Goal: Task Accomplishment & Management: Use online tool/utility

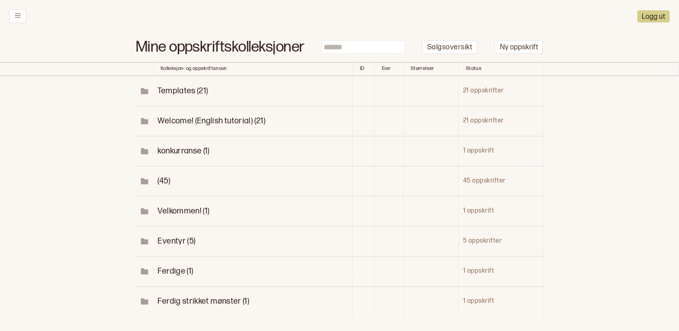
scroll to position [45, 0]
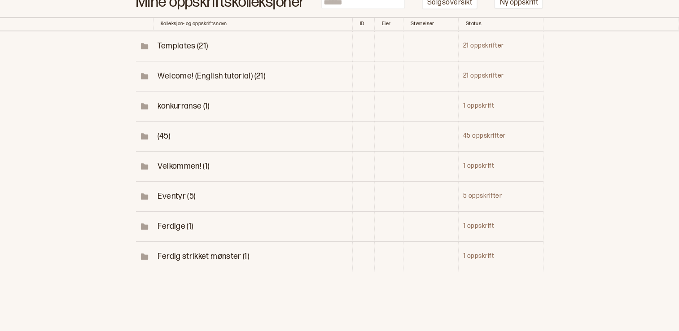
click at [173, 200] on span "Eventyr (5)" at bounding box center [177, 196] width 38 height 9
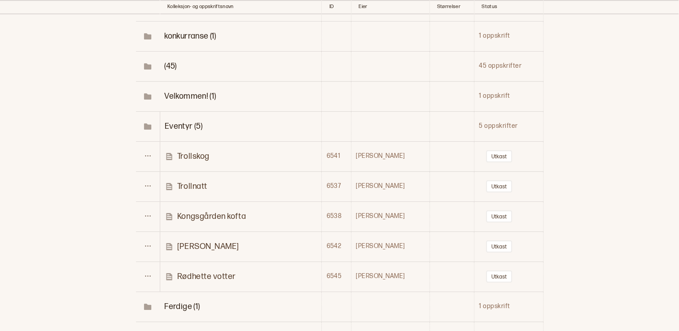
scroll to position [135, 0]
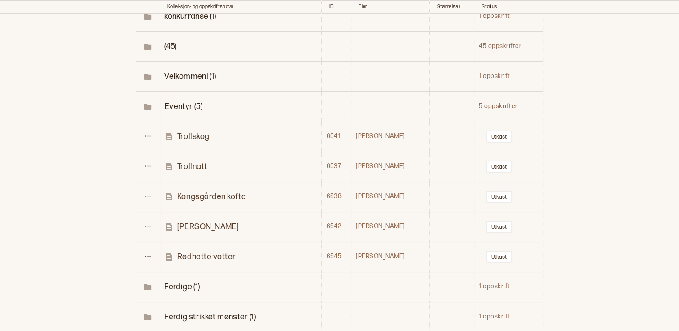
click at [225, 257] on p "Rødhette votter" at bounding box center [206, 257] width 59 height 10
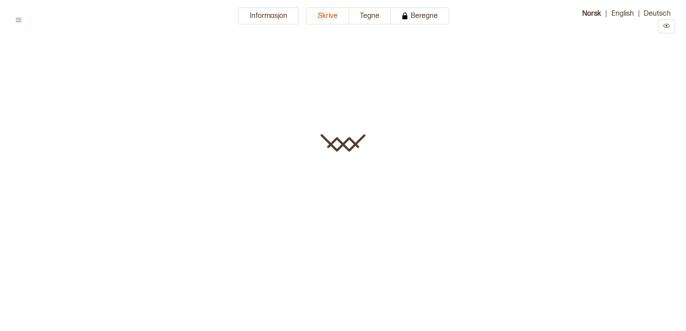
type input "**********"
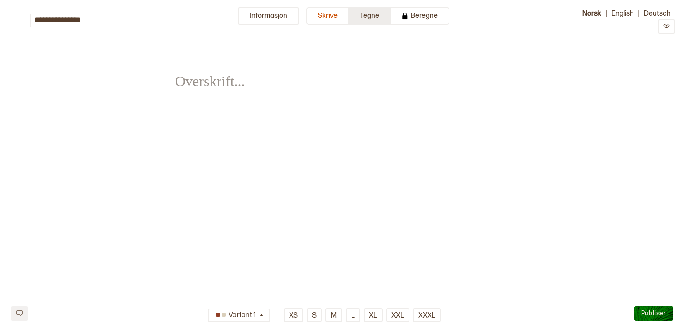
click at [354, 15] on button "Tegne" at bounding box center [370, 16] width 42 height 18
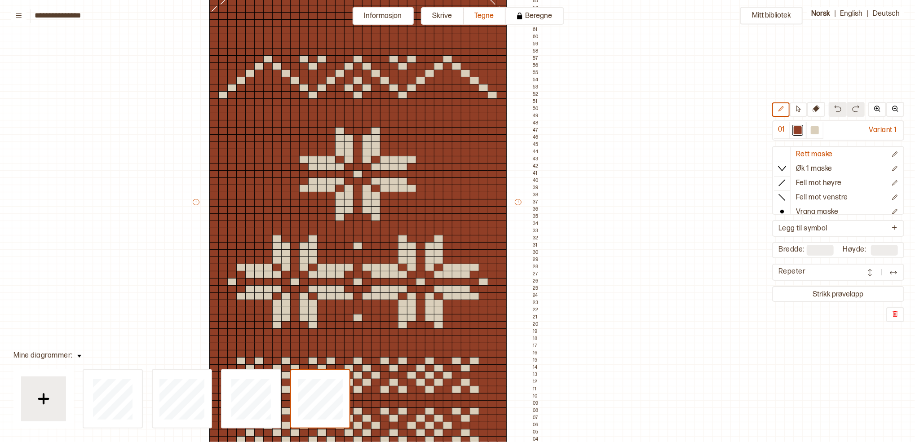
scroll to position [180, 96]
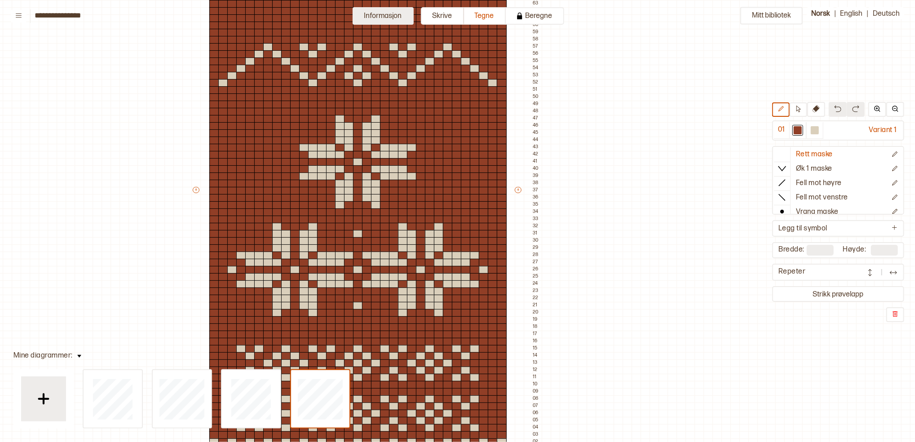
click at [388, 16] on button "Informasjon" at bounding box center [383, 16] width 61 height 18
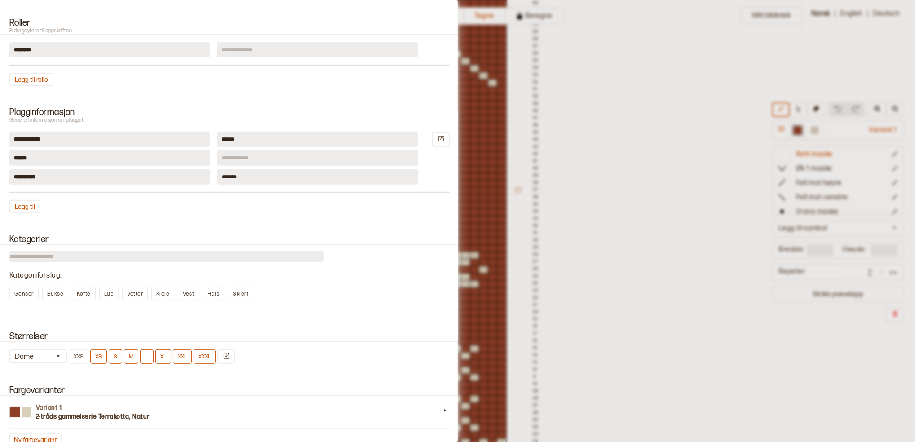
scroll to position [239, 0]
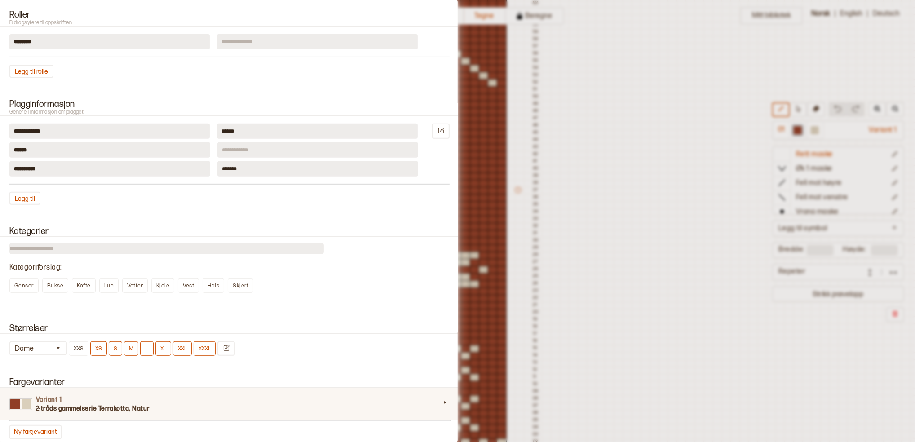
click at [33, 331] on div "Variant 1 2-tråds gammelserie Terrakotta, Natur" at bounding box center [230, 404] width 462 height 32
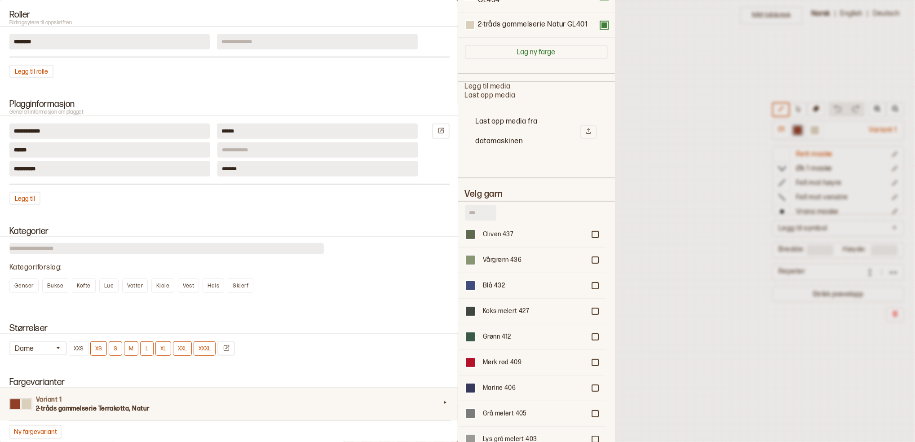
scroll to position [419, 0]
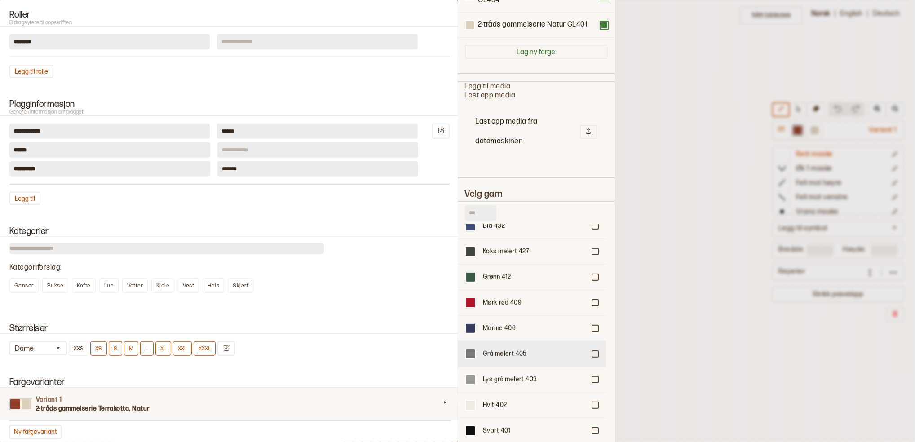
click at [483, 331] on div "Grå melert 405" at bounding box center [534, 353] width 102 height 9
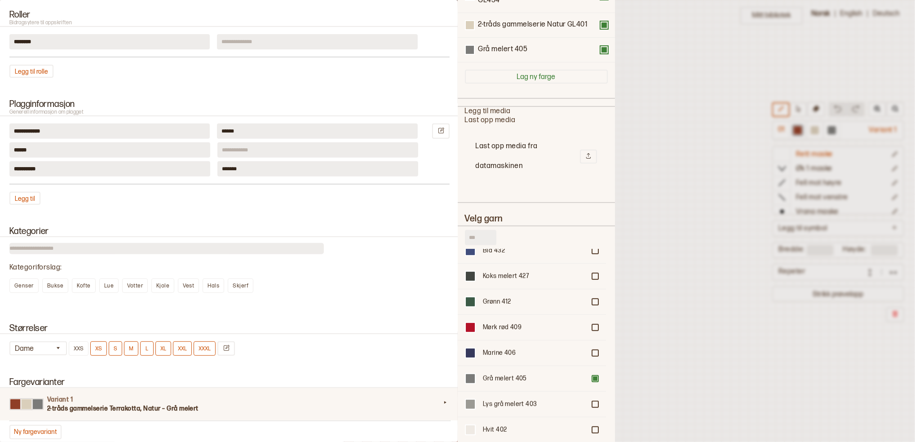
scroll to position [145, 0]
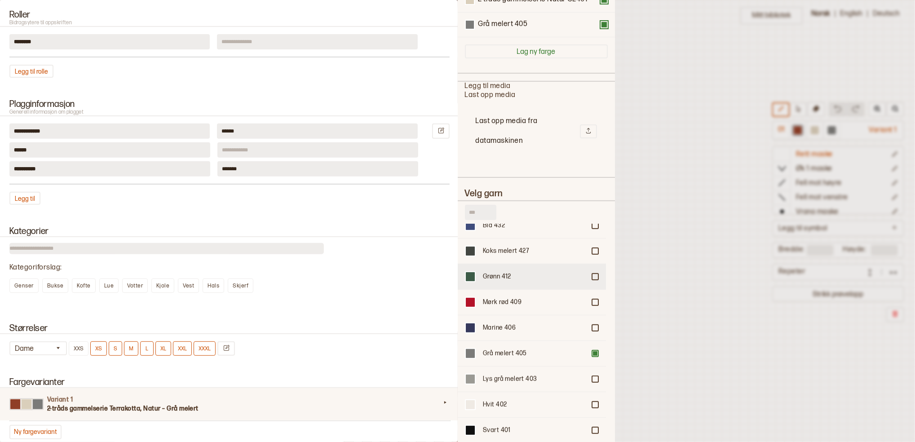
click at [507, 272] on div "Grønn 412" at bounding box center [534, 276] width 102 height 9
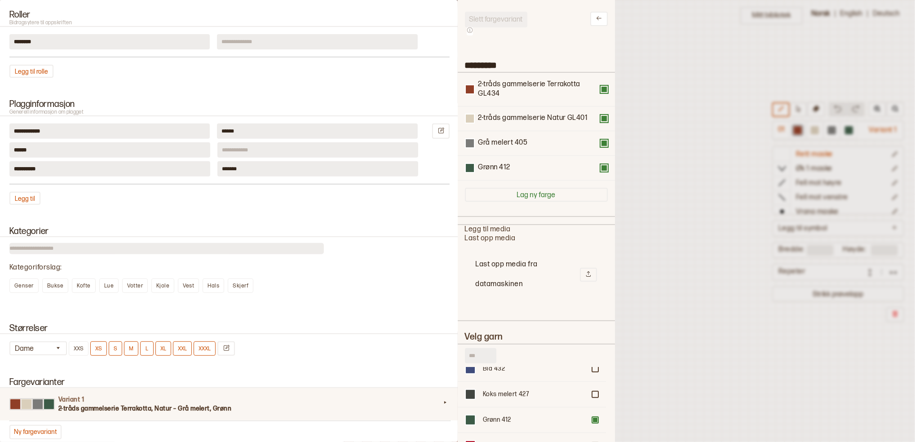
scroll to position [0, 0]
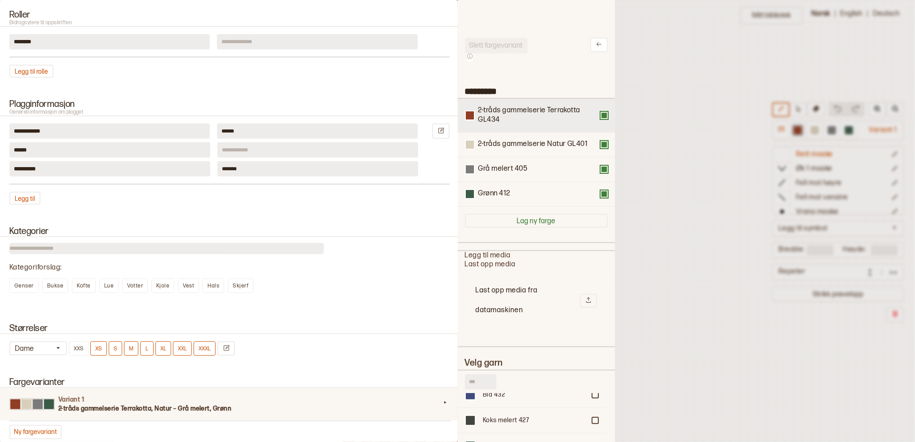
click at [600, 116] on button at bounding box center [603, 115] width 7 height 7
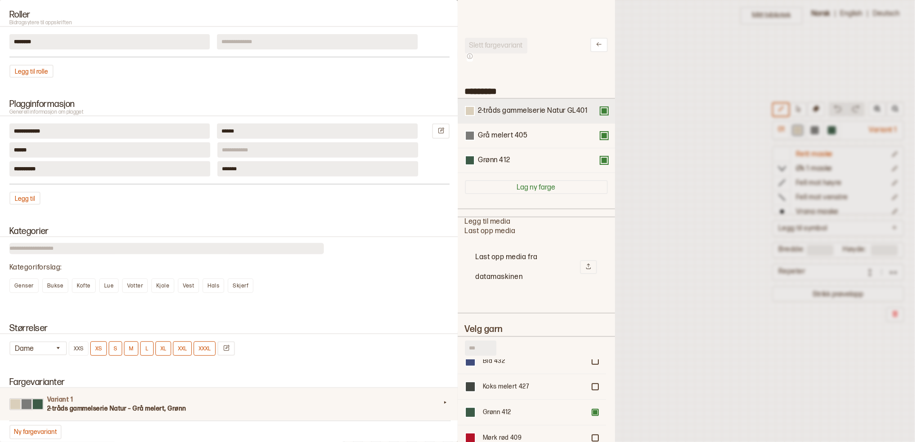
click at [594, 116] on div "2-tråds gammelserie Natur GL401" at bounding box center [536, 111] width 157 height 25
click at [600, 109] on button at bounding box center [603, 110] width 7 height 7
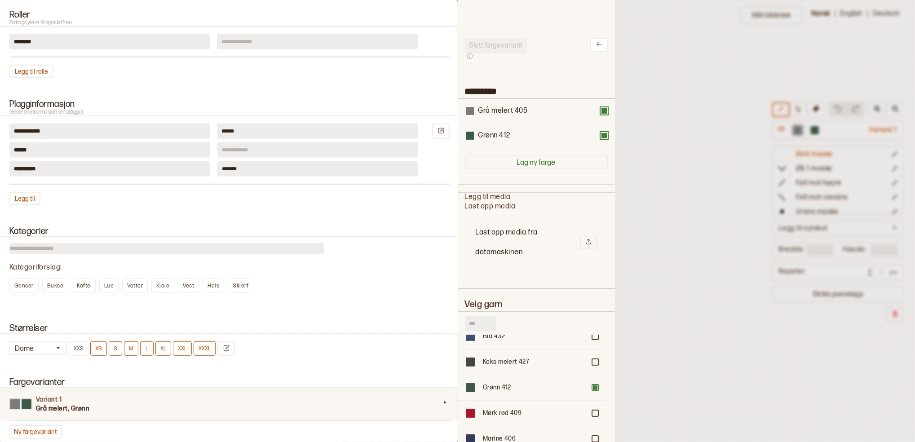
click at [650, 118] on div at bounding box center [457, 221] width 915 height 442
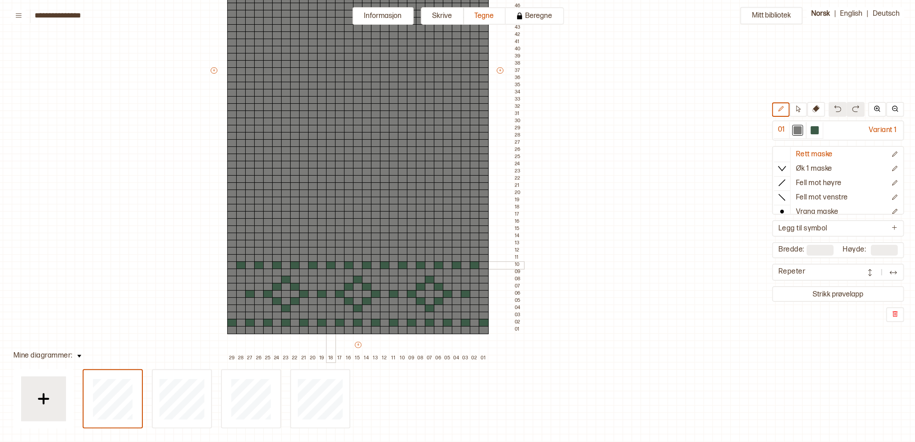
scroll to position [419, 96]
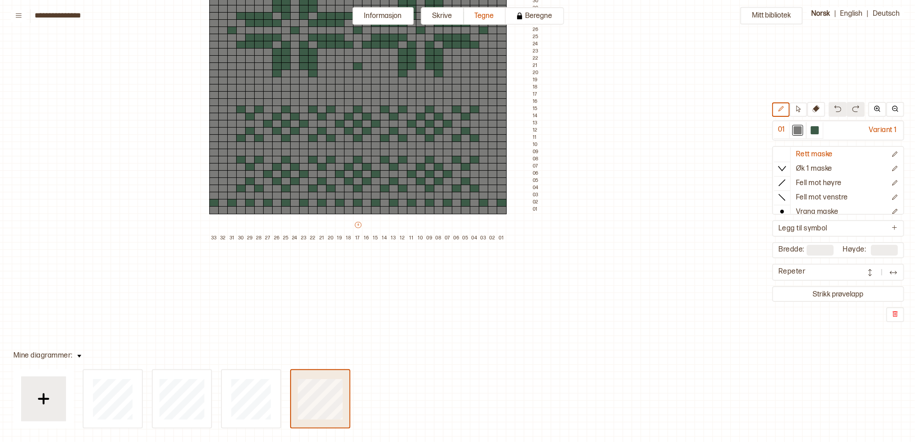
type input "**"
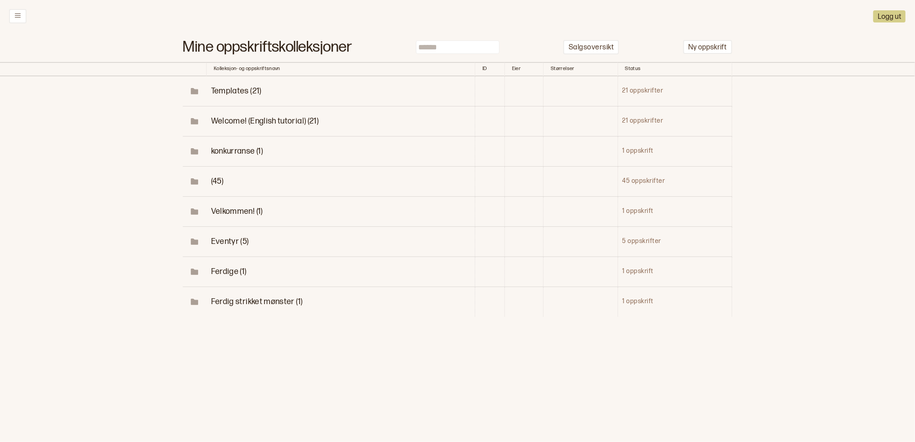
click at [238, 242] on span "Eventyr (5)" at bounding box center [230, 241] width 38 height 9
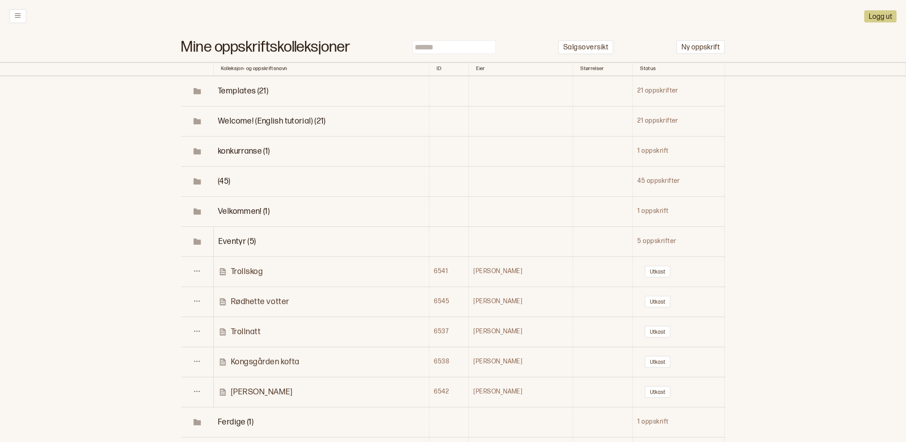
click at [250, 301] on p "Rødhette votter" at bounding box center [260, 301] width 59 height 10
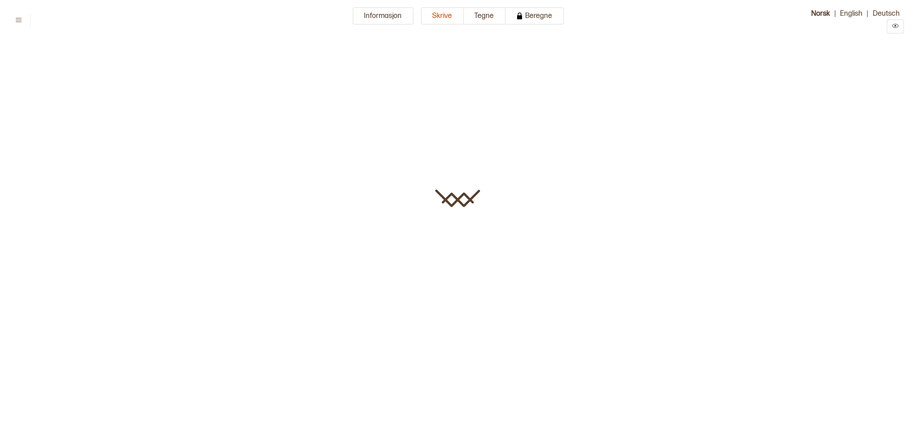
type input "**********"
type input "**"
type input "*******"
type input "**********"
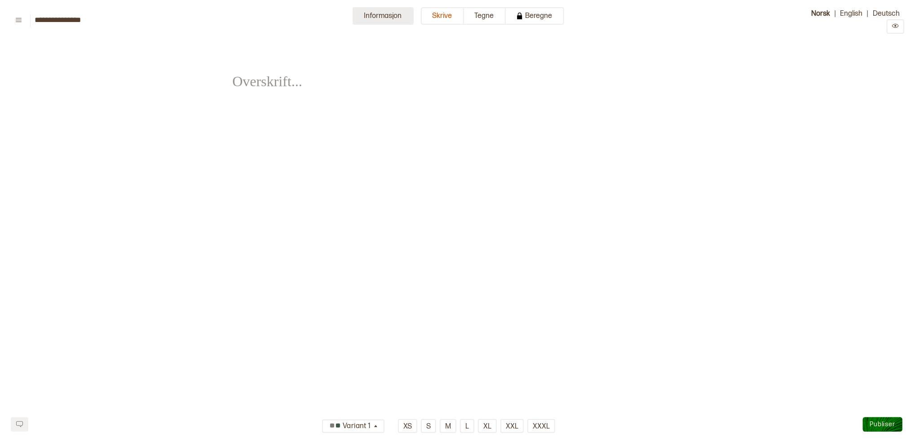
click at [388, 13] on button "Informasjon" at bounding box center [383, 16] width 61 height 18
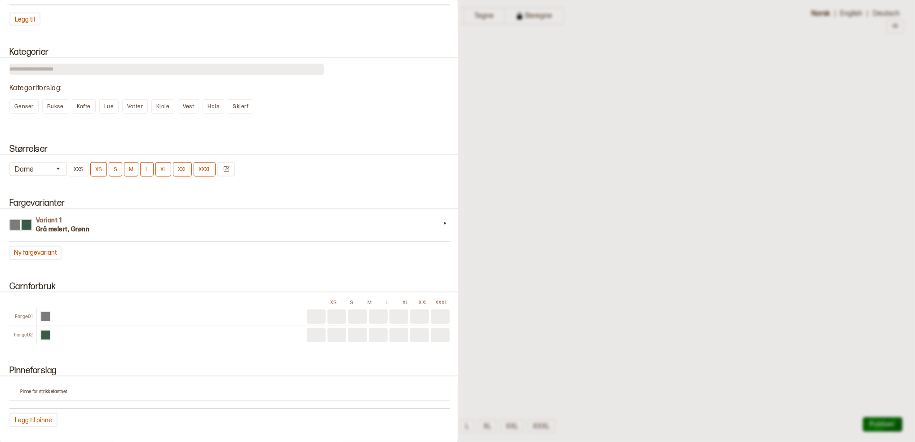
scroll to position [419, 0]
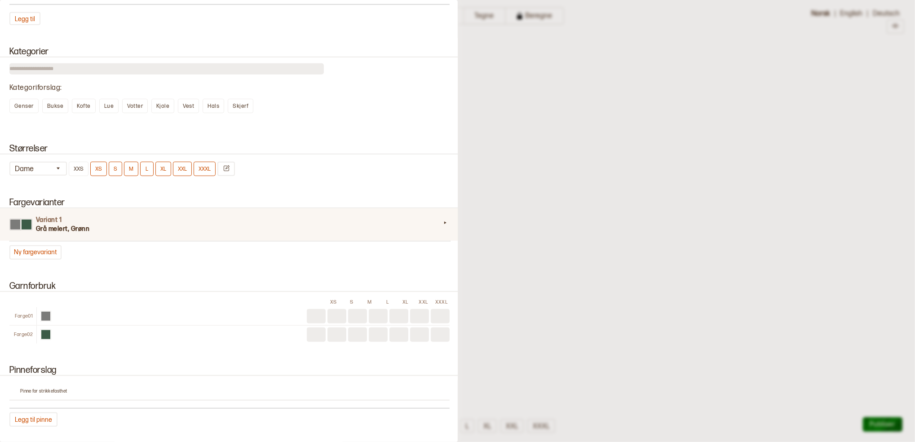
click at [118, 225] on h3 "Grå melert, Grønn" at bounding box center [238, 229] width 405 height 9
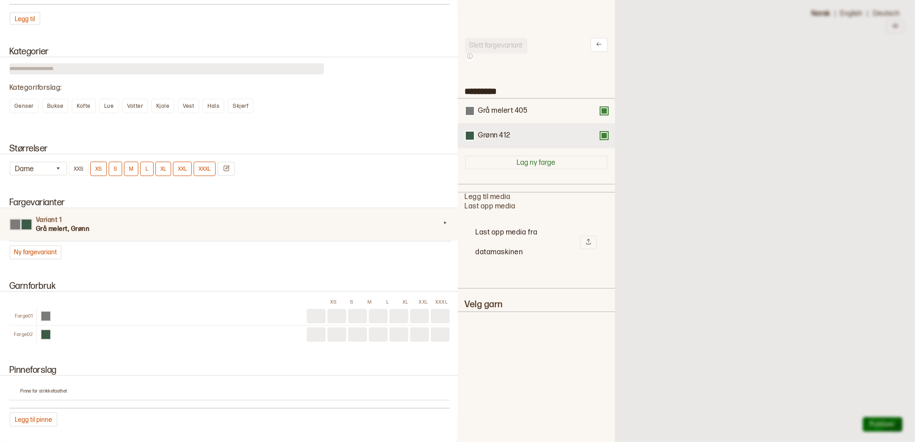
click at [592, 141] on div "Grønn 412" at bounding box center [536, 136] width 157 height 25
click at [593, 138] on div "Grønn 412" at bounding box center [536, 136] width 143 height 10
click at [597, 139] on div "Grønn 412" at bounding box center [536, 136] width 157 height 25
click at [600, 136] on button at bounding box center [603, 135] width 7 height 7
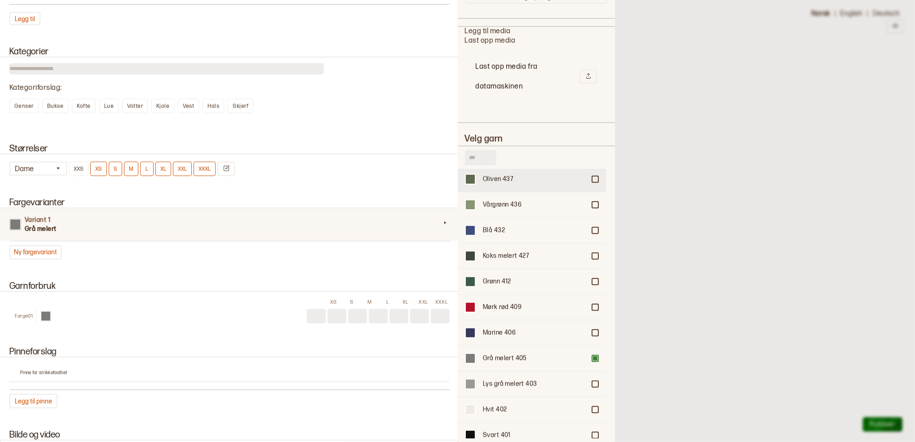
scroll to position [419, 0]
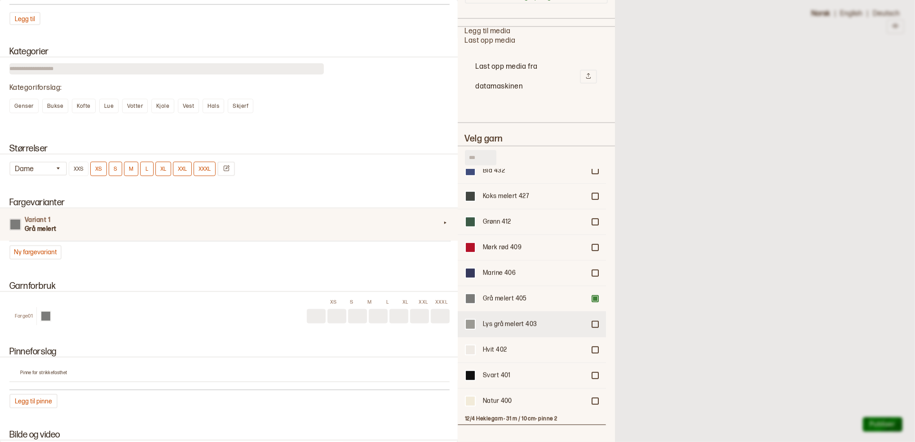
click at [492, 320] on div "Lys grå melert 403" at bounding box center [534, 324] width 102 height 9
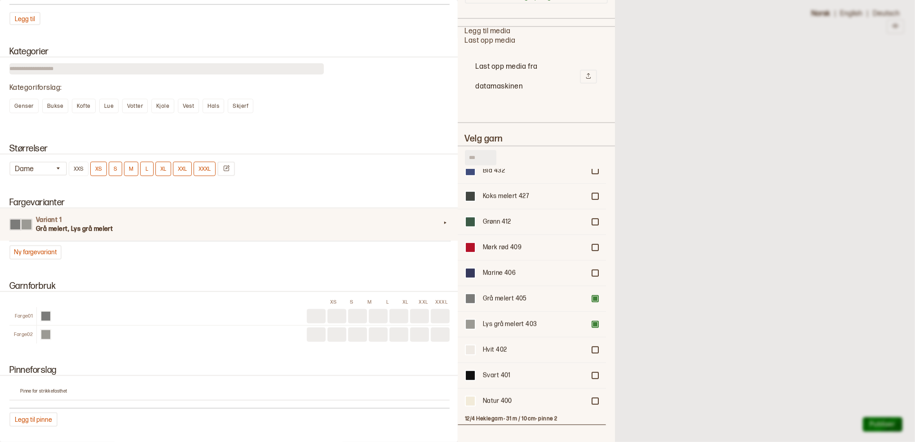
click at [676, 313] on div at bounding box center [457, 221] width 915 height 442
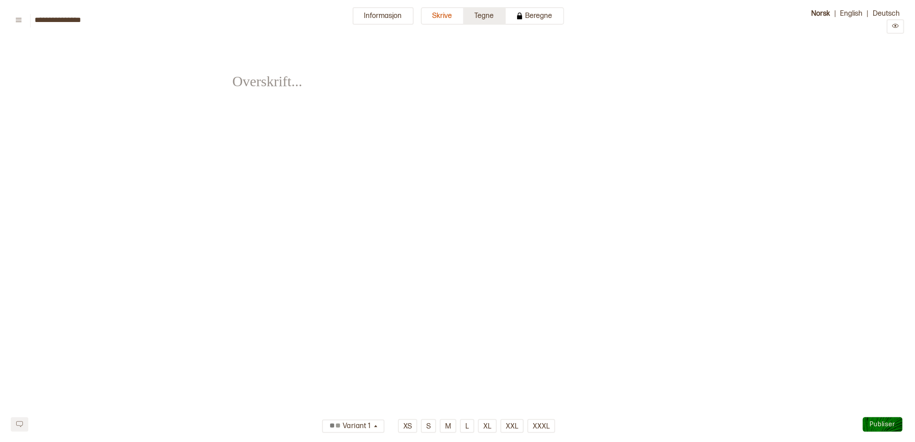
click at [496, 12] on button "Tegne" at bounding box center [485, 16] width 42 height 18
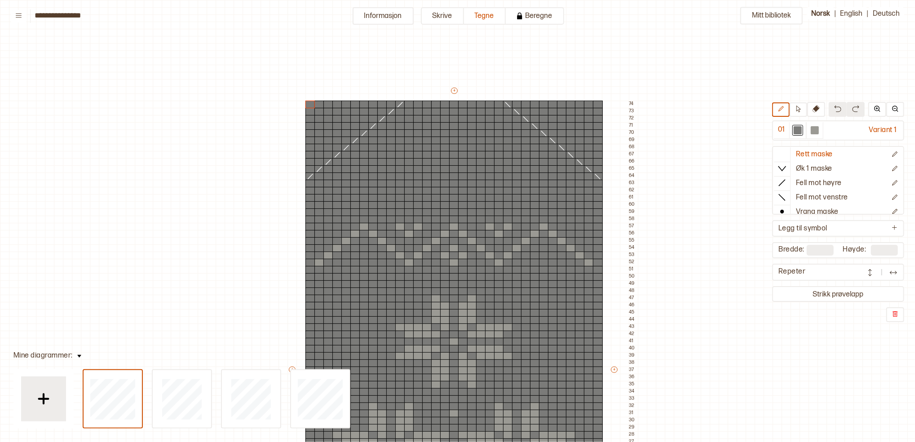
scroll to position [258, 109]
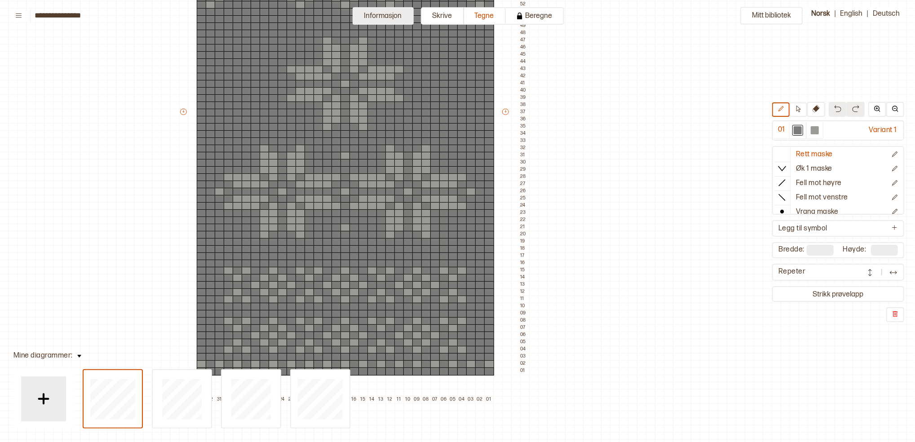
click at [362, 14] on button "Informasjon" at bounding box center [383, 16] width 61 height 18
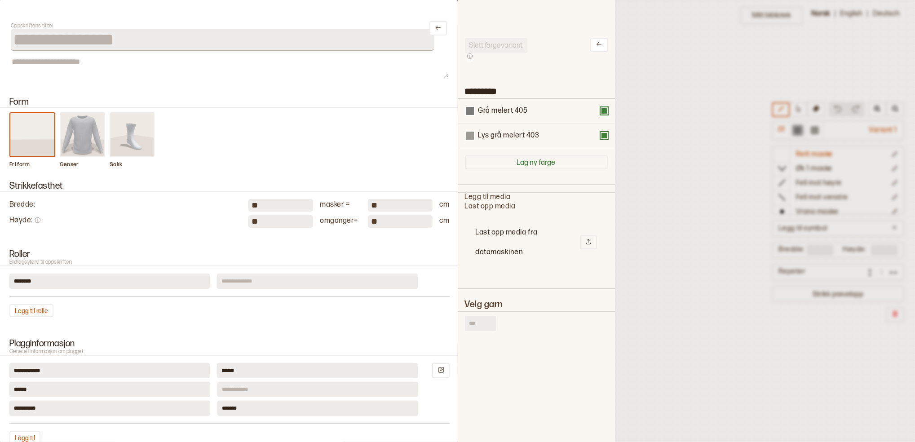
scroll to position [9, 9]
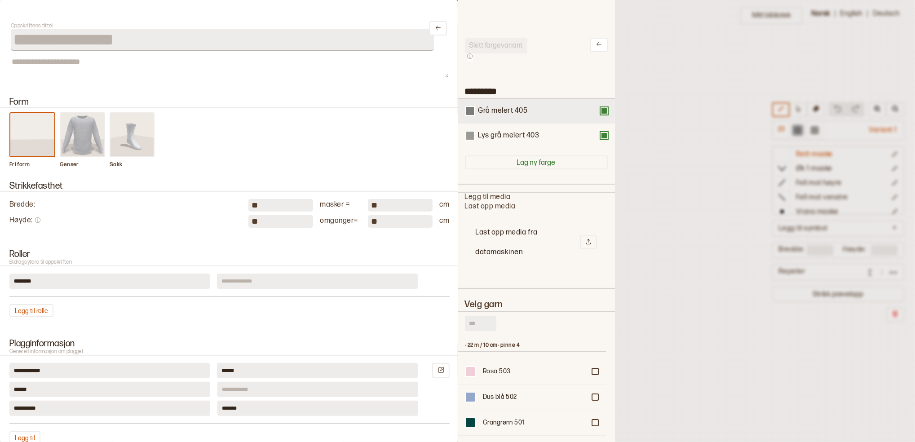
click at [487, 115] on div "Grå melert 405" at bounding box center [536, 111] width 157 height 25
click at [556, 116] on div "Grå melert 405" at bounding box center [536, 111] width 157 height 25
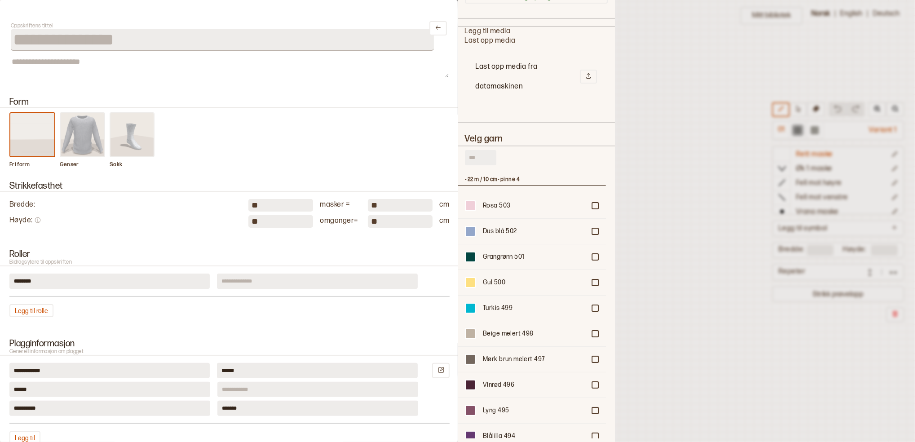
scroll to position [0, 0]
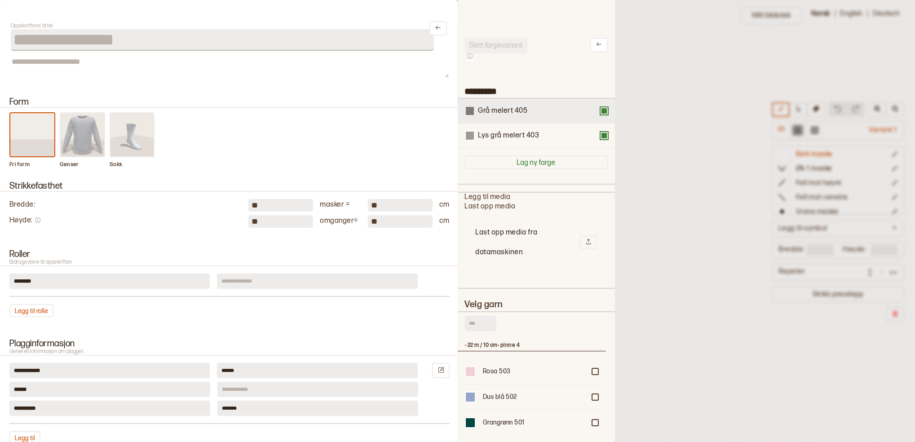
click at [469, 109] on div at bounding box center [470, 111] width 8 height 8
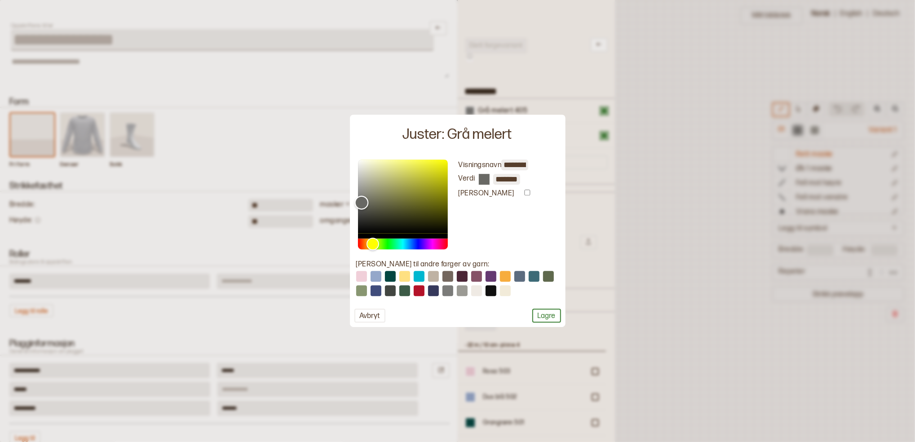
type input "*******"
drag, startPoint x: 362, startPoint y: 198, endPoint x: 362, endPoint y: 206, distance: 8.5
click at [362, 206] on div "Color" at bounding box center [361, 205] width 14 height 14
click at [450, 278] on button at bounding box center [447, 276] width 11 height 11
type input "**********"
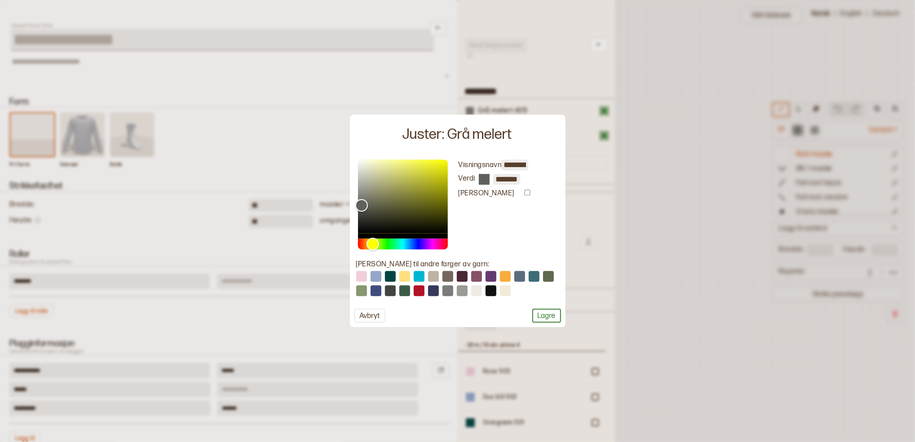
type input "*******"
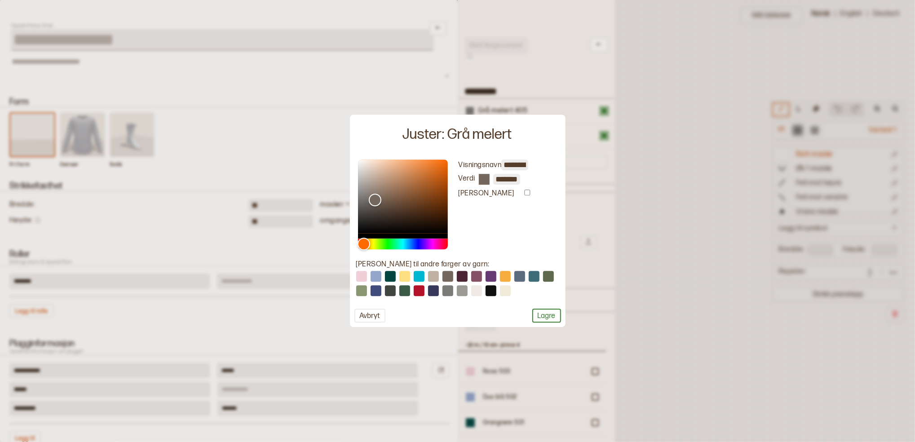
click at [534, 323] on div "**********" at bounding box center [458, 241] width 216 height 172
click at [536, 322] on button "Lagre" at bounding box center [546, 316] width 29 height 14
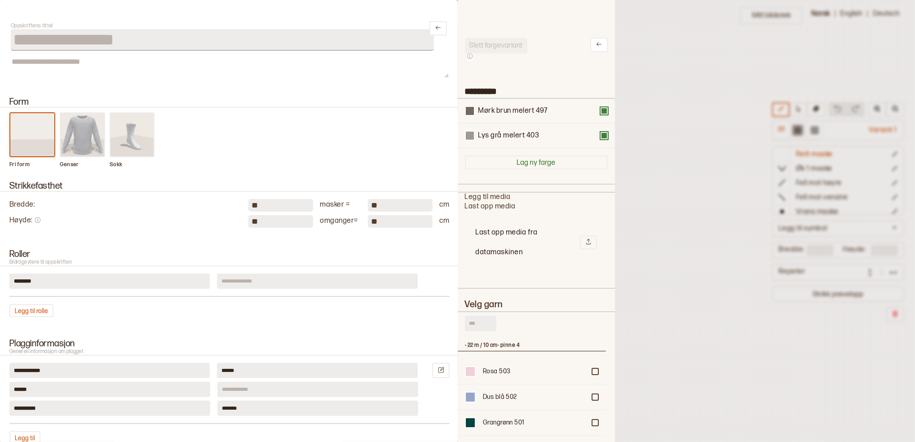
click at [646, 288] on div at bounding box center [457, 221] width 915 height 442
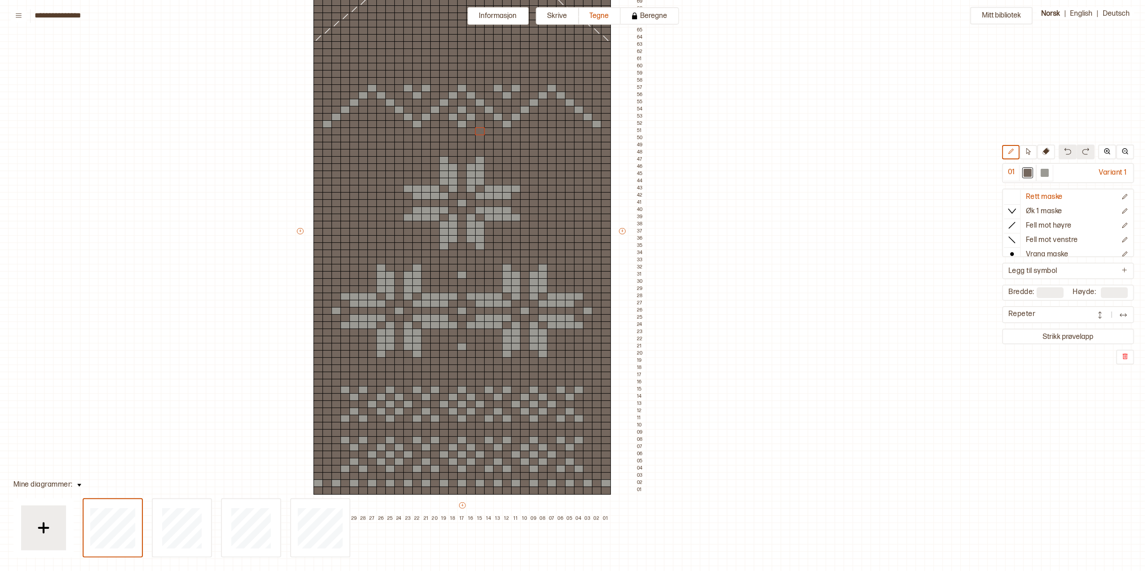
scroll to position [198, 109]
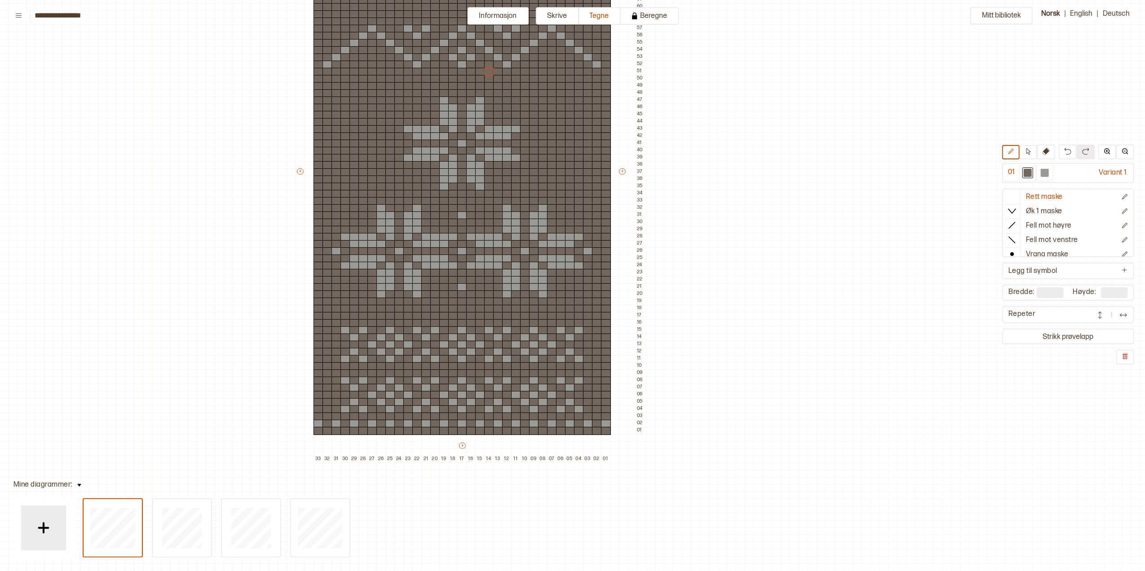
click at [731, 352] on div "Mitt bibliotek 01 Variant 1 Rett maske Øk 1 maske Fell mot høyre Fell mot venst…" at bounding box center [1035, 373] width 2289 height 1142
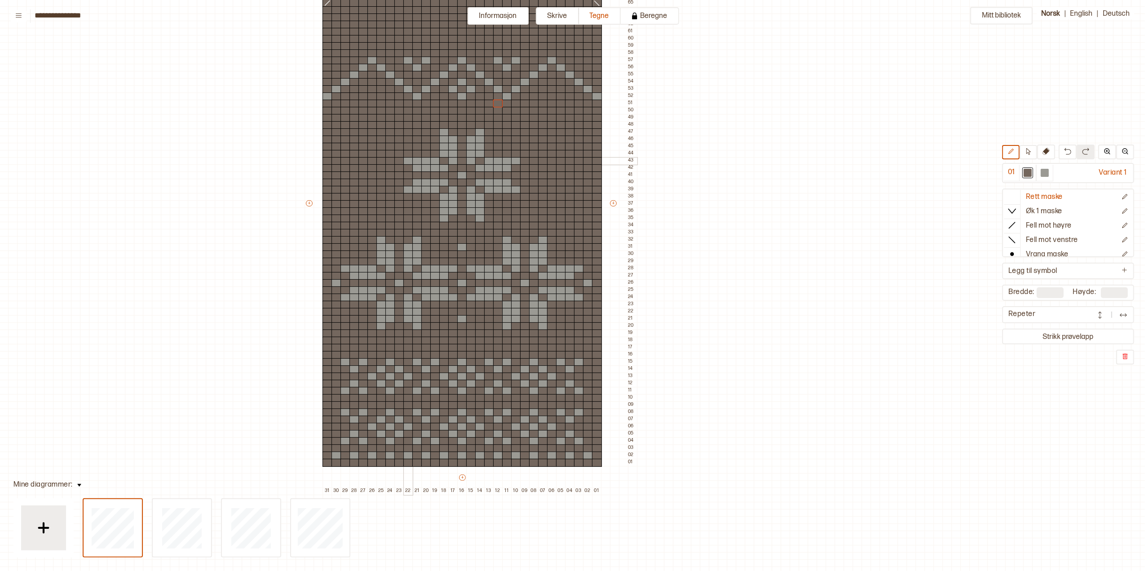
scroll to position [180, 109]
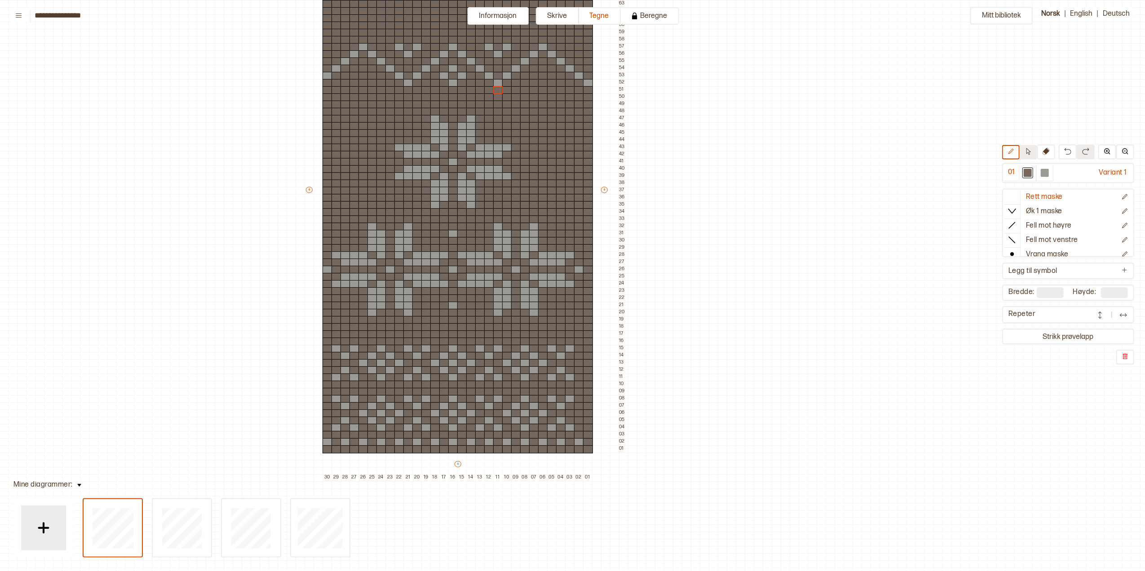
click at [914, 153] on icon at bounding box center [1028, 151] width 7 height 7
drag, startPoint x: 325, startPoint y: 217, endPoint x: 591, endPoint y: 393, distance: 319.2
click at [591, 393] on div "+ + + + 30 29 28 27 26 25 24 23 22 21 20 19 18 17 16 15 14 13 12 11 10 09 08 07…" at bounding box center [465, 194] width 323 height 575
click at [366, 180] on div at bounding box center [363, 184] width 10 height 8
drag, startPoint x: 327, startPoint y: 216, endPoint x: 591, endPoint y: 336, distance: 290.0
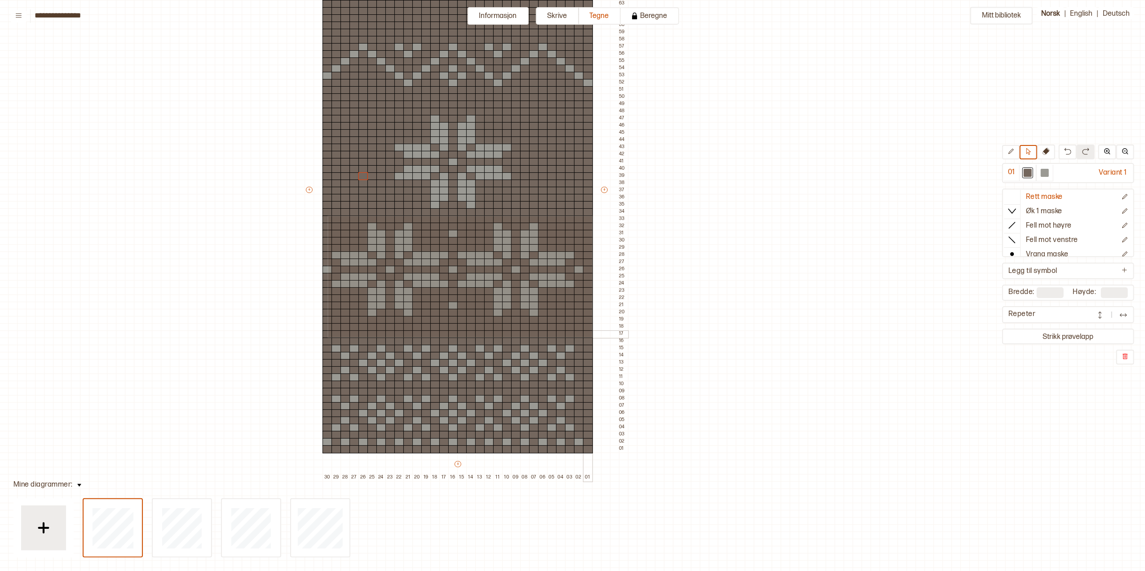
click at [591, 336] on div "+ + + + 30 29 28 27 26 25 24 23 22 21 20 19 18 17 16 15 14 13 12 11 10 09 08 07…" at bounding box center [465, 194] width 323 height 575
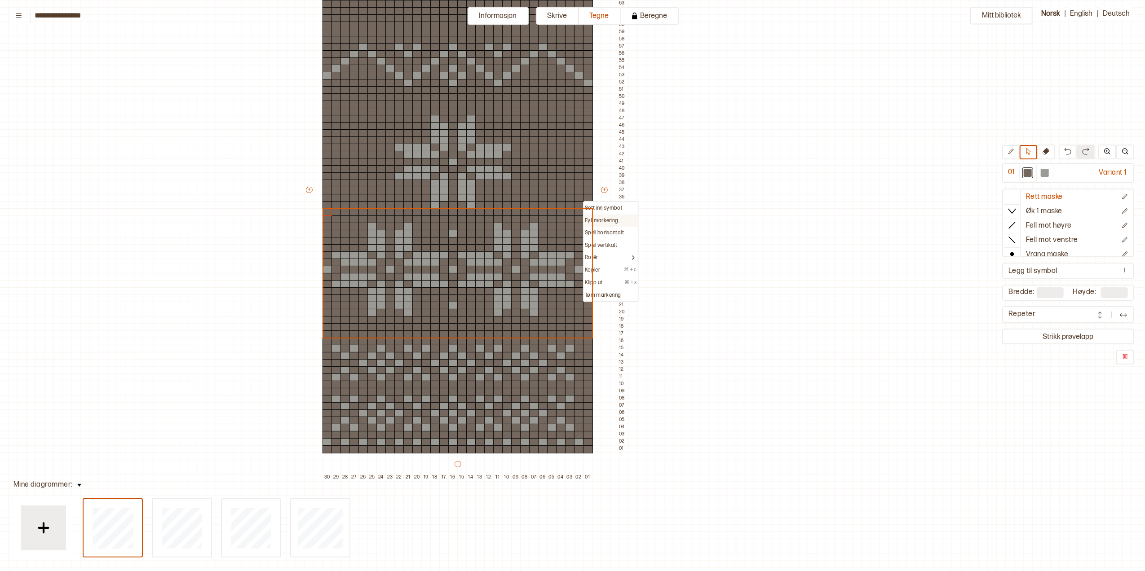
click at [599, 221] on p "Fyll markering" at bounding box center [602, 220] width 34 height 7
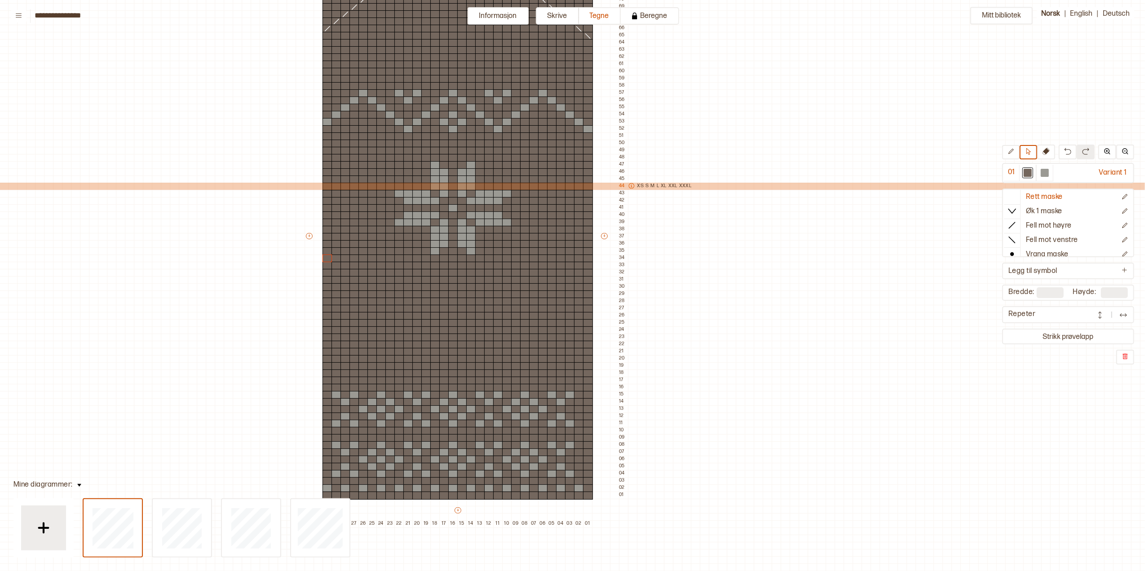
scroll to position [119, 109]
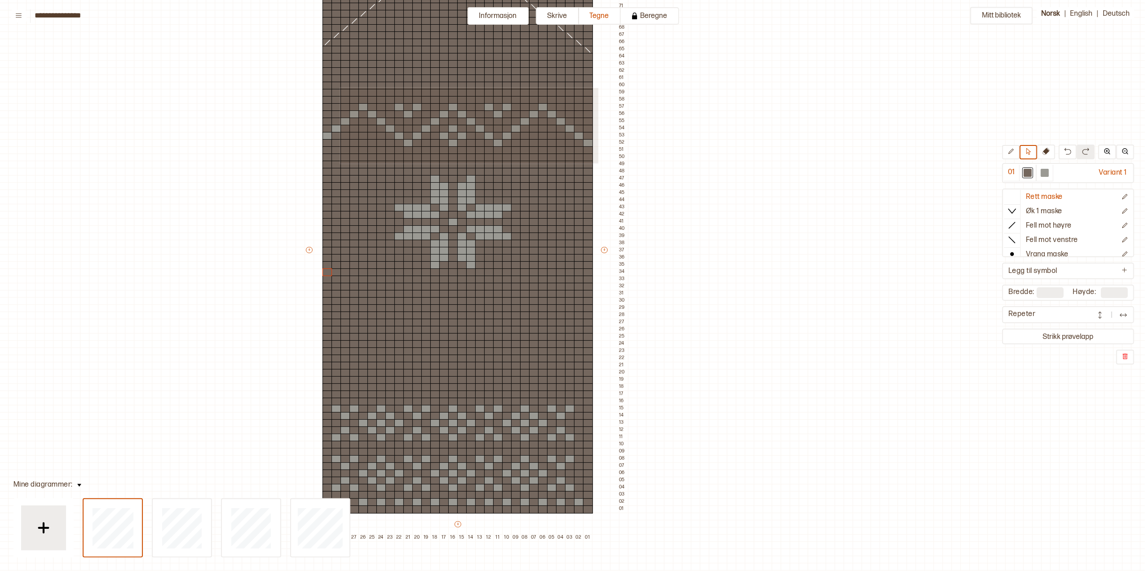
drag, startPoint x: 401, startPoint y: 110, endPoint x: 597, endPoint y: 163, distance: 203.6
click at [597, 163] on div "+ + + + 30 29 28 27 26 25 24 23 22 21 20 19 18 17 16 15 14 13 12 11 10 09 08 07…" at bounding box center [465, 254] width 323 height 575
drag, startPoint x: 318, startPoint y: 68, endPoint x: 591, endPoint y: 175, distance: 293.2
click at [591, 175] on div "+ + + + 30 29 28 27 26 25 24 23 22 21 20 19 18 17 16 15 14 13 12 11 10 09 08 07…" at bounding box center [465, 254] width 323 height 575
click at [611, 74] on p "Fyll markering" at bounding box center [602, 72] width 34 height 7
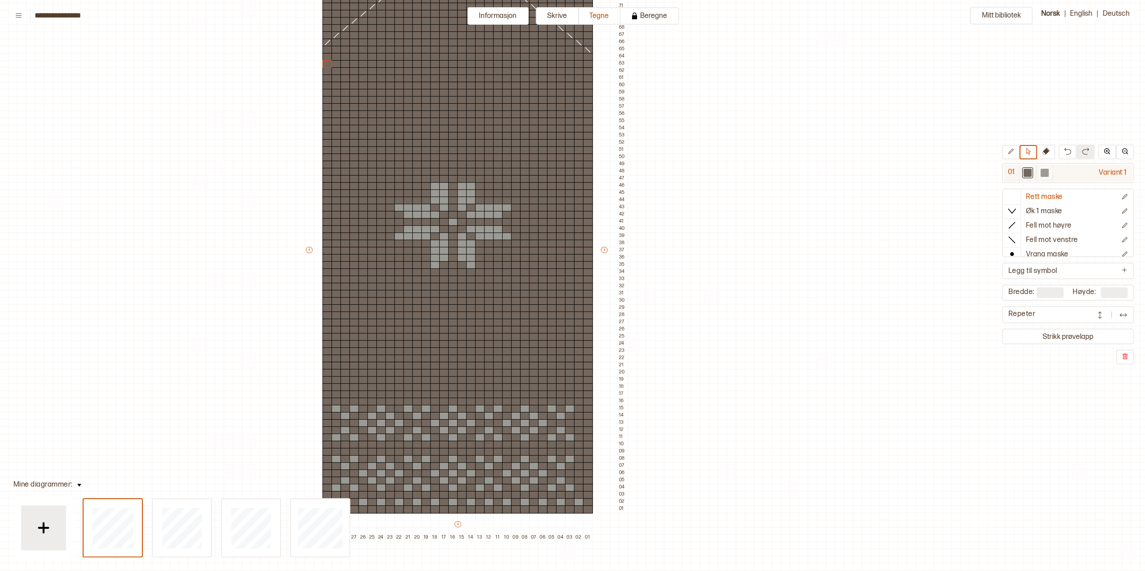
click at [914, 171] on div at bounding box center [1044, 173] width 11 height 11
drag, startPoint x: 1014, startPoint y: 151, endPoint x: 996, endPoint y: 147, distance: 18.0
click at [914, 151] on icon at bounding box center [1010, 151] width 7 height 7
click at [472, 176] on div at bounding box center [471, 179] width 10 height 8
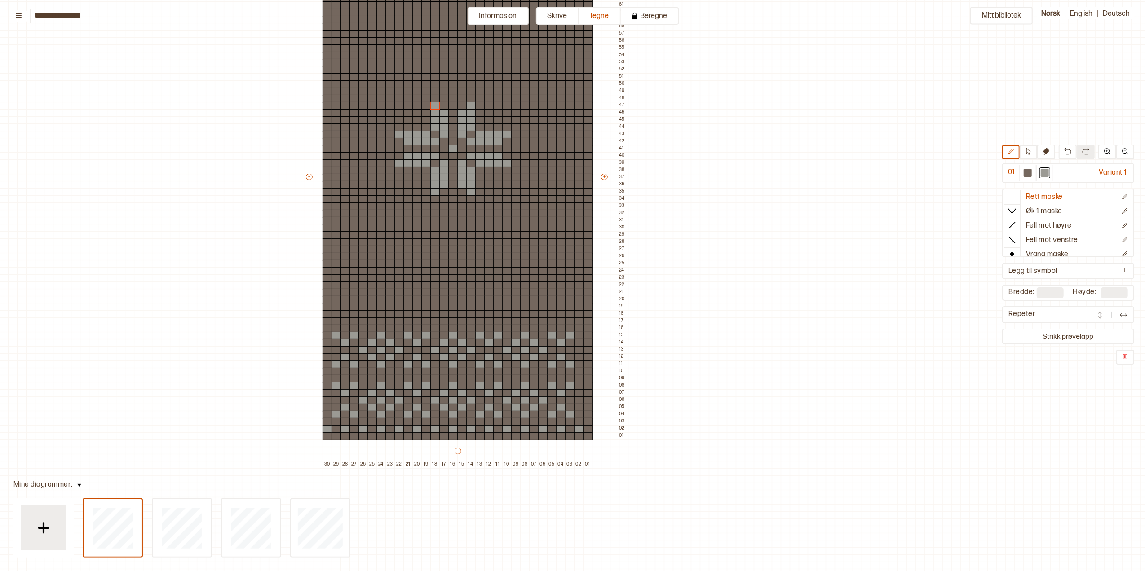
scroll to position [180, 109]
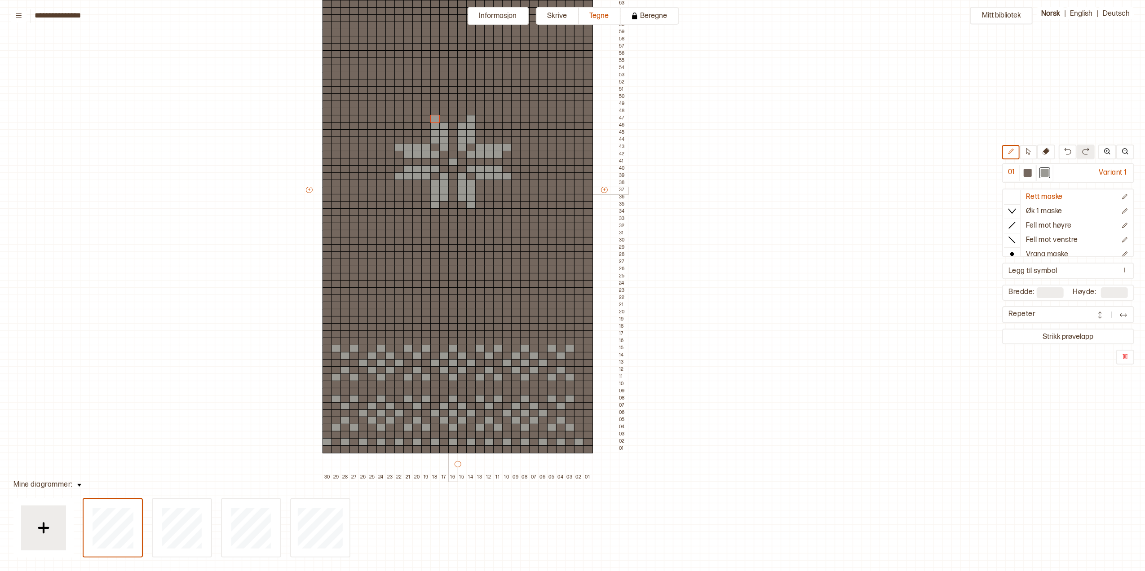
click at [451, 188] on div at bounding box center [453, 191] width 10 height 8
click at [914, 151] on icon at bounding box center [1028, 151] width 7 height 7
click at [914, 175] on div at bounding box center [1027, 173] width 8 height 8
drag, startPoint x: 484, startPoint y: 185, endPoint x: 502, endPoint y: 230, distance: 48.4
click at [502, 230] on div "+ + + + 30 29 28 27 26 25 24 23 22 21 20 19 18 17 16 15 14 13 12 11 10 09 08 07…" at bounding box center [465, 194] width 323 height 575
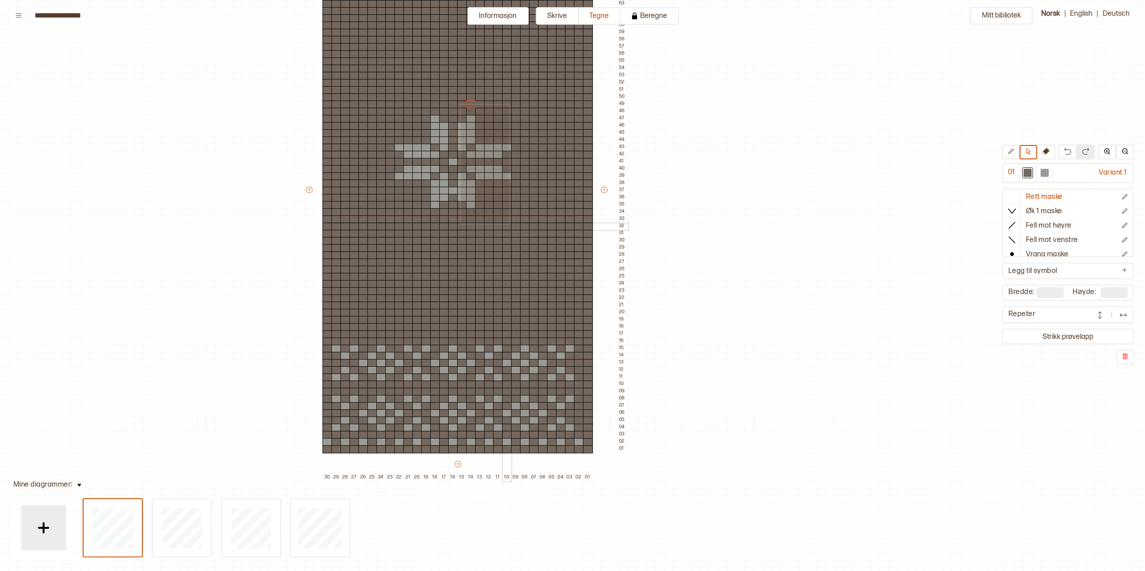
drag, startPoint x: 460, startPoint y: 104, endPoint x: 508, endPoint y: 223, distance: 128.1
click at [508, 223] on div "+ + + + 30 29 28 27 26 25 24 23 22 21 20 19 18 17 16 15 14 13 12 11 10 09 08 07…" at bounding box center [465, 194] width 323 height 575
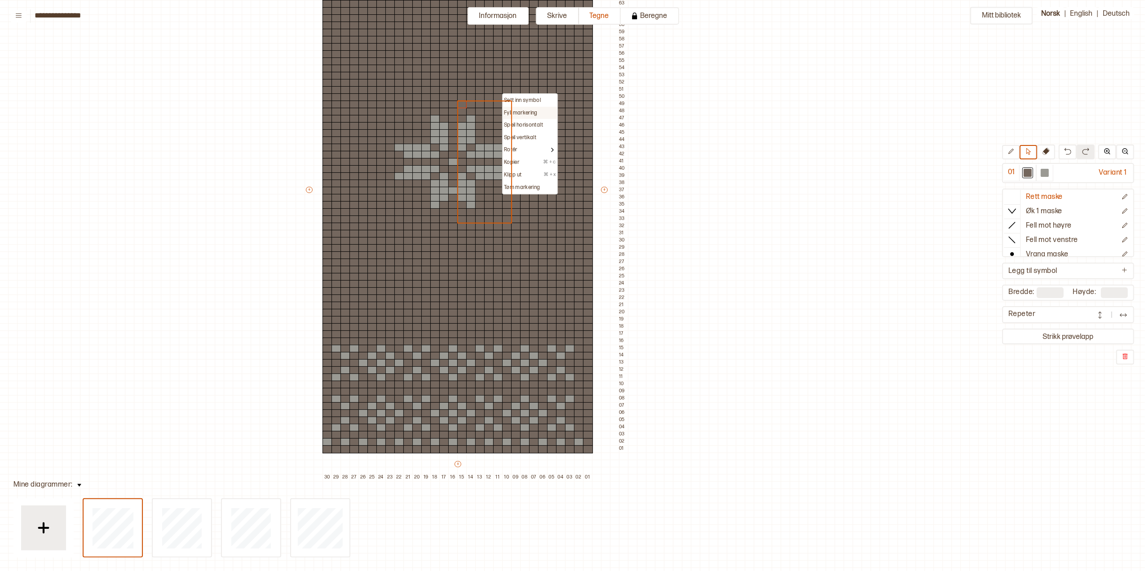
click at [517, 110] on p "Fyll markering" at bounding box center [521, 113] width 34 height 7
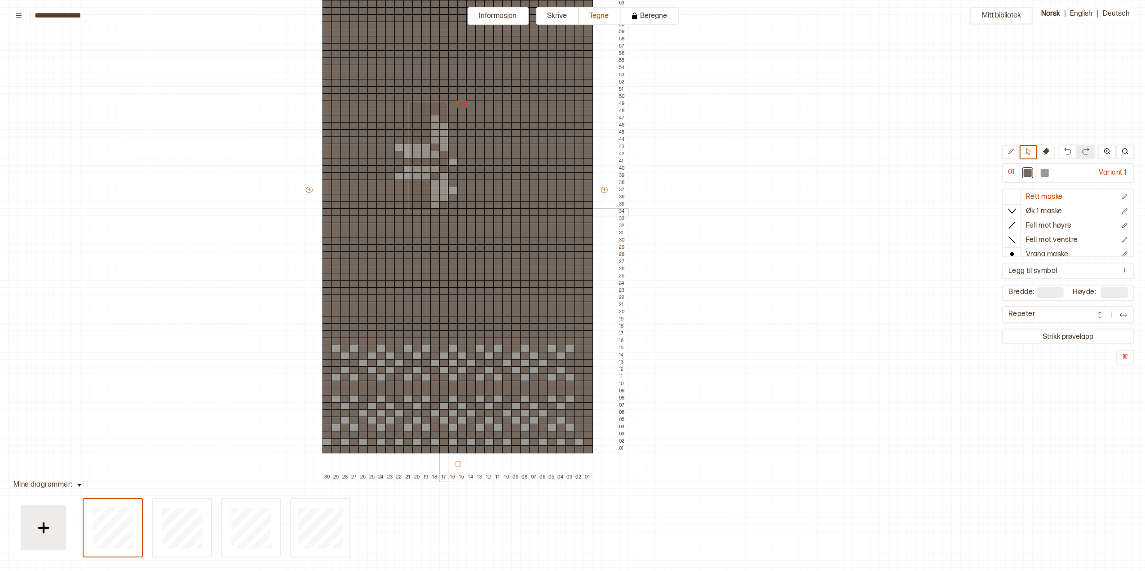
drag, startPoint x: 441, startPoint y: 148, endPoint x: 446, endPoint y: 211, distance: 62.7
click at [446, 211] on div "+ + + + 30 29 28 27 26 25 24 23 22 21 20 19 18 17 16 15 14 13 12 11 10 09 08 07…" at bounding box center [465, 194] width 323 height 575
click at [473, 106] on p "Fyll markering" at bounding box center [458, 105] width 34 height 7
drag, startPoint x: 389, startPoint y: 139, endPoint x: 409, endPoint y: 193, distance: 57.4
click at [409, 193] on div "+ + + + 30 29 28 27 26 25 24 23 22 21 20 19 18 17 16 15 14 13 12 11 10 09 08 07…" at bounding box center [465, 194] width 323 height 575
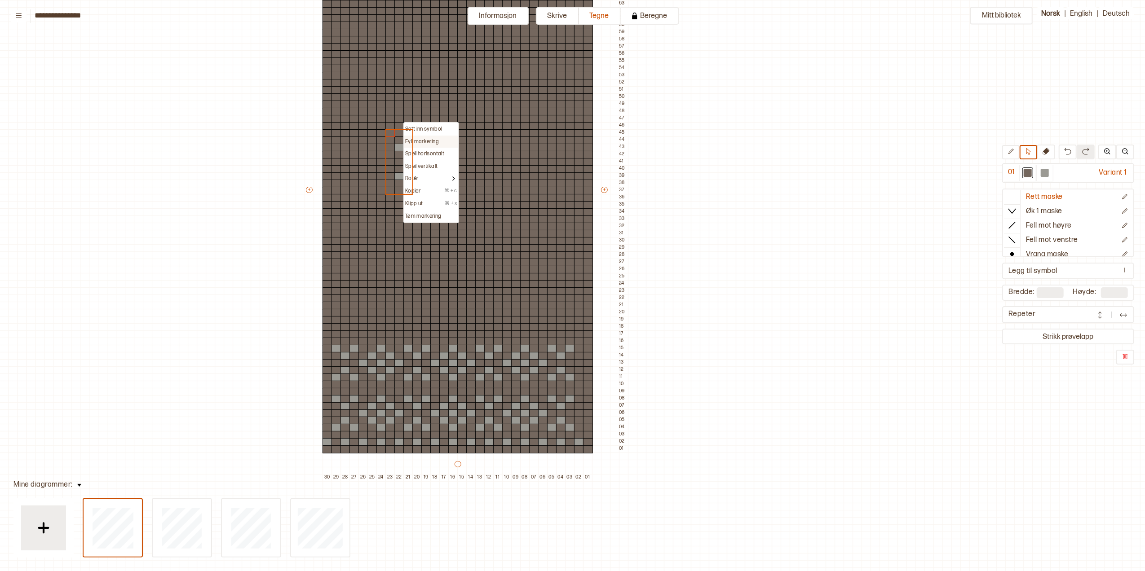
click at [425, 140] on p "Fyll markering" at bounding box center [422, 141] width 34 height 7
click at [914, 149] on icon at bounding box center [1010, 151] width 5 height 5
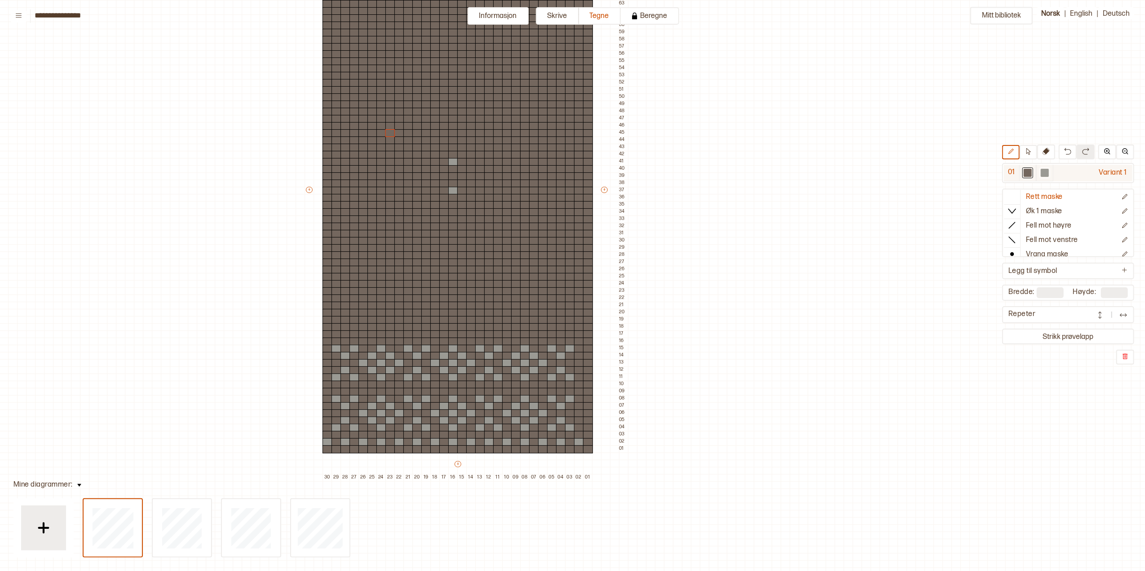
click at [914, 169] on div at bounding box center [1045, 173] width 8 height 8
click at [451, 163] on div at bounding box center [453, 162] width 10 height 8
click at [914, 169] on div at bounding box center [1027, 173] width 8 height 8
click at [453, 161] on div at bounding box center [453, 162] width 10 height 8
click at [914, 174] on div at bounding box center [1045, 173] width 8 height 8
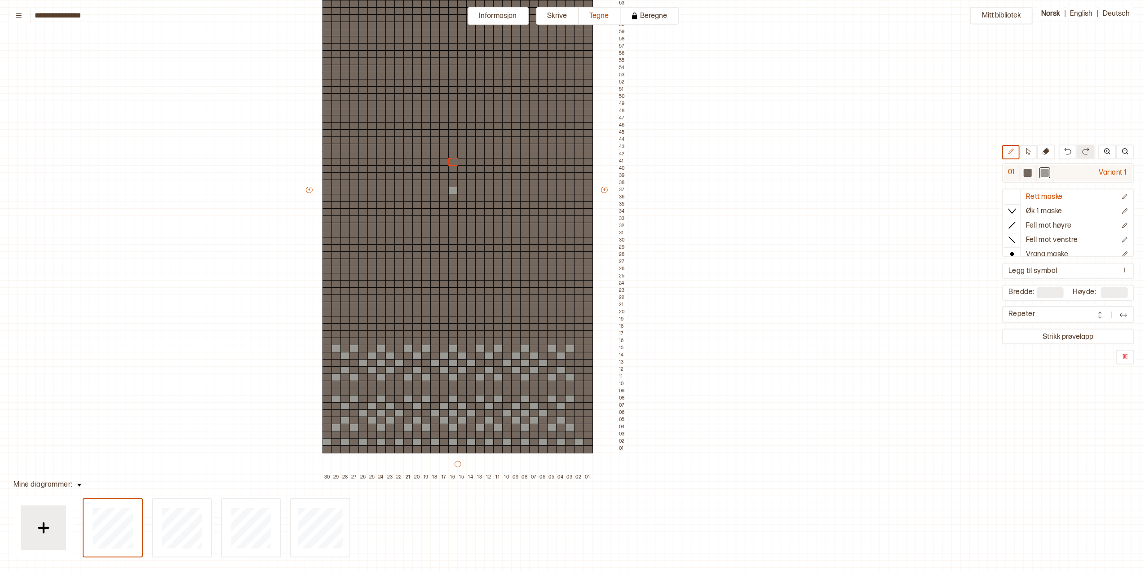
click at [914, 171] on div at bounding box center [1027, 173] width 11 height 11
click at [568, 346] on div at bounding box center [570, 349] width 10 height 8
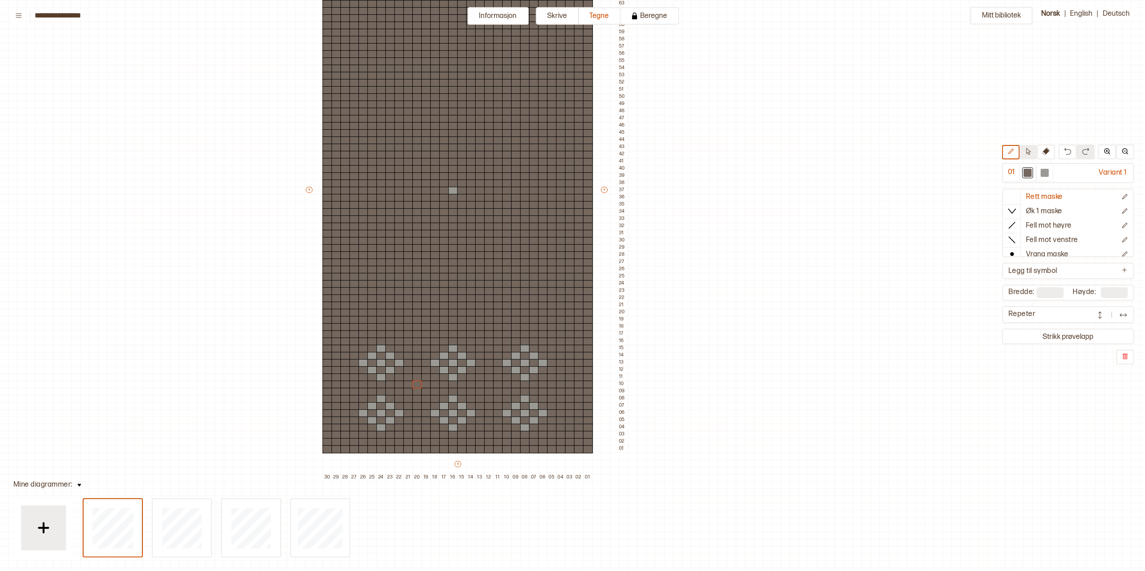
click at [914, 151] on button at bounding box center [1028, 152] width 18 height 14
drag, startPoint x: 501, startPoint y: 363, endPoint x: 551, endPoint y: 388, distance: 55.4
click at [551, 388] on div "+ + + + 30 29 28 27 26 25 24 23 22 21 20 19 18 17 16 15 14 13 12 11 10 09 08 07…" at bounding box center [465, 194] width 323 height 575
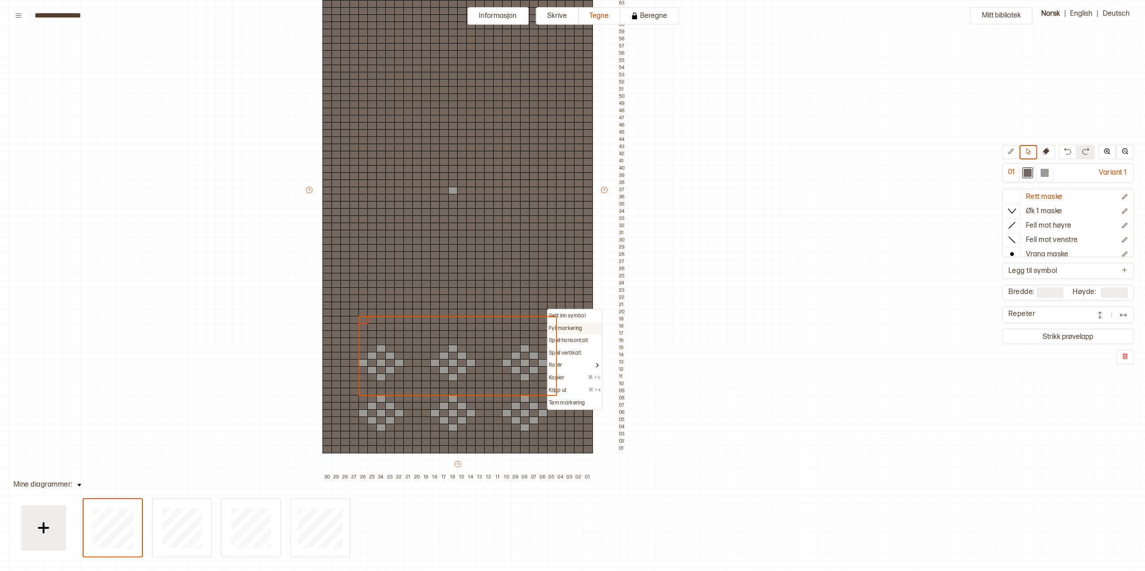
click at [565, 327] on p "Fyll markering" at bounding box center [566, 328] width 34 height 7
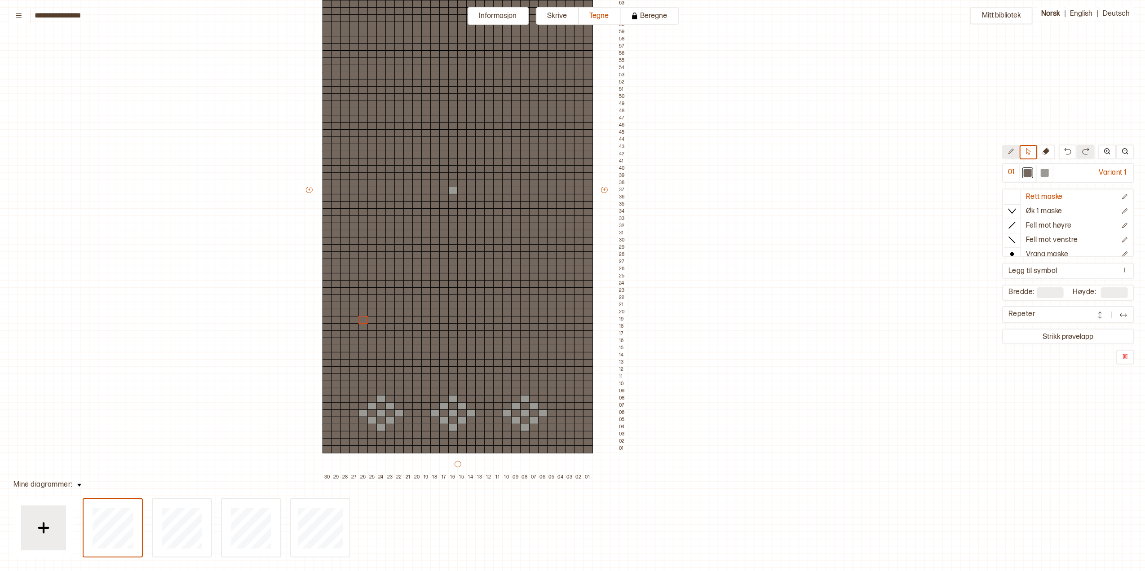
click at [914, 151] on icon at bounding box center [1010, 151] width 7 height 7
click at [914, 178] on div at bounding box center [1044, 173] width 17 height 17
click at [914, 168] on div at bounding box center [1044, 173] width 11 height 11
click at [381, 371] on div at bounding box center [381, 370] width 10 height 8
click at [415, 376] on div at bounding box center [417, 378] width 10 height 8
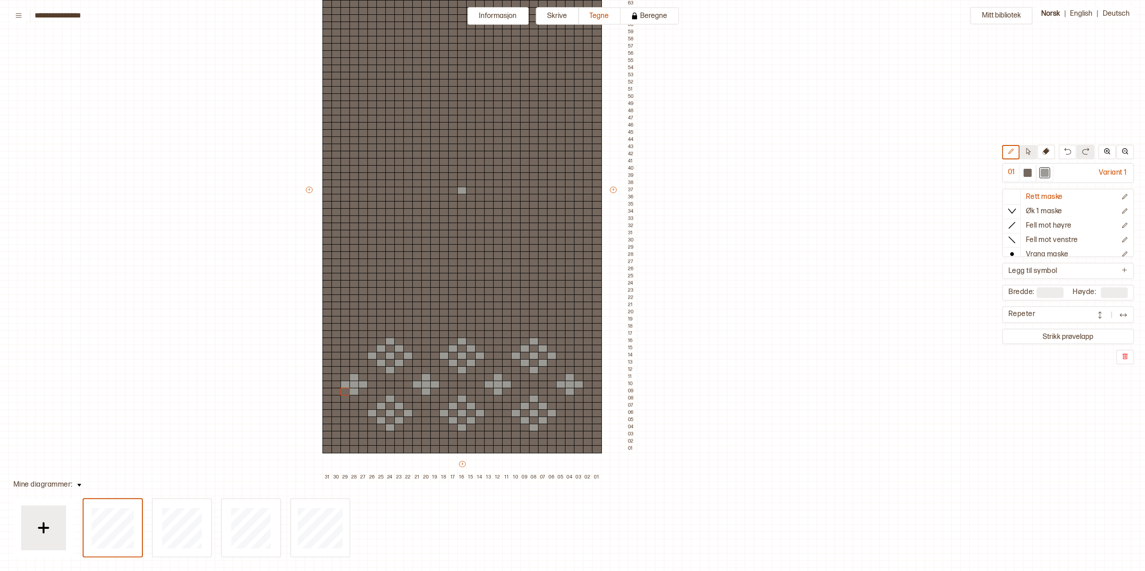
click at [914, 155] on button at bounding box center [1028, 152] width 18 height 14
drag, startPoint x: 399, startPoint y: 354, endPoint x: 599, endPoint y: 435, distance: 215.0
click at [599, 435] on div "+ + + + 31 30 29 28 27 26 25 24 23 22 21 20 19 18 17 16 15 14 13 12 11 10 09 08…" at bounding box center [470, 194] width 332 height 575
click at [617, 400] on div "Kopier ⌘ + c" at bounding box center [620, 399] width 52 height 7
drag, startPoint x: 329, startPoint y: 211, endPoint x: 598, endPoint y: 335, distance: 296.6
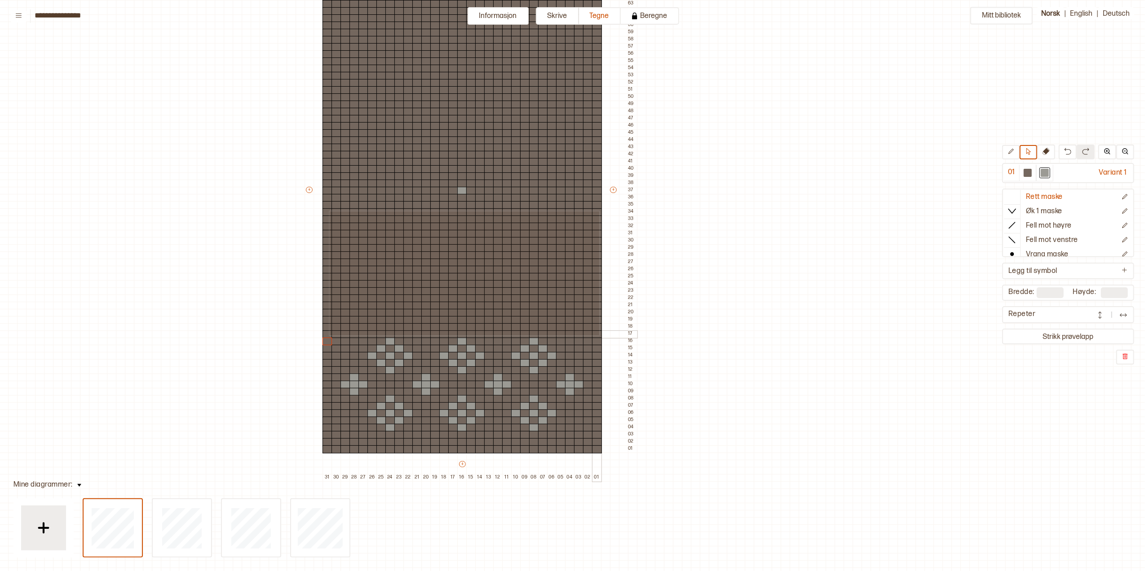
click at [598, 335] on div "+ + + + 31 30 29 28 27 26 25 24 23 22 21 20 19 18 17 16 15 14 13 12 11 10 09 08…" at bounding box center [470, 194] width 332 height 575
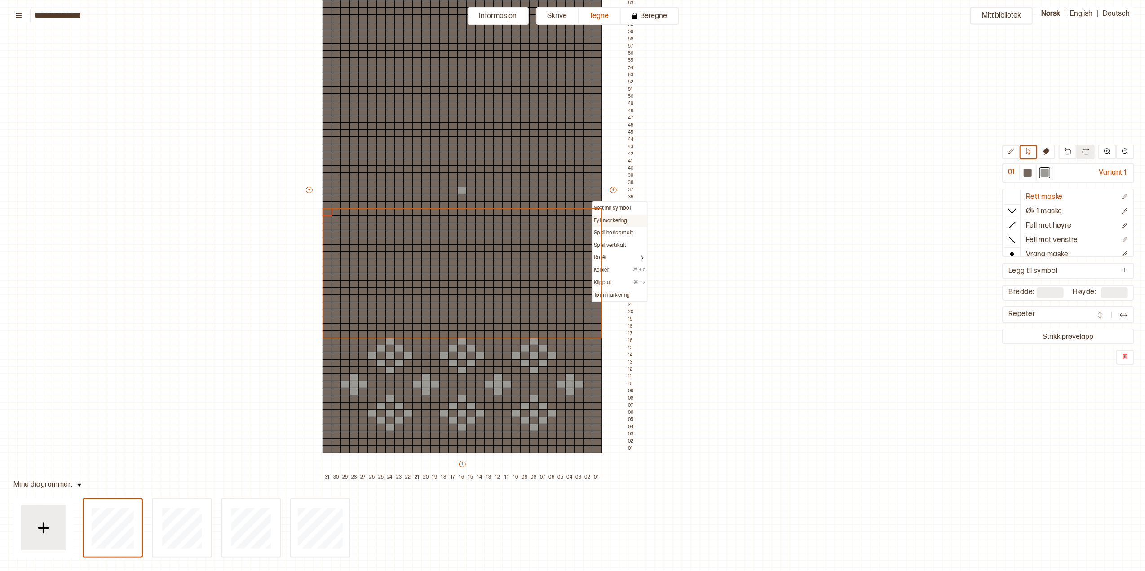
click at [608, 220] on p "Fyll markering" at bounding box center [611, 220] width 34 height 7
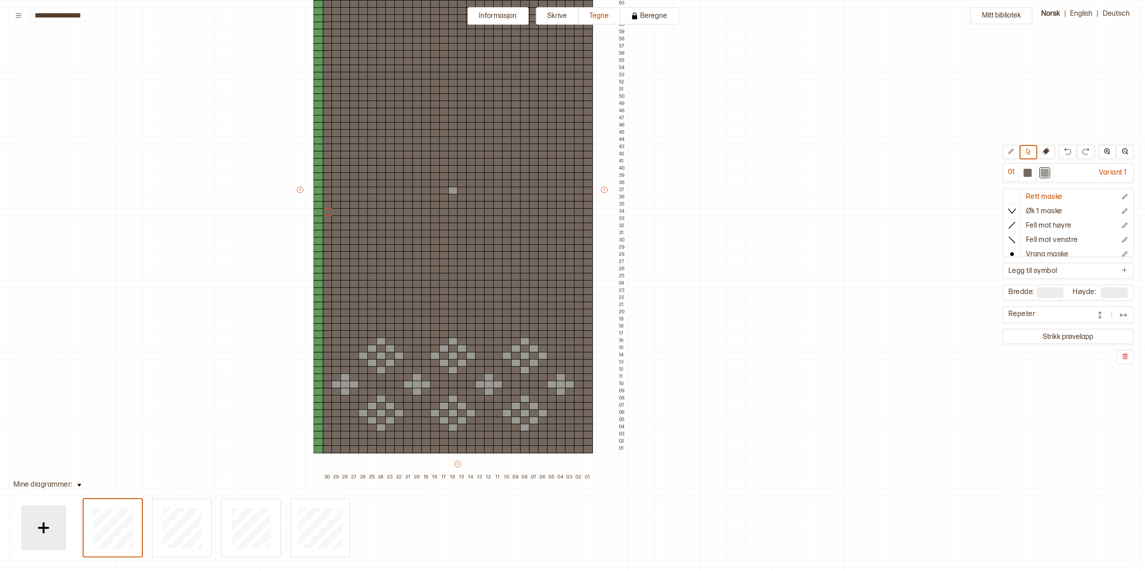
type input "**"
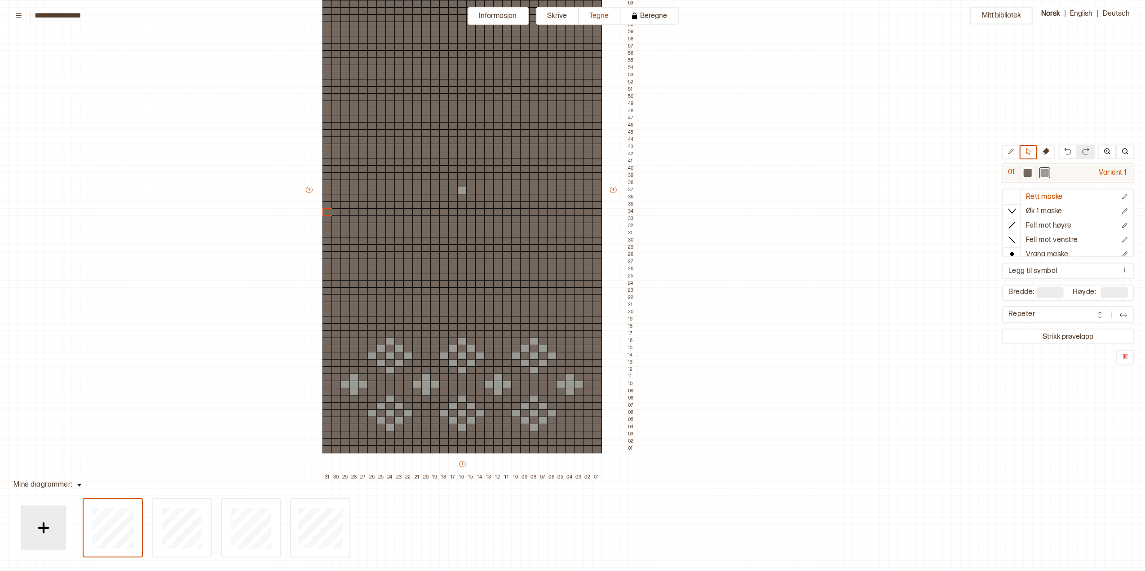
click at [914, 173] on div at bounding box center [1027, 173] width 8 height 8
drag, startPoint x: 324, startPoint y: 340, endPoint x: 600, endPoint y: 434, distance: 292.0
click at [600, 434] on div "+ + + + 31 30 29 28 27 26 25 24 23 22 21 20 19 18 17 16 15 14 13 12 11 10 09 08…" at bounding box center [470, 194] width 332 height 575
click at [607, 397] on p "Kopier" at bounding box center [601, 399] width 15 height 7
click at [327, 239] on div at bounding box center [327, 241] width 10 height 8
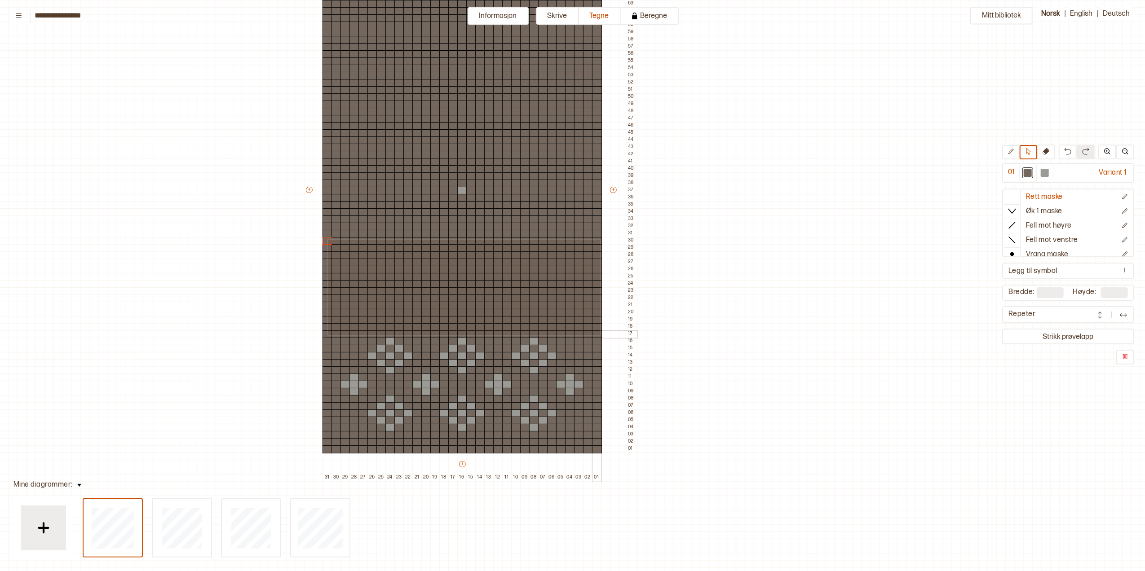
drag, startPoint x: 327, startPoint y: 239, endPoint x: 599, endPoint y: 335, distance: 288.3
click at [619, 251] on p "Fyll markering" at bounding box center [611, 249] width 34 height 7
click at [390, 312] on div at bounding box center [390, 313] width 10 height 8
click at [914, 169] on div at bounding box center [1045, 173] width 8 height 8
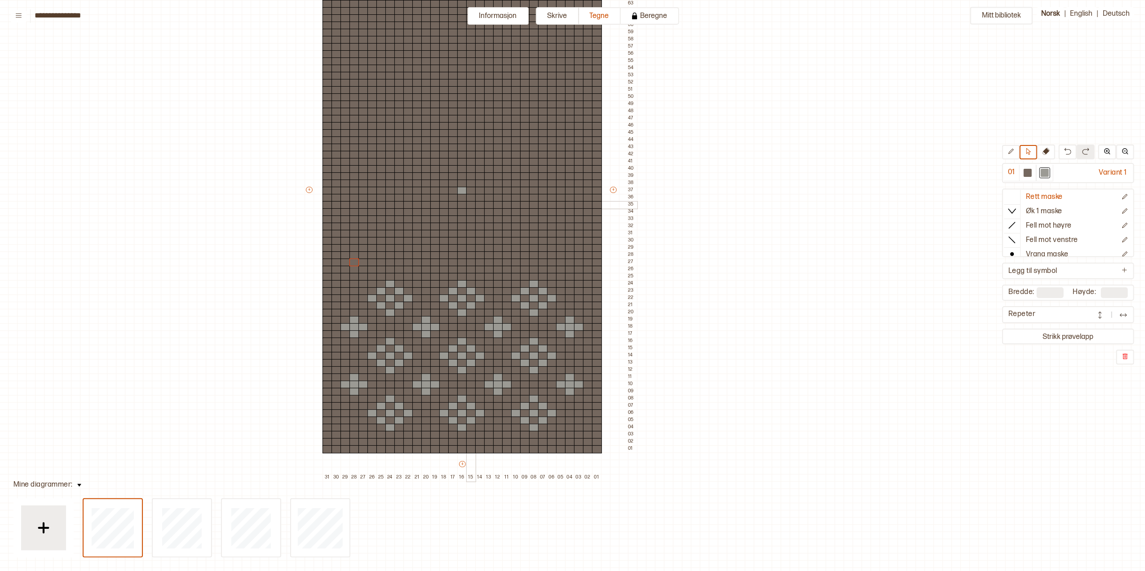
click at [471, 203] on div at bounding box center [471, 205] width 10 height 8
click at [914, 154] on button at bounding box center [1011, 152] width 18 height 14
click at [472, 201] on div at bounding box center [471, 205] width 10 height 8
click at [451, 203] on div at bounding box center [453, 205] width 10 height 8
click at [461, 254] on div at bounding box center [462, 255] width 10 height 8
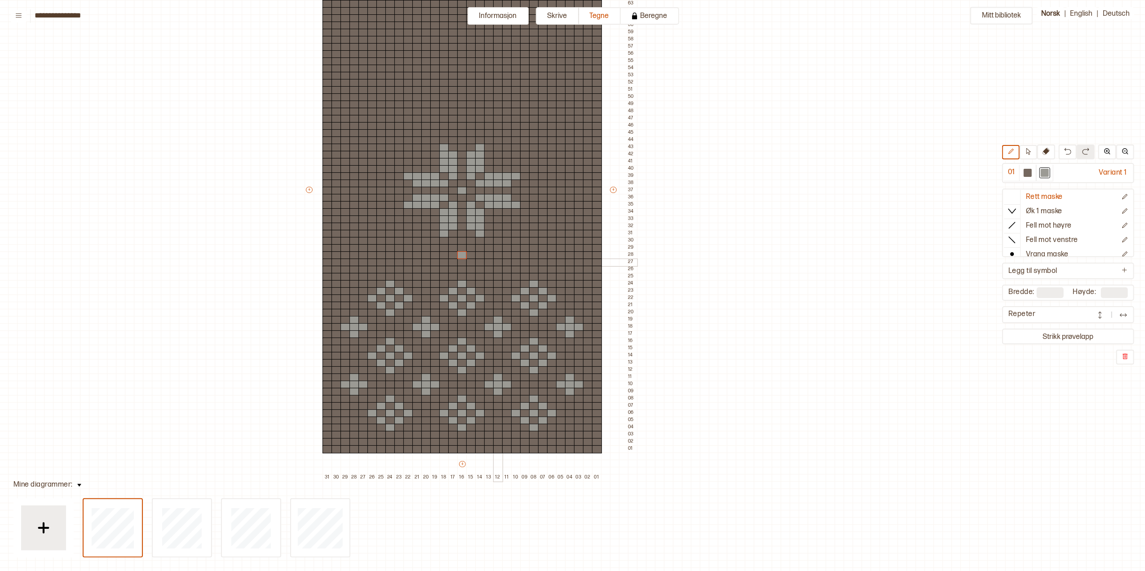
click at [494, 262] on div at bounding box center [498, 263] width 10 height 8
click at [354, 430] on div at bounding box center [354, 428] width 10 height 8
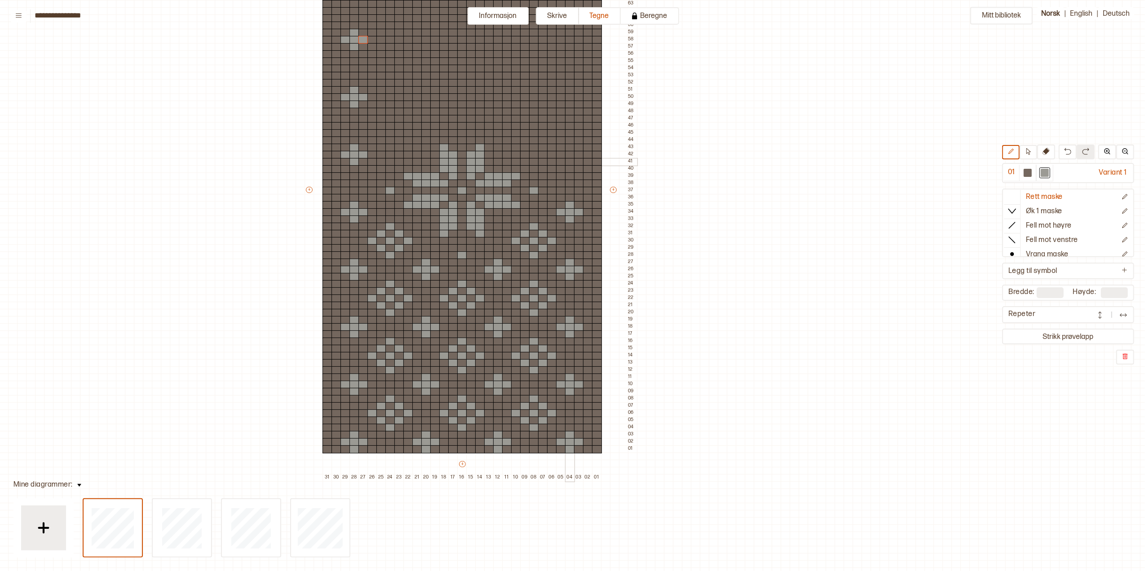
click at [569, 162] on div at bounding box center [570, 162] width 10 height 8
click at [531, 154] on div at bounding box center [534, 155] width 10 height 8
click at [462, 130] on div at bounding box center [462, 133] width 10 height 8
click at [462, 112] on div at bounding box center [462, 112] width 10 height 8
click at [353, 33] on div at bounding box center [354, 33] width 10 height 8
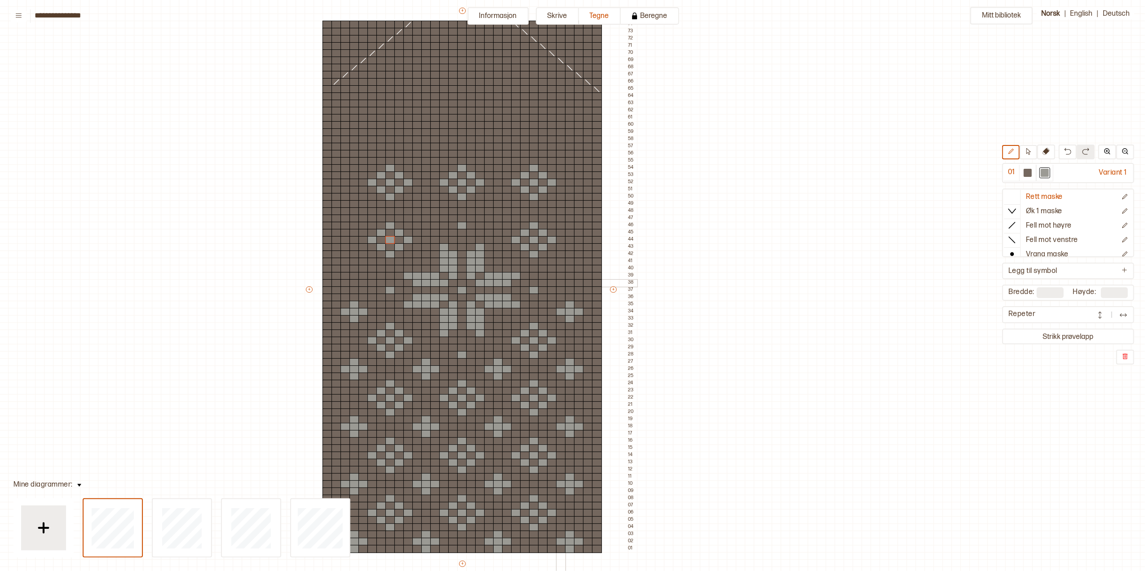
scroll to position [60, 109]
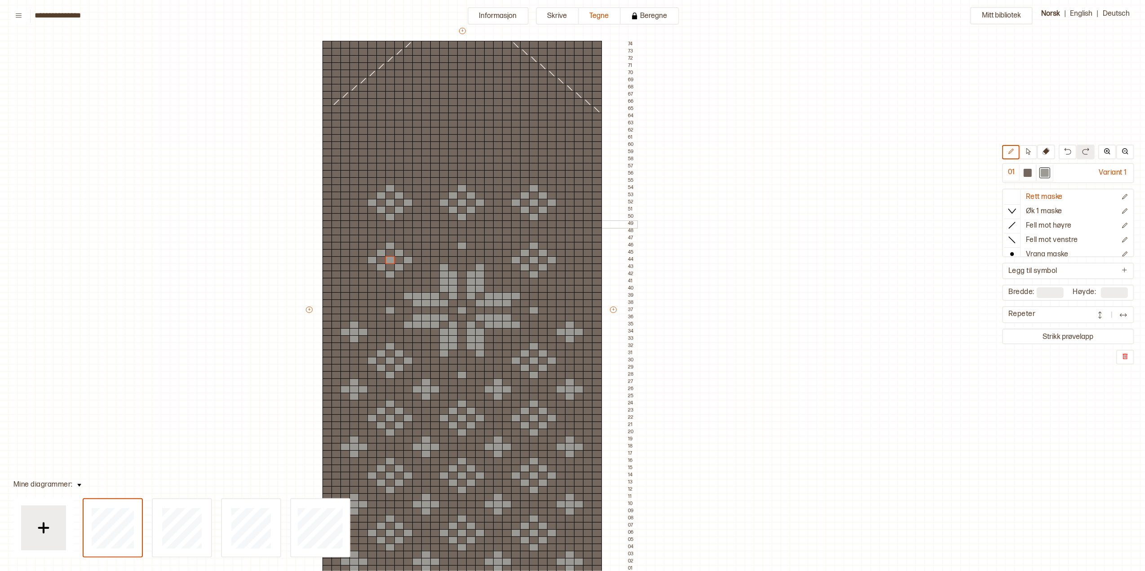
click at [424, 223] on div at bounding box center [426, 225] width 10 height 8
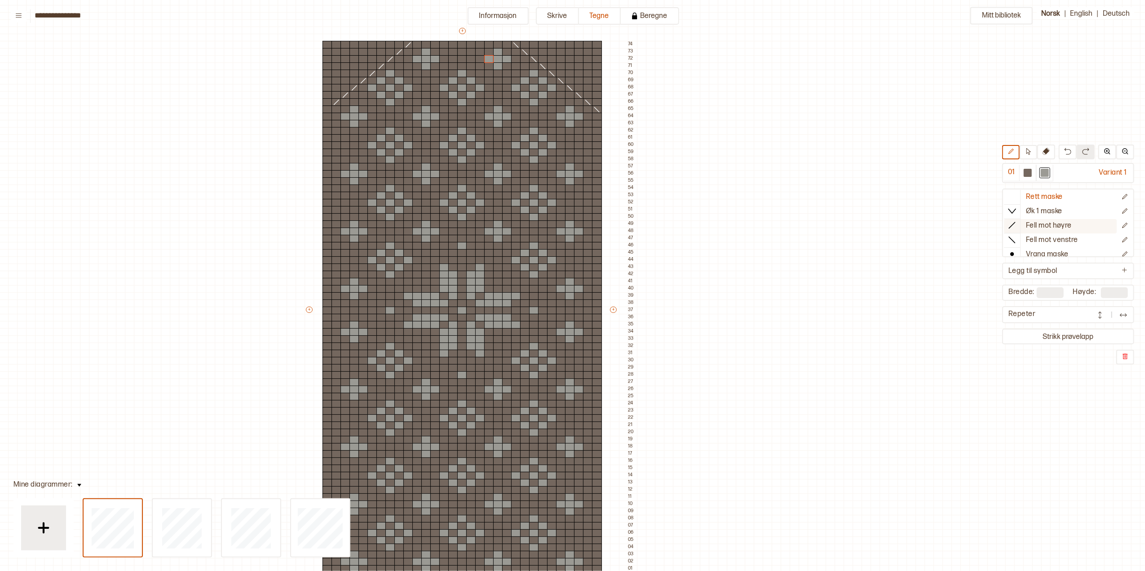
drag, startPoint x: 1060, startPoint y: 227, endPoint x: 1048, endPoint y: 220, distance: 14.3
click at [914, 227] on p "Fell mot høyre" at bounding box center [1049, 225] width 46 height 9
click at [326, 110] on div at bounding box center [327, 110] width 10 height 8
click at [336, 103] on icon at bounding box center [336, 102] width 9 height 7
click at [345, 95] on line at bounding box center [345, 95] width 5 height 5
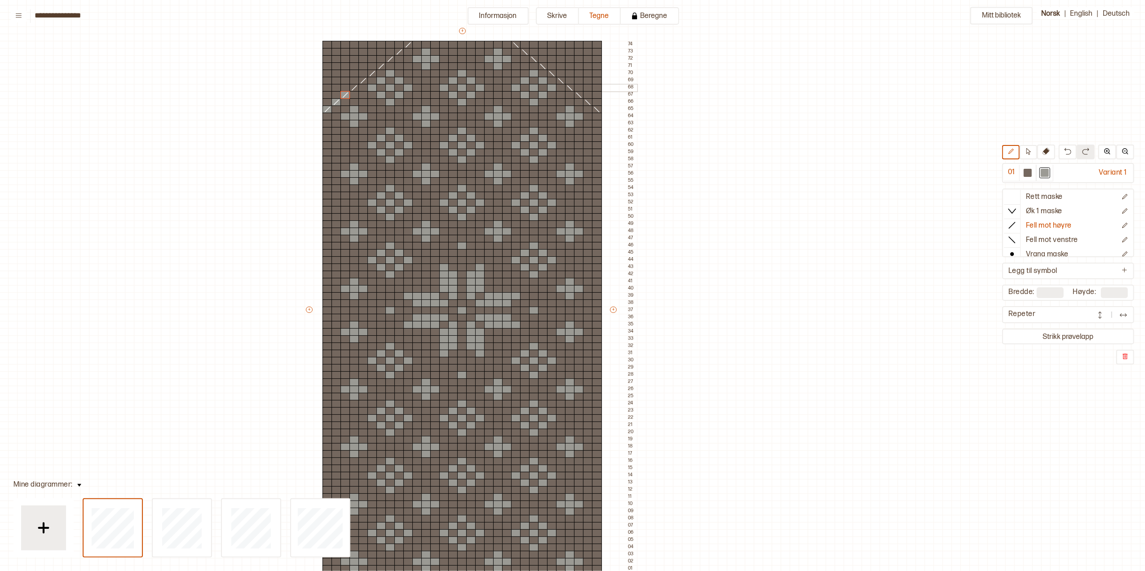
click at [352, 89] on icon at bounding box center [354, 87] width 9 height 7
click at [914, 236] on p "Fell mot venstre" at bounding box center [1052, 240] width 52 height 9
click at [914, 172] on div at bounding box center [1027, 173] width 8 height 8
click at [914, 223] on p "Fell mot høyre" at bounding box center [1049, 225] width 46 height 9
click at [694, 288] on div "Mitt bibliotek 01 Variant 1 Rett maske Øk 1 maske Fell mot høyre Fell mot venst…" at bounding box center [1035, 511] width 2289 height 1142
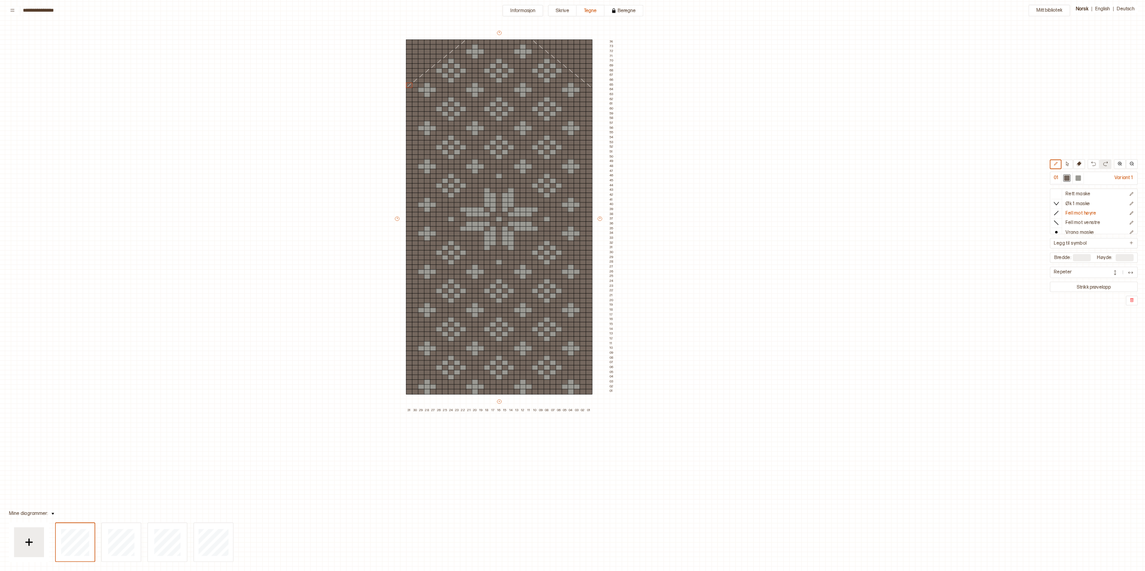
scroll to position [31, 110]
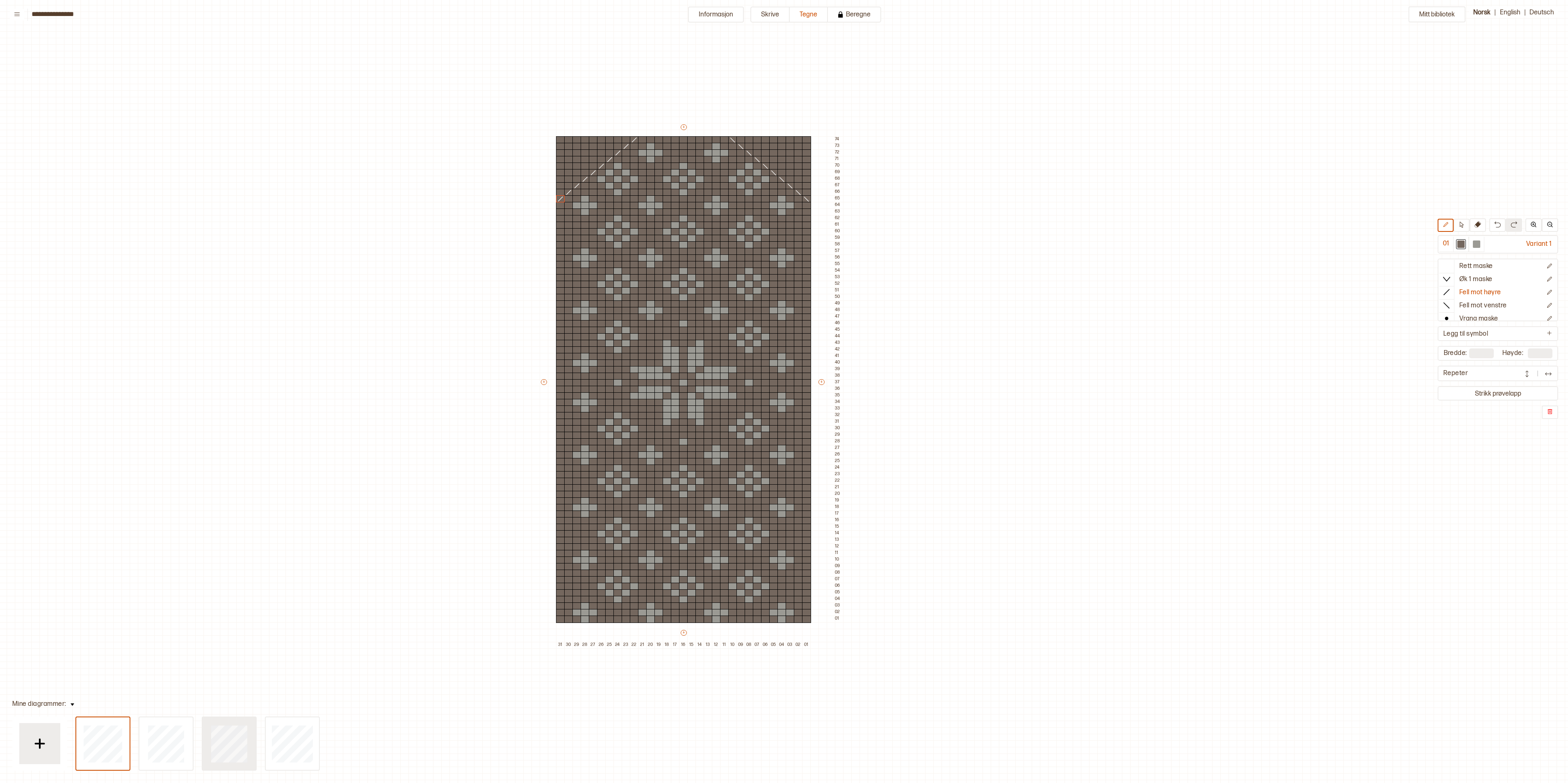
type input "**"
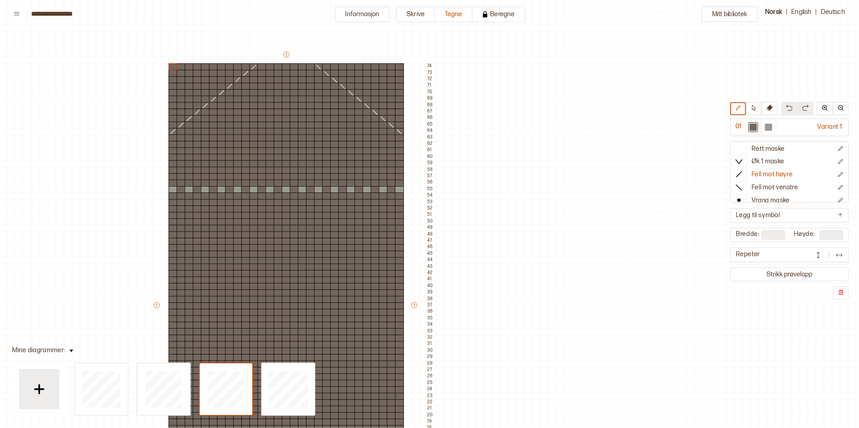
scroll to position [31, 109]
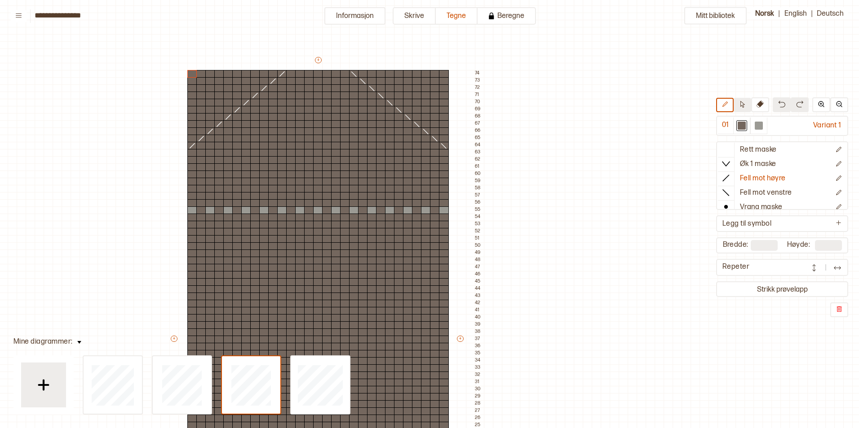
click at [739, 104] on icon at bounding box center [742, 104] width 7 height 7
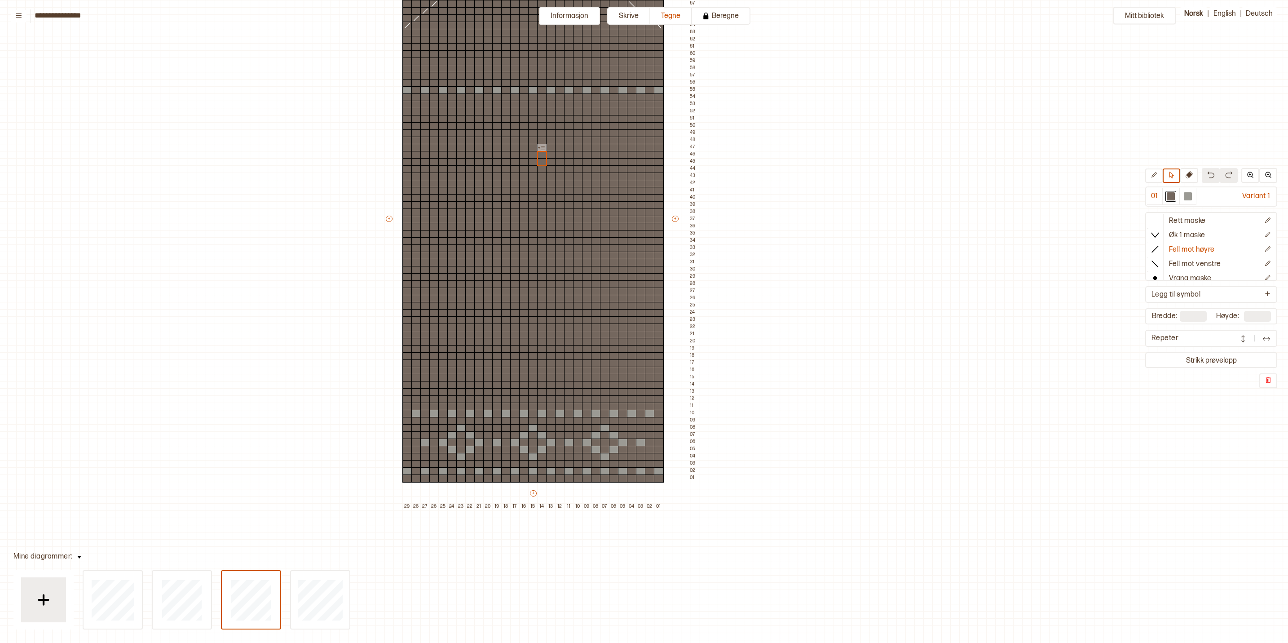
scroll to position [143, 110]
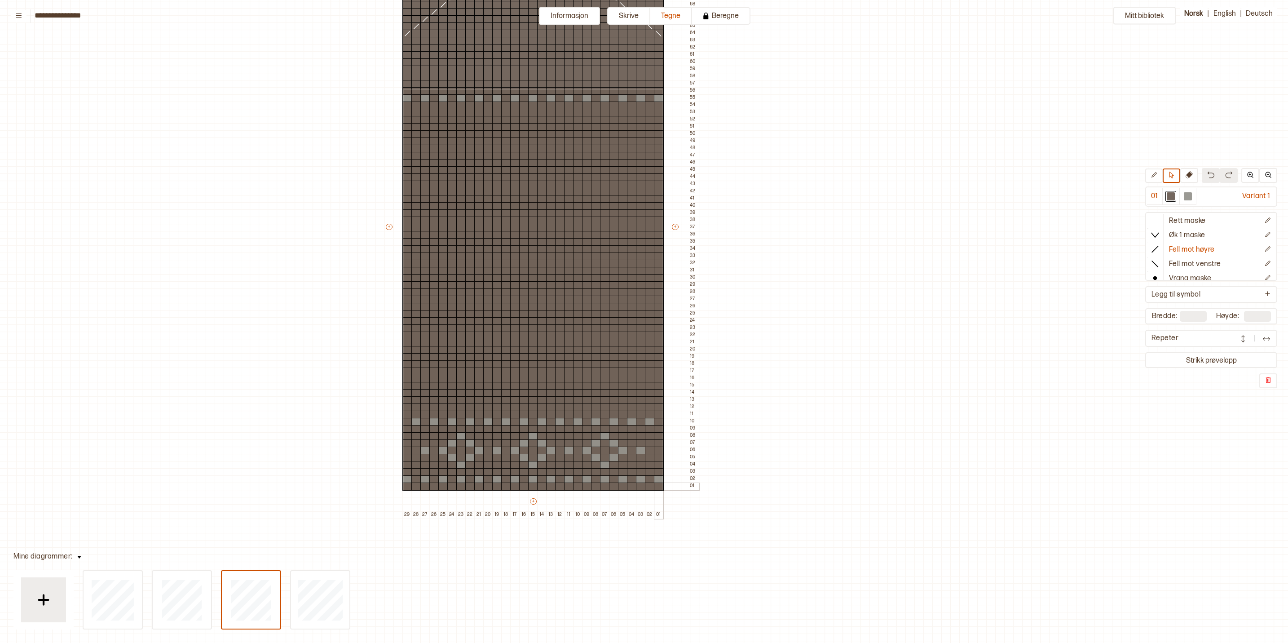
drag, startPoint x: 403, startPoint y: 89, endPoint x: 662, endPoint y: 490, distance: 476.6
click at [662, 441] on div "+ + + + 29 28 27 26 25 24 23 22 21 20 19 18 17 16 15 14 13 12 11 10 09 08 07 06…" at bounding box center [541, 230] width 314 height 575
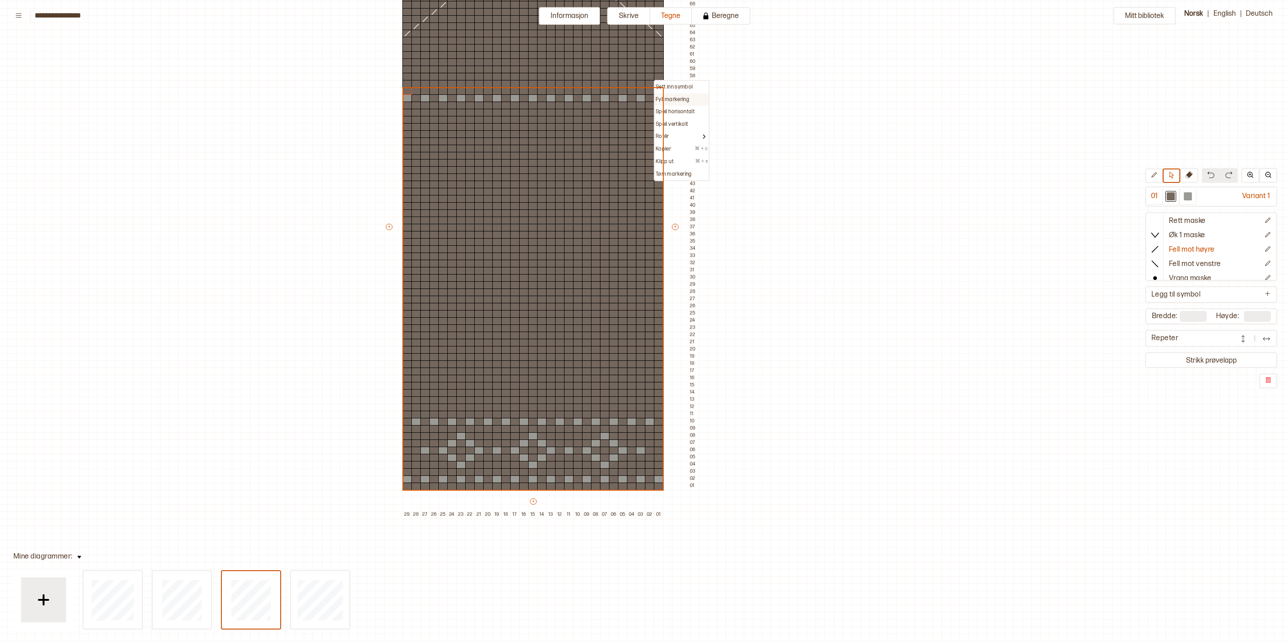
click at [683, 101] on p "Fyll markering" at bounding box center [673, 99] width 34 height 7
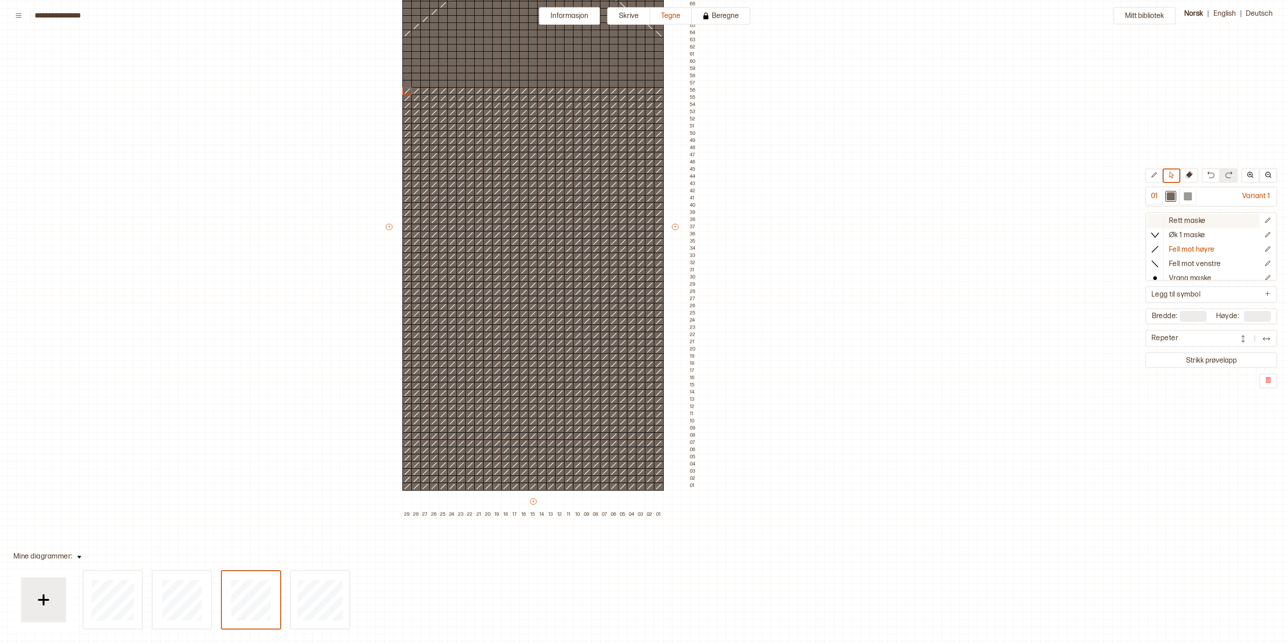
click at [914, 222] on p "Rett maske" at bounding box center [1187, 220] width 37 height 9
drag, startPoint x: 406, startPoint y: 85, endPoint x: 670, endPoint y: 494, distance: 486.9
click at [670, 441] on div "+ + + + 29 28 27 26 25 24 23 22 21 20 19 18 17 16 15 14 13 12 11 10 09 08 07 06…" at bounding box center [541, 230] width 314 height 575
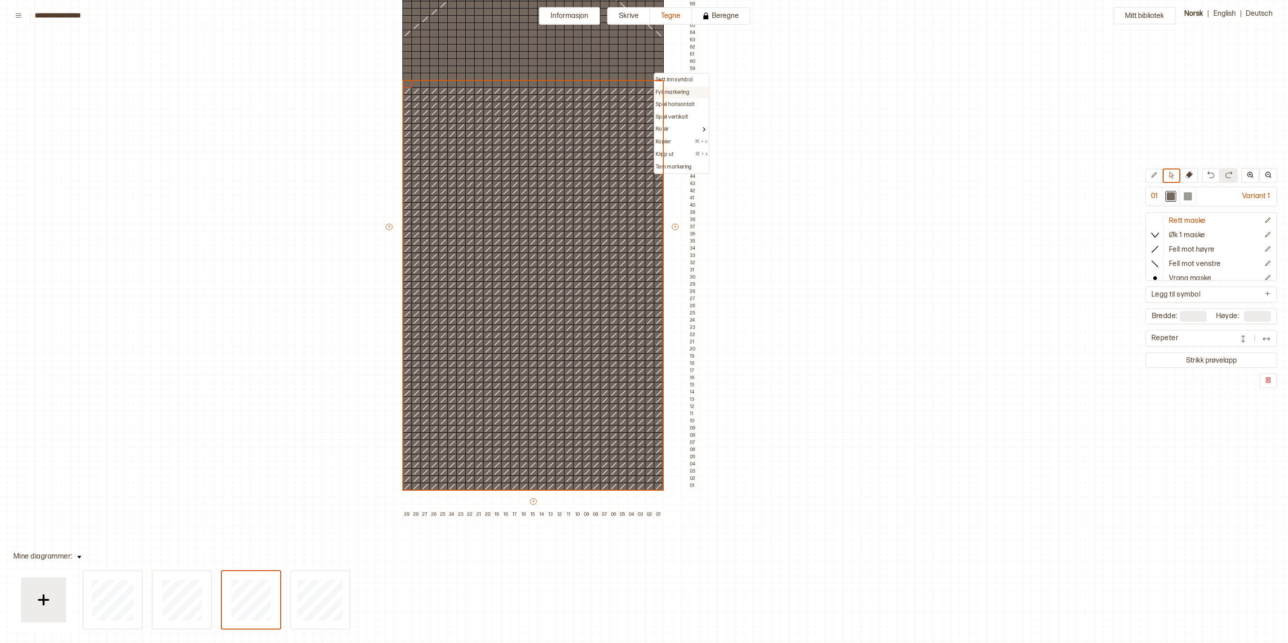
click at [690, 91] on div "Fyll markering" at bounding box center [682, 92] width 52 height 7
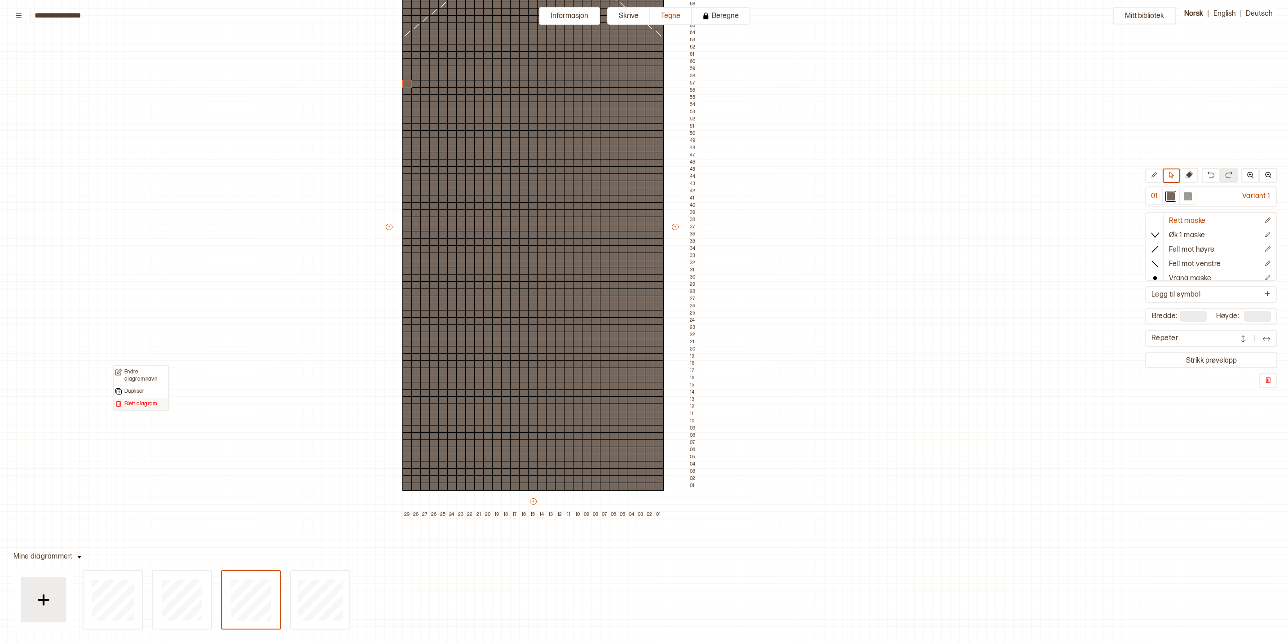
click at [132, 400] on p "Slett diagram" at bounding box center [140, 403] width 33 height 7
click at [203, 441] on div at bounding box center [182, 599] width 58 height 57
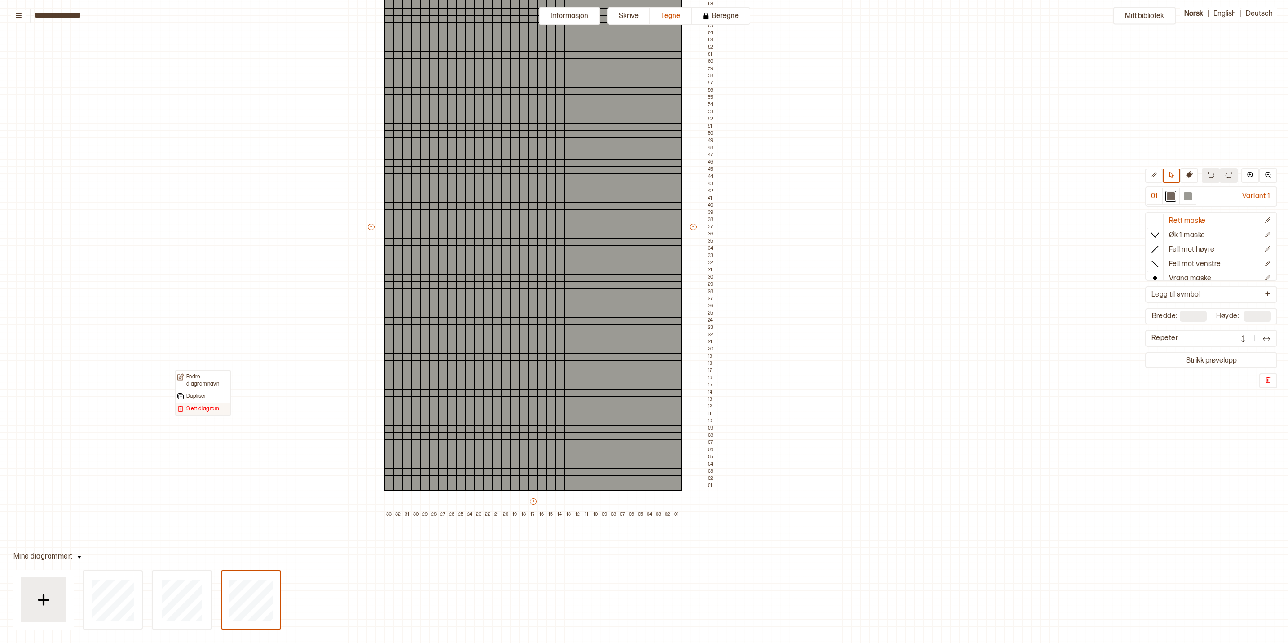
click at [199, 405] on p "Slett diagram" at bounding box center [202, 408] width 33 height 7
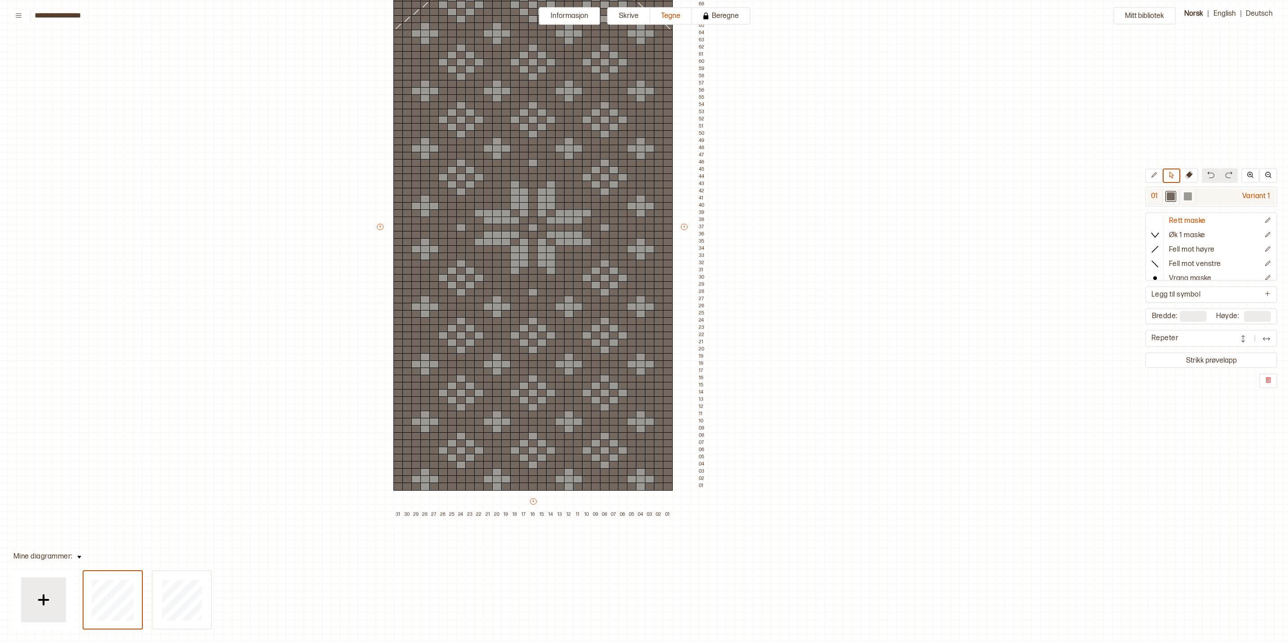
click at [914, 201] on div at bounding box center [1187, 196] width 11 height 11
click at [914, 181] on button at bounding box center [1154, 175] width 18 height 14
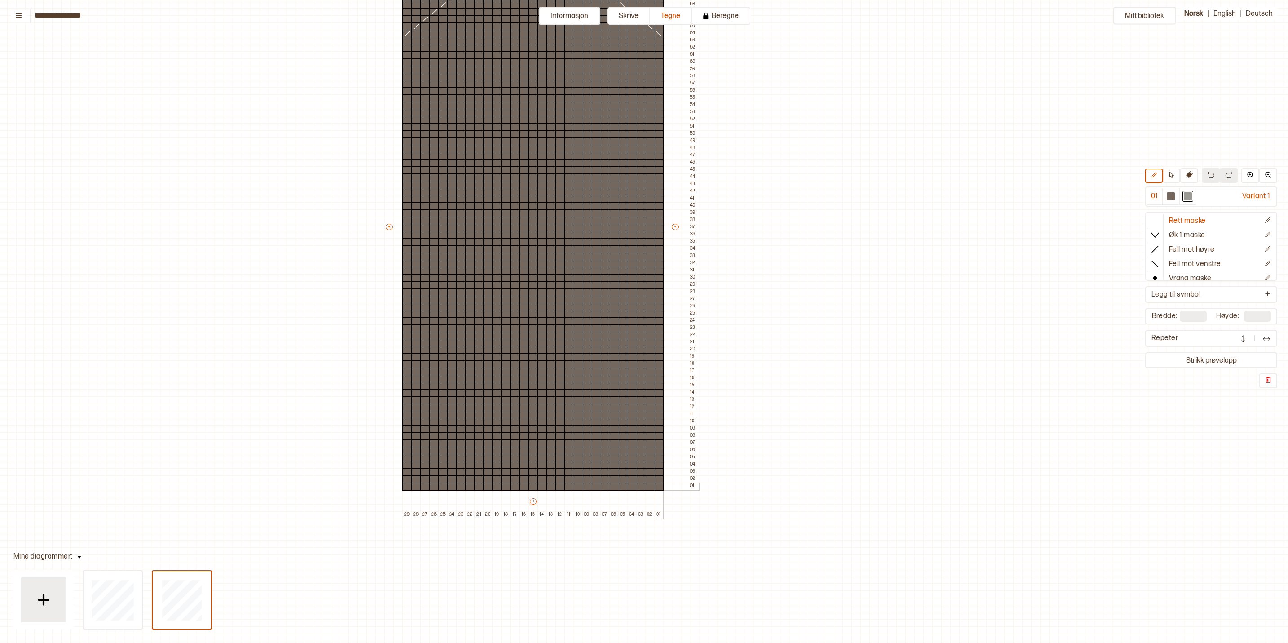
click at [661, 441] on div at bounding box center [659, 486] width 10 height 8
click at [87, 441] on div at bounding box center [113, 599] width 58 height 57
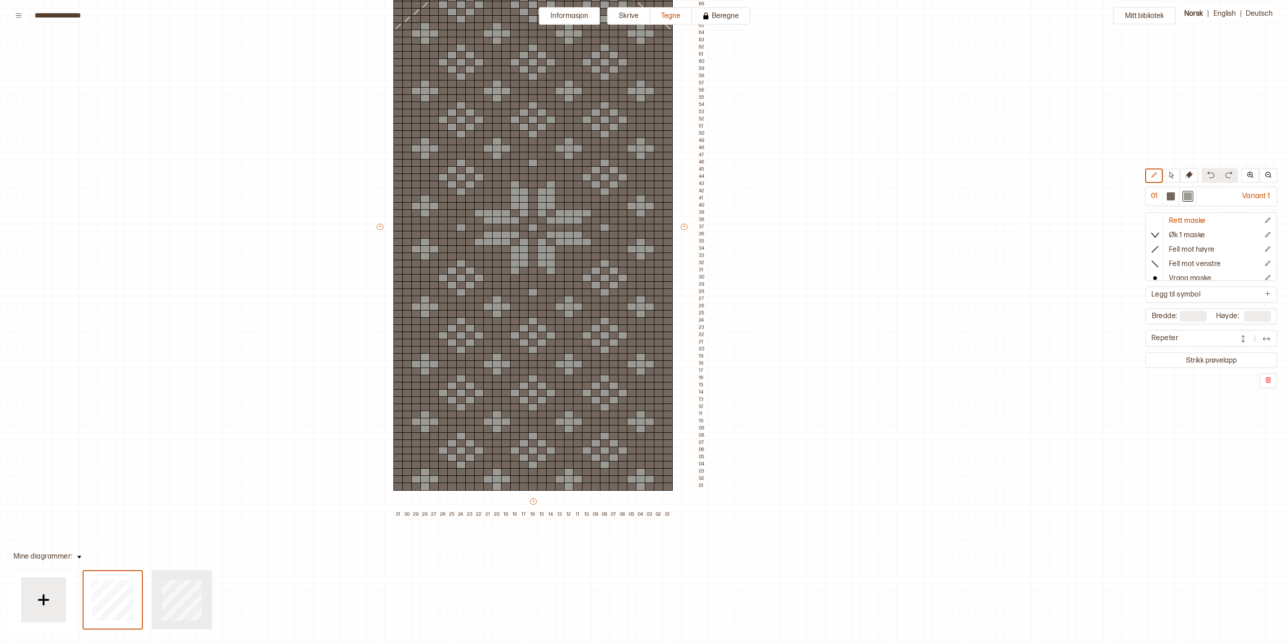
type input "**"
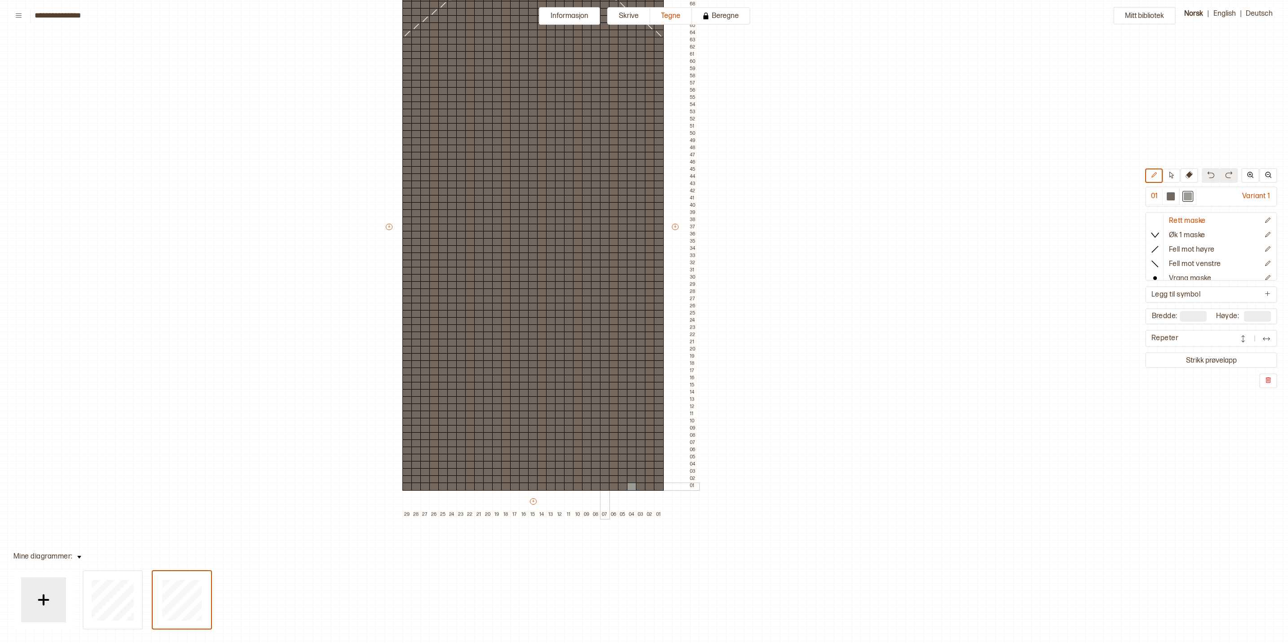
click at [605, 441] on div at bounding box center [605, 486] width 10 height 8
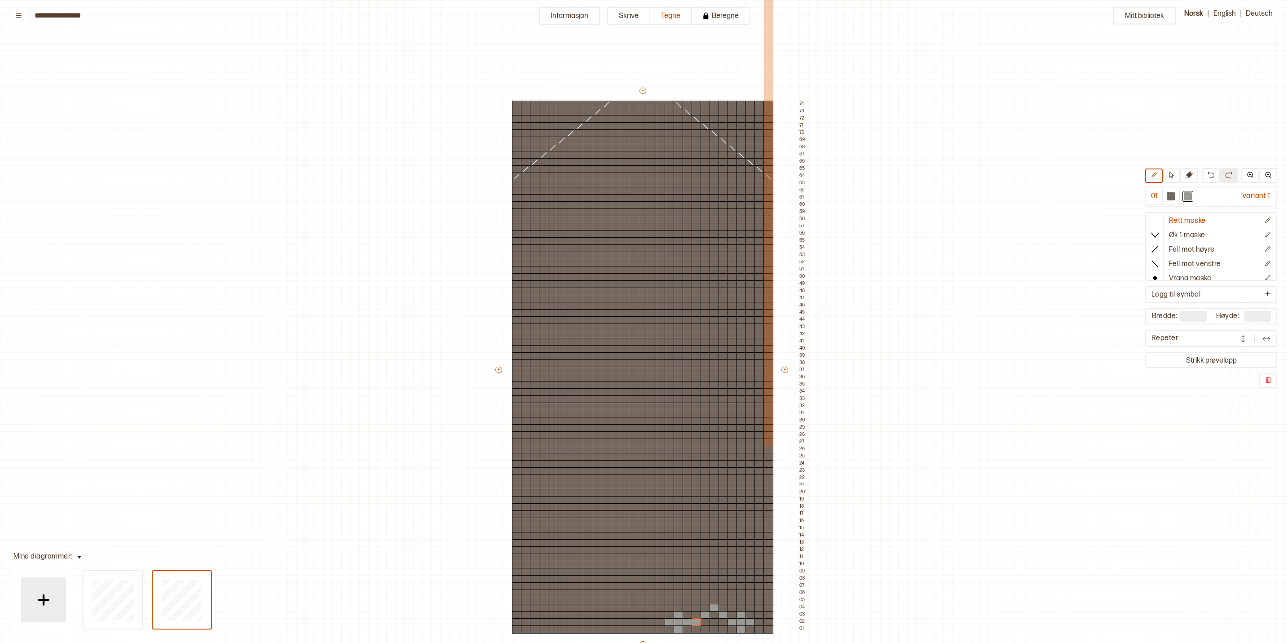
scroll to position [143, 110]
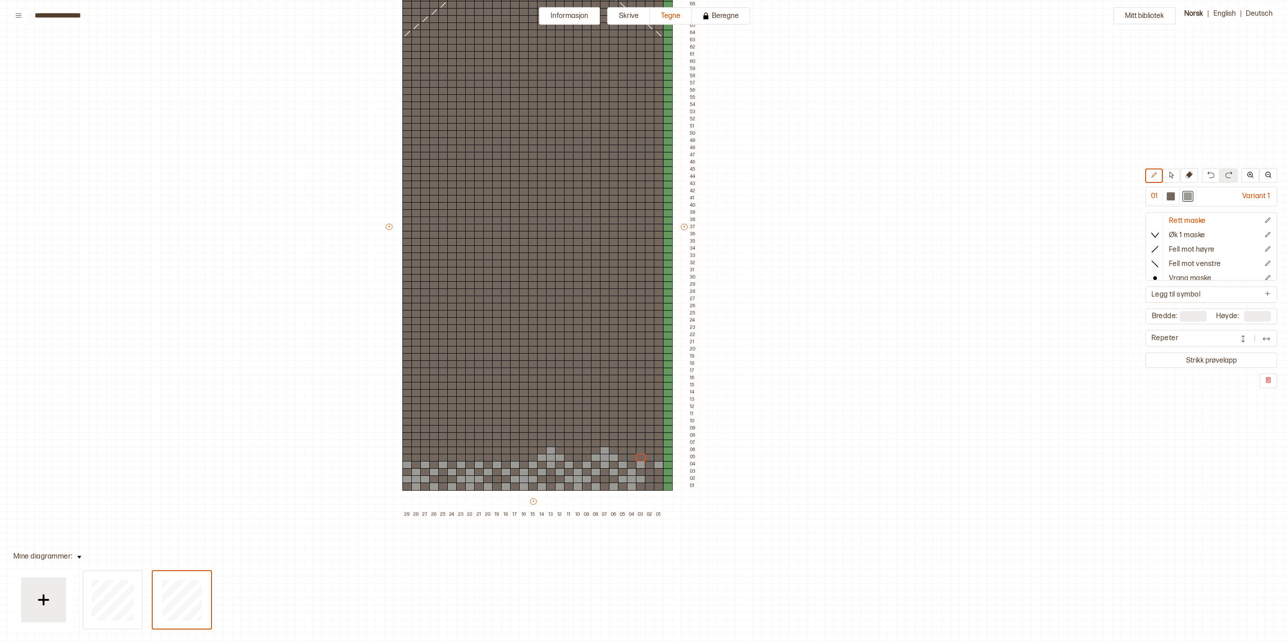
type input "**"
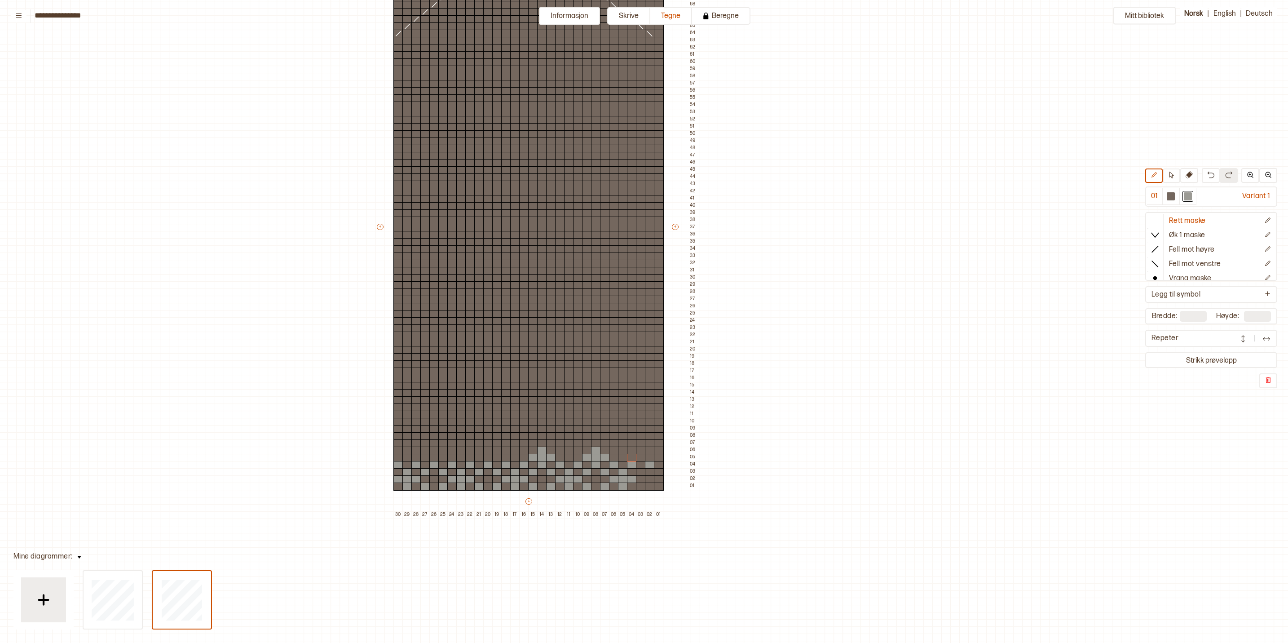
click at [639, 488] on div at bounding box center [641, 486] width 10 height 8
click at [655, 488] on div at bounding box center [659, 486] width 10 height 8
click at [660, 474] on div at bounding box center [659, 472] width 10 height 8
click at [642, 472] on div at bounding box center [641, 472] width 10 height 8
click at [637, 459] on div at bounding box center [641, 458] width 10 height 8
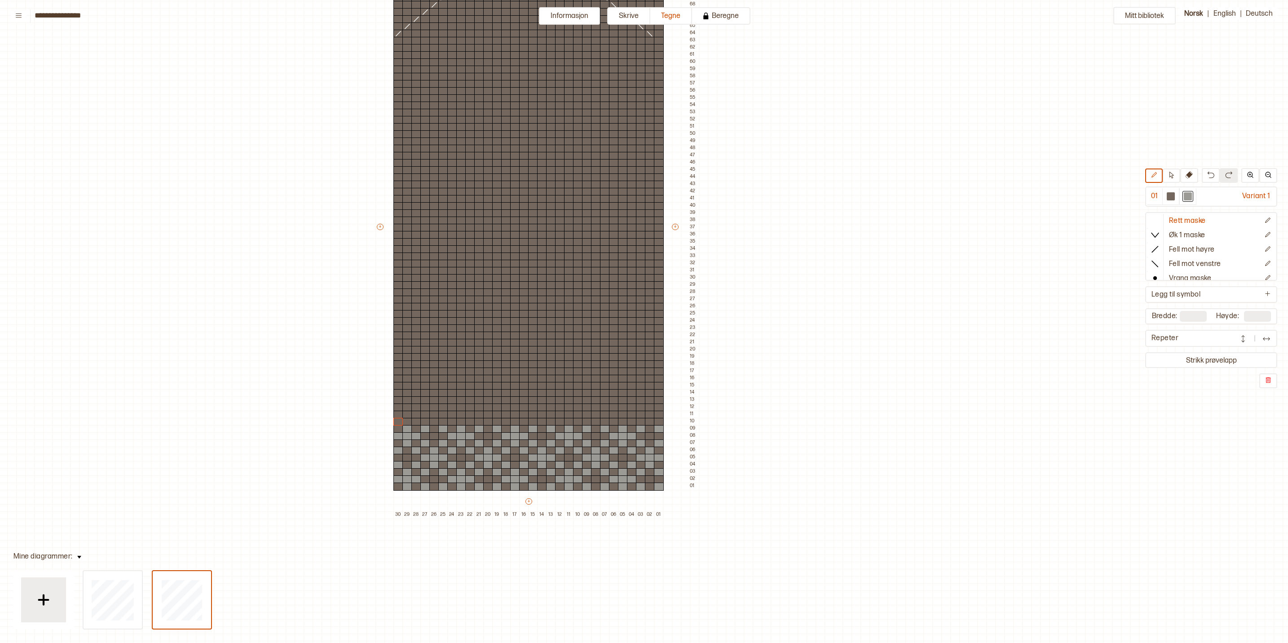
click at [286, 244] on div "Mitt bibliotek 01 Variant 1 Rett maske Øk 1 maske Fell mot høyre Fell mot venst…" at bounding box center [1178, 499] width 2576 height 1285
click at [1174, 180] on button at bounding box center [1172, 175] width 18 height 14
drag, startPoint x: 397, startPoint y: 422, endPoint x: 663, endPoint y: 465, distance: 269.9
click at [663, 465] on div "+ + + + 30 29 28 27 26 25 24 23 22 21 20 19 18 17 16 15 14 13 12 11 10 09 08 07…" at bounding box center [536, 230] width 323 height 575
click at [683, 479] on div "Kopier ⌘ + c" at bounding box center [682, 479] width 52 height 7
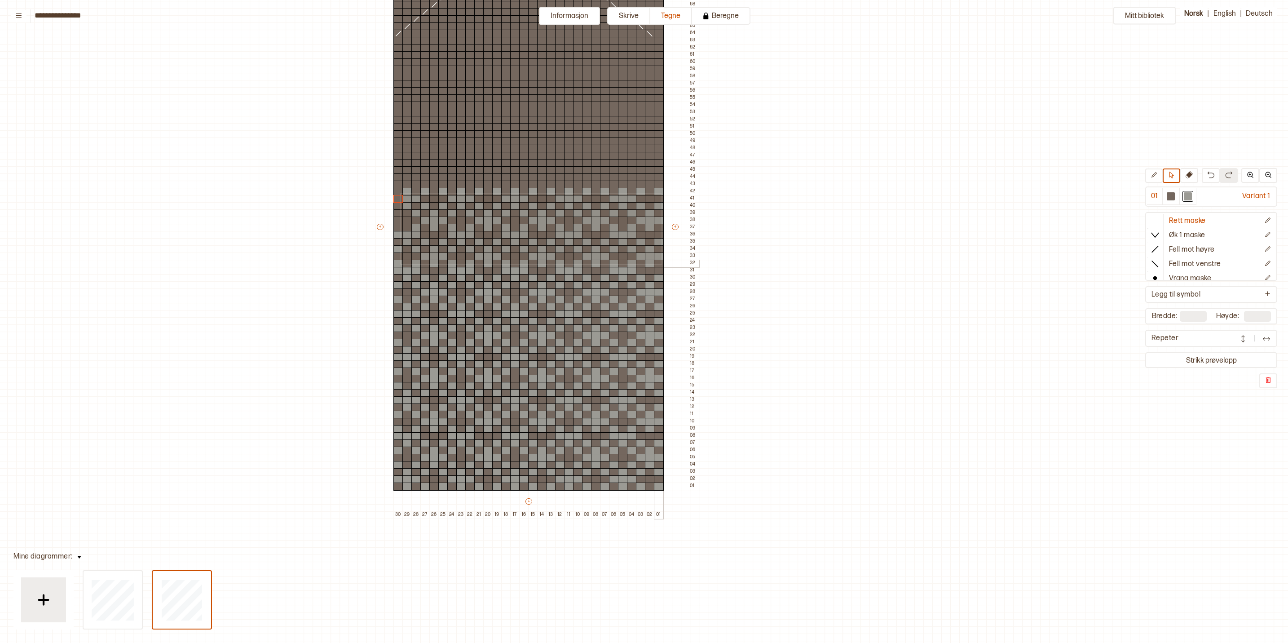
drag, startPoint x: 480, startPoint y: 198, endPoint x: 661, endPoint y: 263, distance: 191.8
click at [661, 263] on div "+ + + + 30 29 28 27 26 25 24 23 22 21 20 19 18 17 16 15 14 13 12 11 10 09 08 07…" at bounding box center [536, 230] width 323 height 575
click at [1172, 198] on div at bounding box center [1171, 196] width 8 height 8
drag, startPoint x: 397, startPoint y: 188, endPoint x: 662, endPoint y: 300, distance: 286.8
click at [662, 300] on div "+ + + + 30 29 28 27 26 25 24 23 22 21 20 19 18 17 16 15 14 13 12 11 10 09 08 07…" at bounding box center [536, 230] width 323 height 575
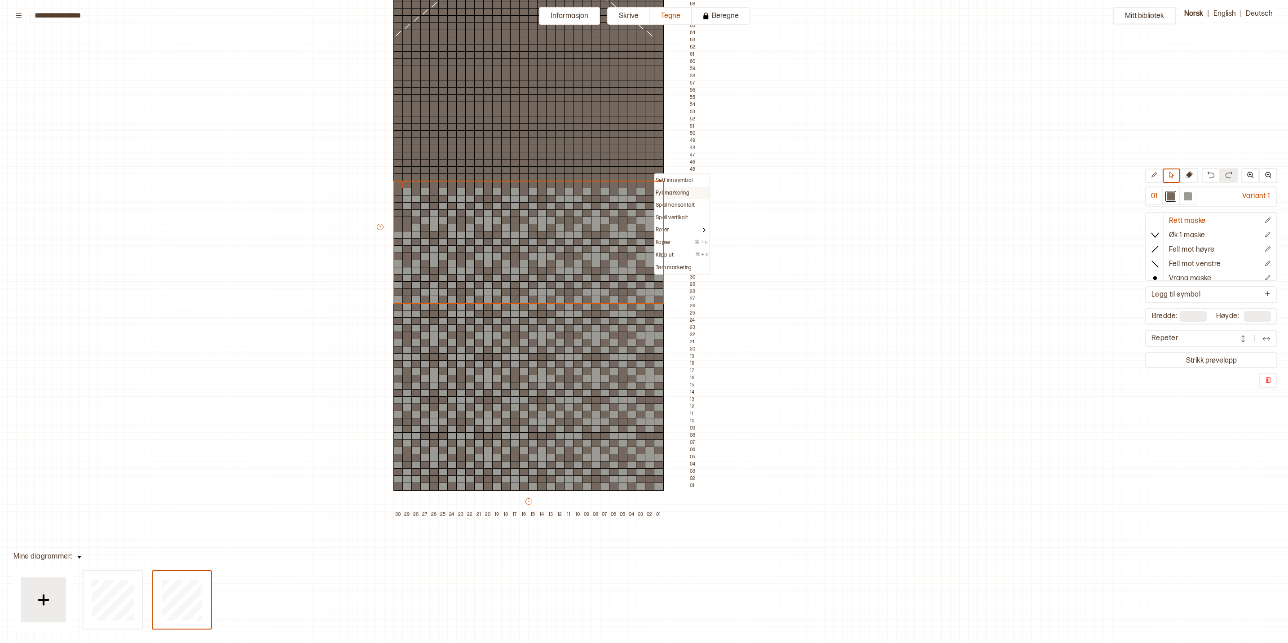
click at [684, 194] on p "Fyll markering" at bounding box center [673, 193] width 34 height 7
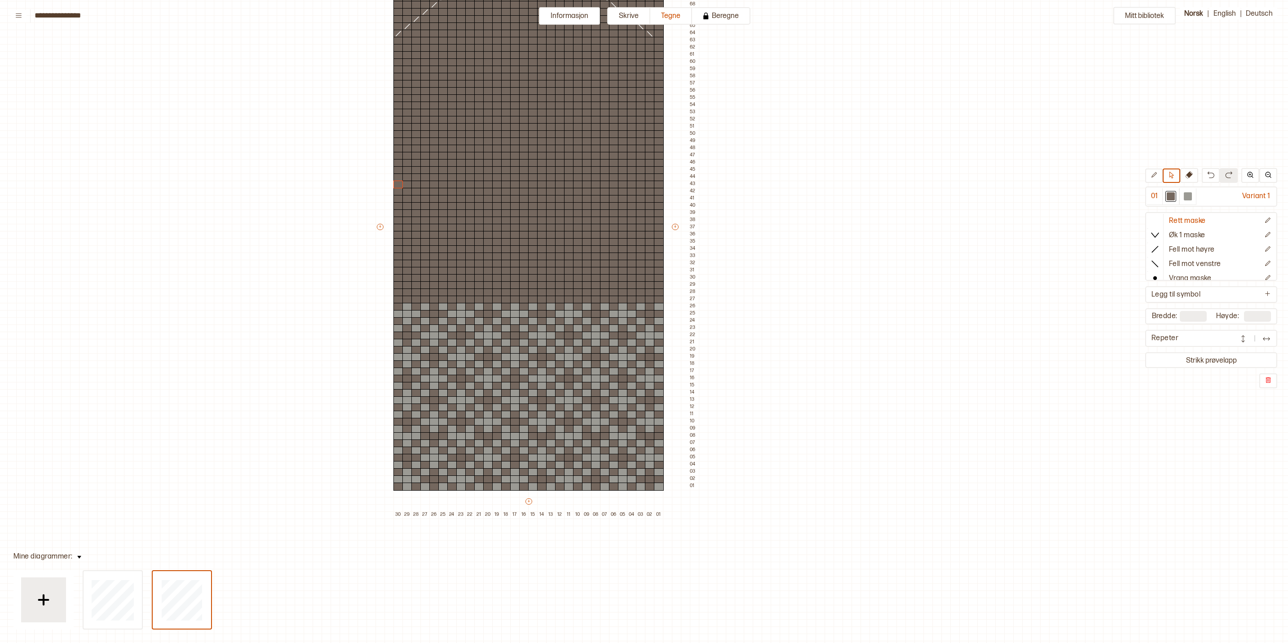
click at [321, 364] on div "Mitt bibliotek 01 Variant 1 Rett maske Øk 1 maske Fell mot høyre Fell mot venst…" at bounding box center [1178, 499] width 2576 height 1285
click at [398, 300] on div at bounding box center [398, 300] width 10 height 8
drag, startPoint x: 393, startPoint y: 263, endPoint x: 671, endPoint y: 430, distance: 324.1
click at [671, 430] on div "+ + + + 30 29 28 27 26 25 24 23 22 21 20 19 18 17 16 15 14 13 12 11 10 09 08 07…" at bounding box center [536, 230] width 323 height 575
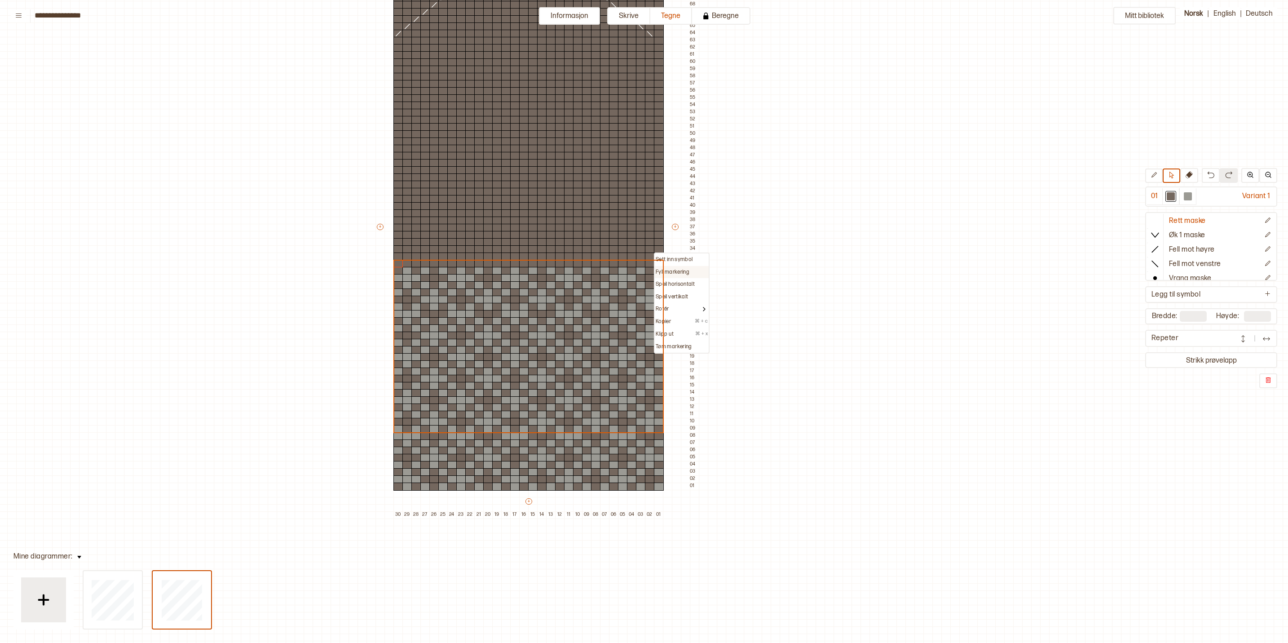
click at [670, 271] on p "Fyll markering" at bounding box center [673, 272] width 34 height 7
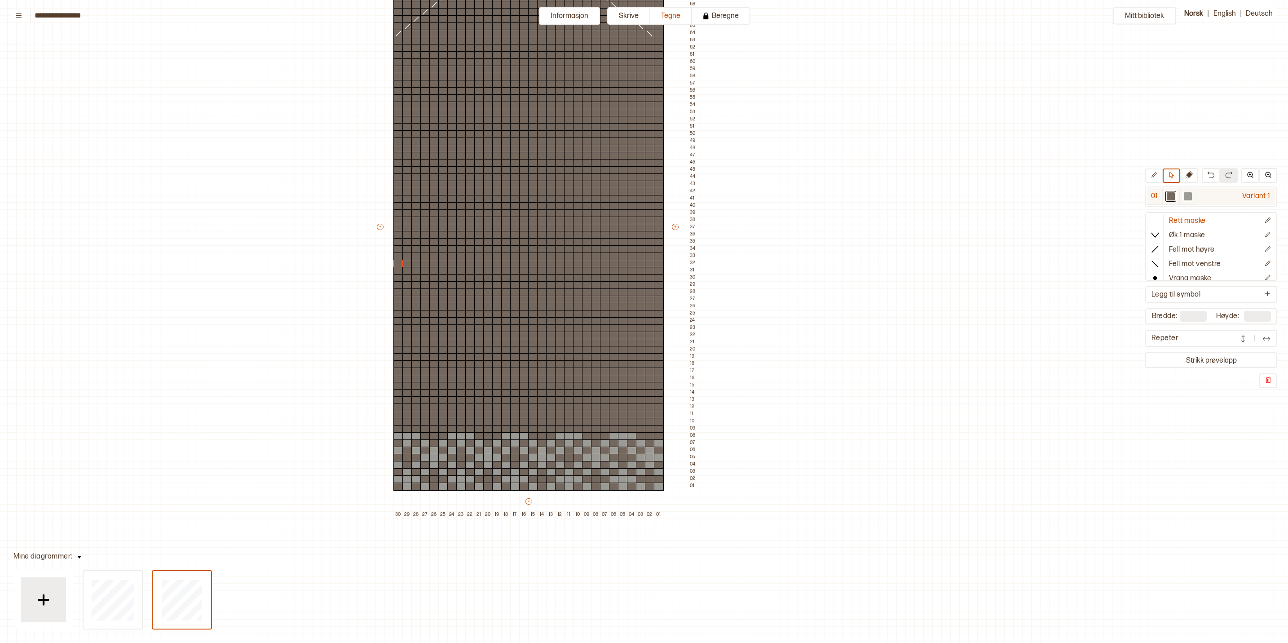
click at [1192, 197] on div at bounding box center [1188, 196] width 8 height 8
click at [1151, 165] on div "Mitt bibliotek 01 Variant 1 Rett maske Øk 1 maske Fell mot høyre Fell mot venst…" at bounding box center [1178, 499] width 2576 height 1285
click at [1154, 173] on icon at bounding box center [1154, 175] width 7 height 7
click at [406, 429] on div at bounding box center [407, 429] width 10 height 8
click at [1176, 201] on div at bounding box center [1170, 196] width 11 height 11
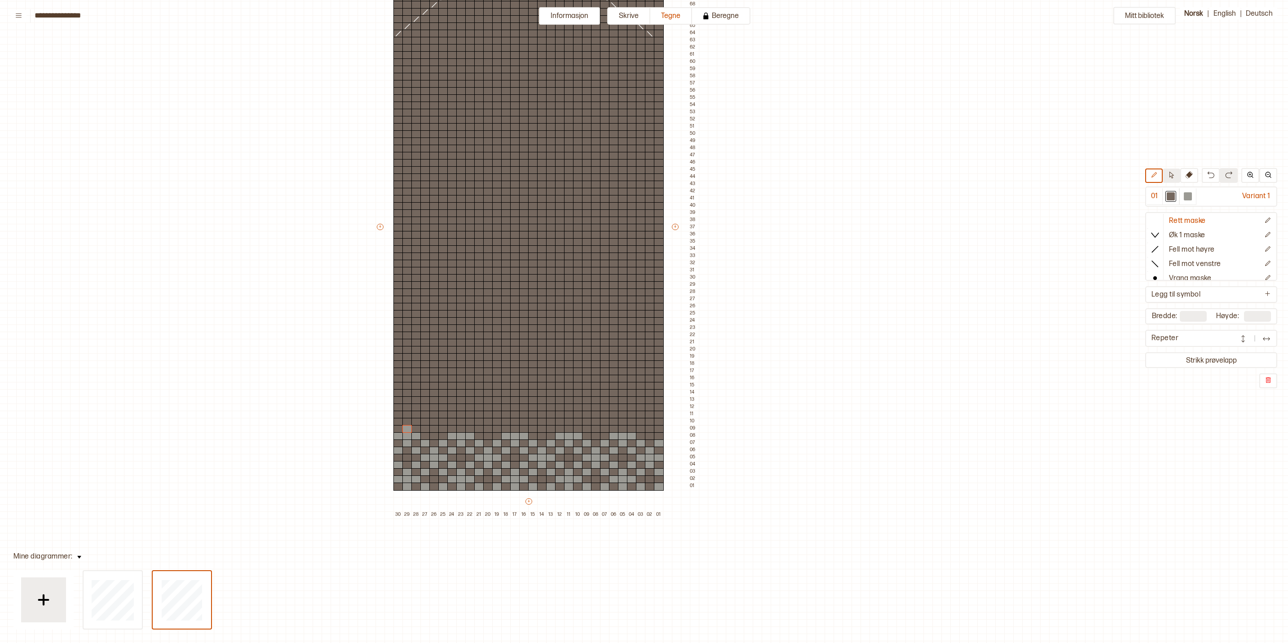
click at [1180, 178] on button at bounding box center [1172, 175] width 18 height 14
drag, startPoint x: 399, startPoint y: 415, endPoint x: 666, endPoint y: 443, distance: 268.3
click at [666, 443] on div "+ + + + 30 29 28 27 26 25 24 23 22 21 20 19 18 17 16 15 14 13 12 11 10 09 08 07…" at bounding box center [536, 230] width 323 height 575
click at [672, 418] on div "Fyll markering" at bounding box center [682, 423] width 54 height 13
click at [670, 423] on p "Fyll markering" at bounding box center [673, 422] width 34 height 7
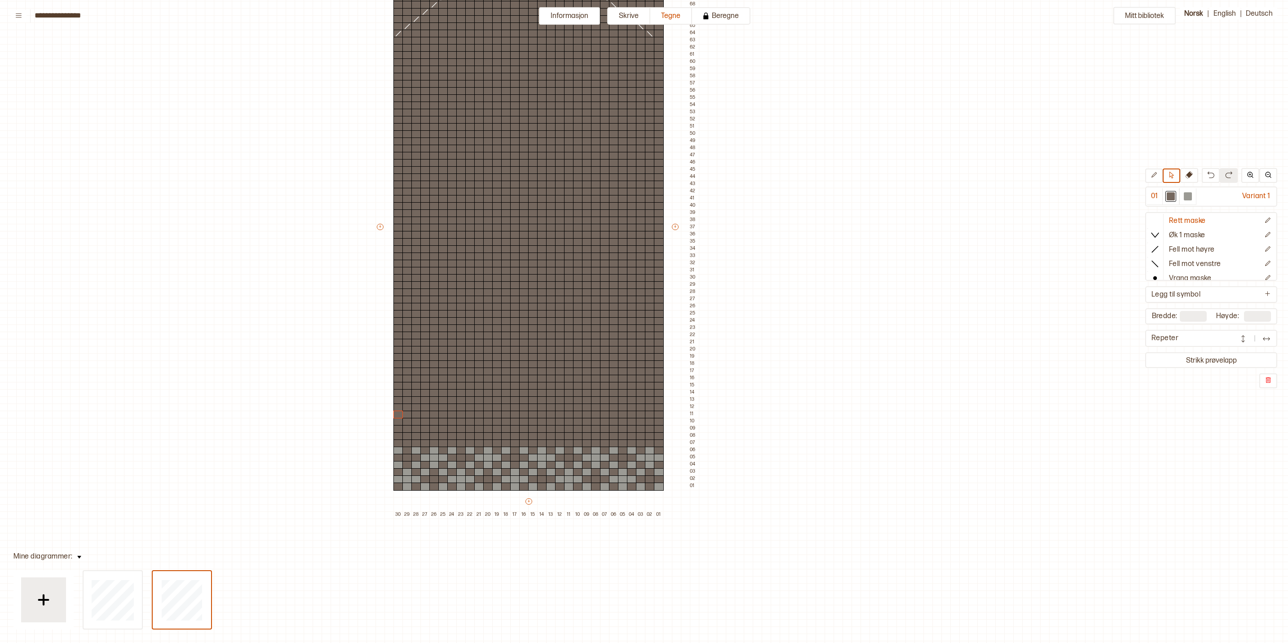
click at [332, 410] on div "Mitt bibliotek 01 Variant 1 Rett maske Øk 1 maske Fell mot høyre Fell mot venst…" at bounding box center [1178, 499] width 2576 height 1285
drag, startPoint x: 395, startPoint y: 449, endPoint x: 663, endPoint y: 490, distance: 271.2
click at [663, 490] on div "+ + + + 30 29 28 27 26 25 24 23 22 21 20 19 18 17 16 15 14 13 12 11 10 09 08 07…" at bounding box center [536, 230] width 323 height 575
click at [399, 443] on div at bounding box center [398, 443] width 10 height 8
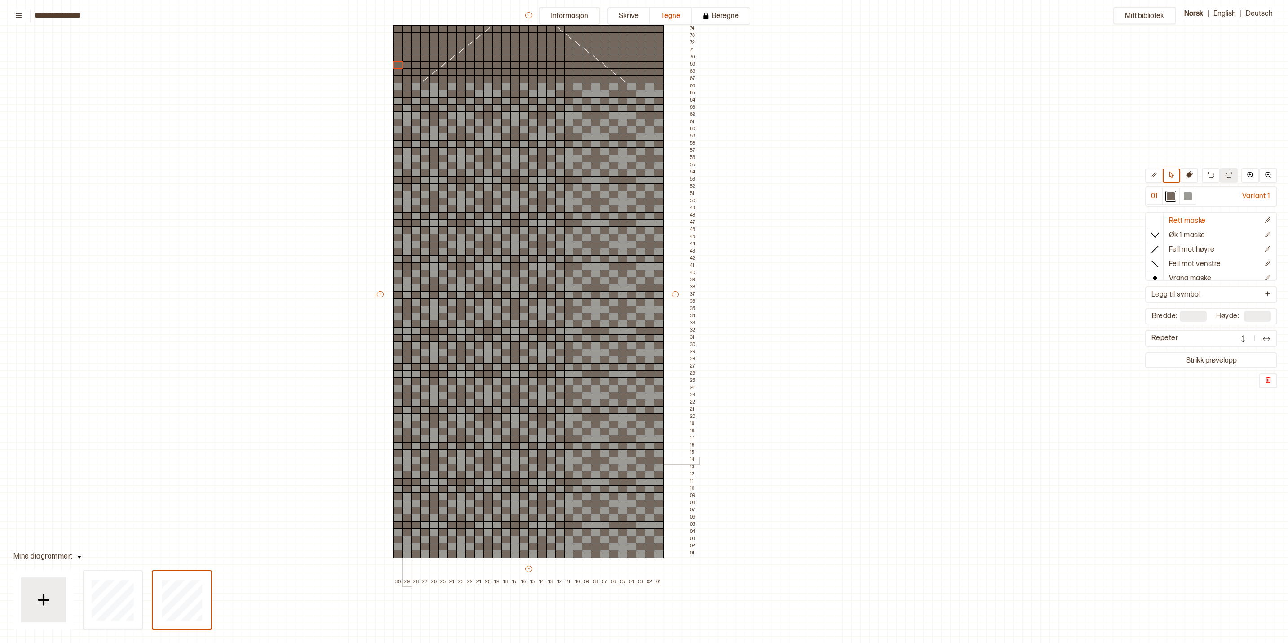
scroll to position [8, 110]
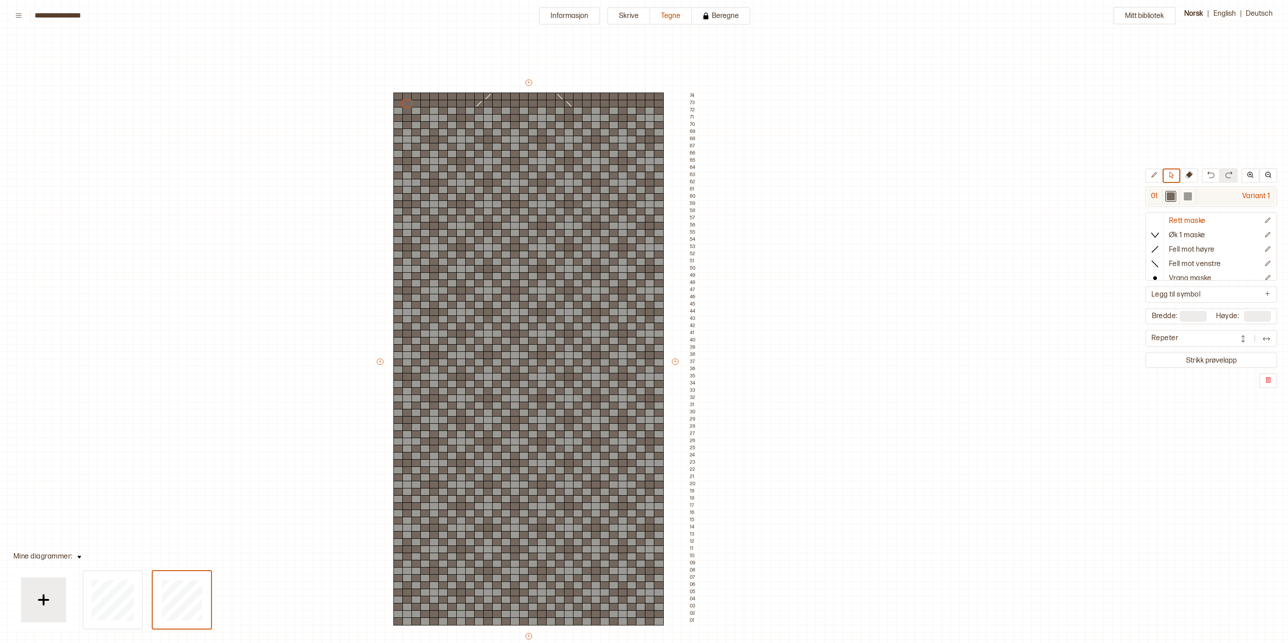
click at [1191, 198] on div at bounding box center [1188, 196] width 8 height 8
click at [1160, 175] on button at bounding box center [1154, 175] width 18 height 14
click at [1184, 247] on p "Fell mot høyre" at bounding box center [1192, 249] width 46 height 9
click at [475, 103] on div at bounding box center [479, 104] width 10 height 8
click at [470, 112] on div at bounding box center [470, 111] width 10 height 8
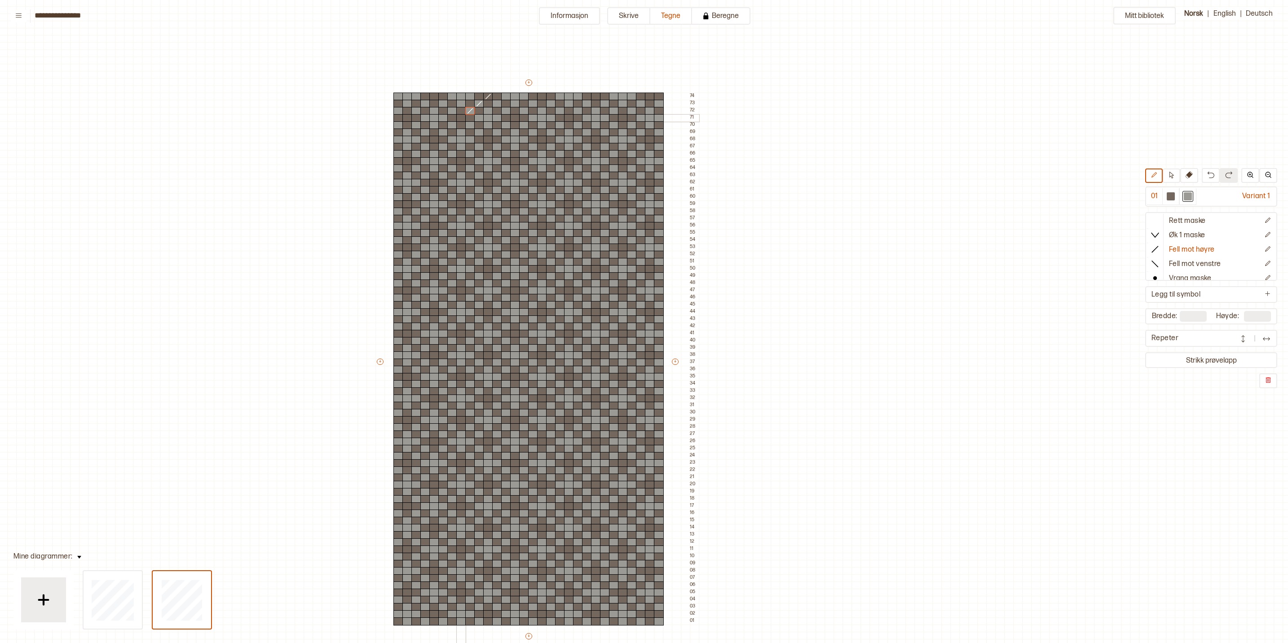
click at [459, 116] on div at bounding box center [461, 118] width 10 height 8
click at [658, 167] on div at bounding box center [659, 168] width 10 height 8
click at [1184, 262] on p "Fell mot venstre" at bounding box center [1195, 264] width 52 height 9
click at [1175, 196] on div at bounding box center [1171, 196] width 8 height 8
click at [625, 99] on div "+ + + + 30 29 28 27 26 25 24 23 22 21 20 19 18 17 16 15 14 13 12 11 10 09 08 07…" at bounding box center [536, 365] width 323 height 575
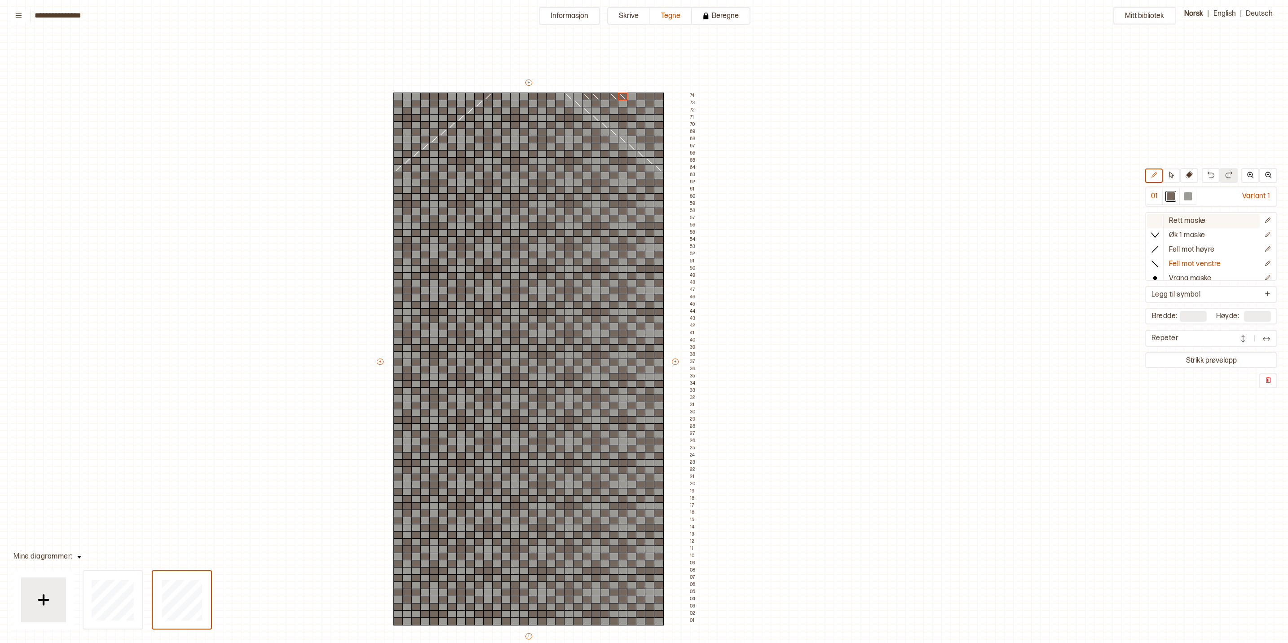
click at [1188, 222] on p "Rett maske" at bounding box center [1187, 220] width 37 height 9
drag, startPoint x: 585, startPoint y: 93, endPoint x: 590, endPoint y: 96, distance: 5.4
click at [580, 96] on div at bounding box center [578, 97] width 10 height 8
drag, startPoint x: 587, startPoint y: 104, endPoint x: 603, endPoint y: 106, distance: 15.4
click at [588, 104] on div at bounding box center [587, 104] width 10 height 8
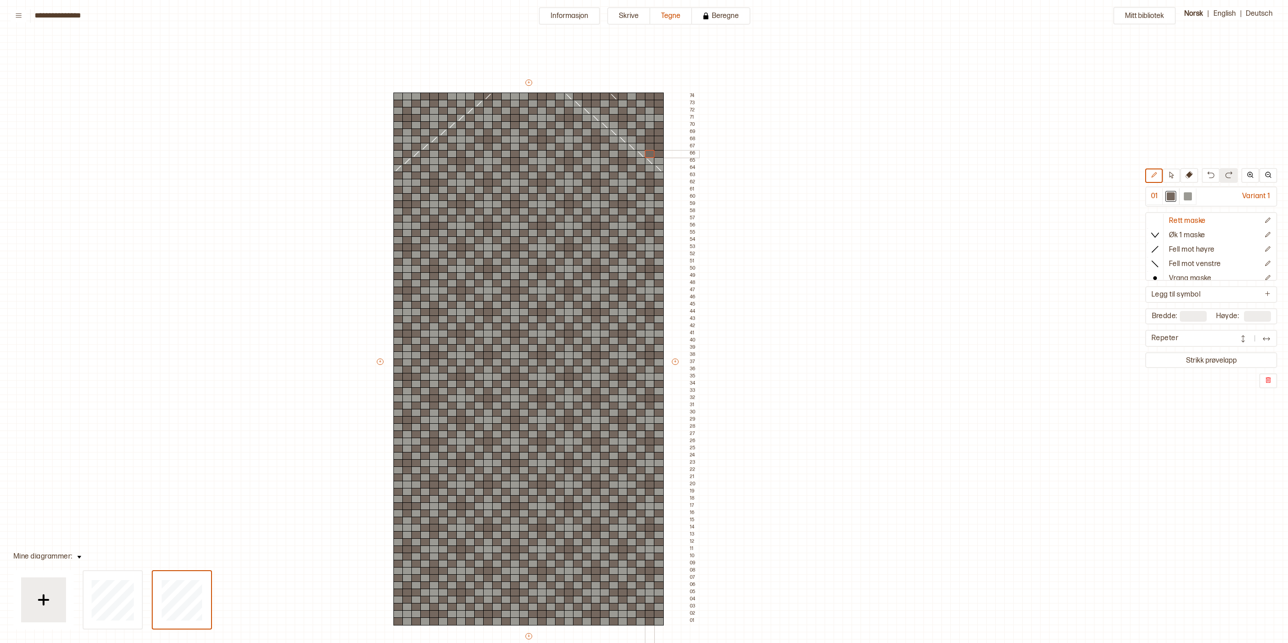
drag, startPoint x: 594, startPoint y: 94, endPoint x: 649, endPoint y: 150, distance: 78.1
click at [639, 145] on div at bounding box center [641, 147] width 10 height 8
click at [630, 138] on div at bounding box center [632, 140] width 10 height 8
click at [621, 129] on div at bounding box center [623, 132] width 10 height 8
click at [612, 124] on div at bounding box center [614, 125] width 10 height 8
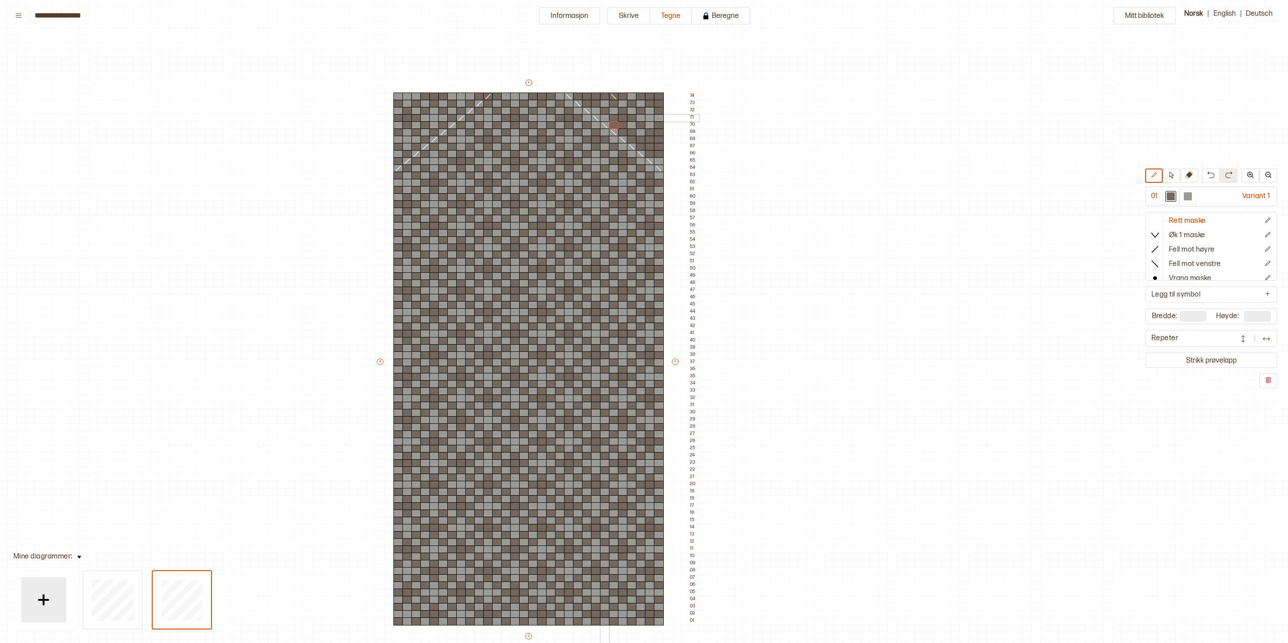
click at [606, 120] on div at bounding box center [605, 118] width 10 height 8
click at [860, 287] on div "Mitt bibliotek 01 Variant 1 Rett maske Øk 1 maske Fell mot høyre Fell mot venst…" at bounding box center [1178, 634] width 2576 height 1285
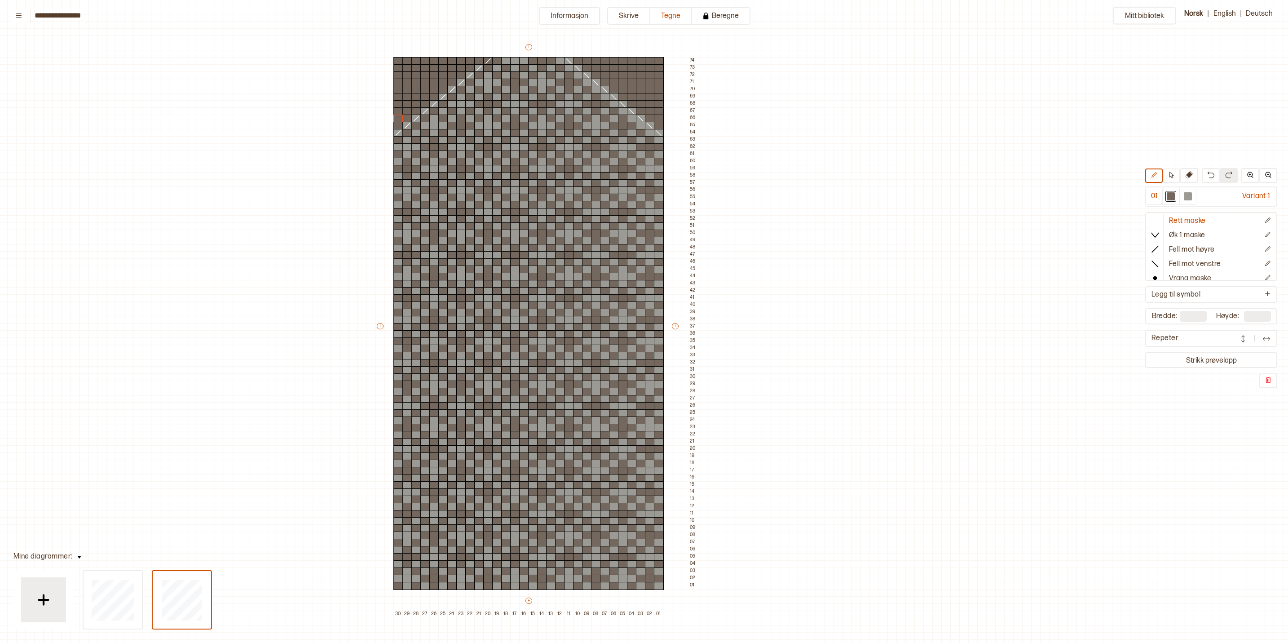
scroll to position [75, 110]
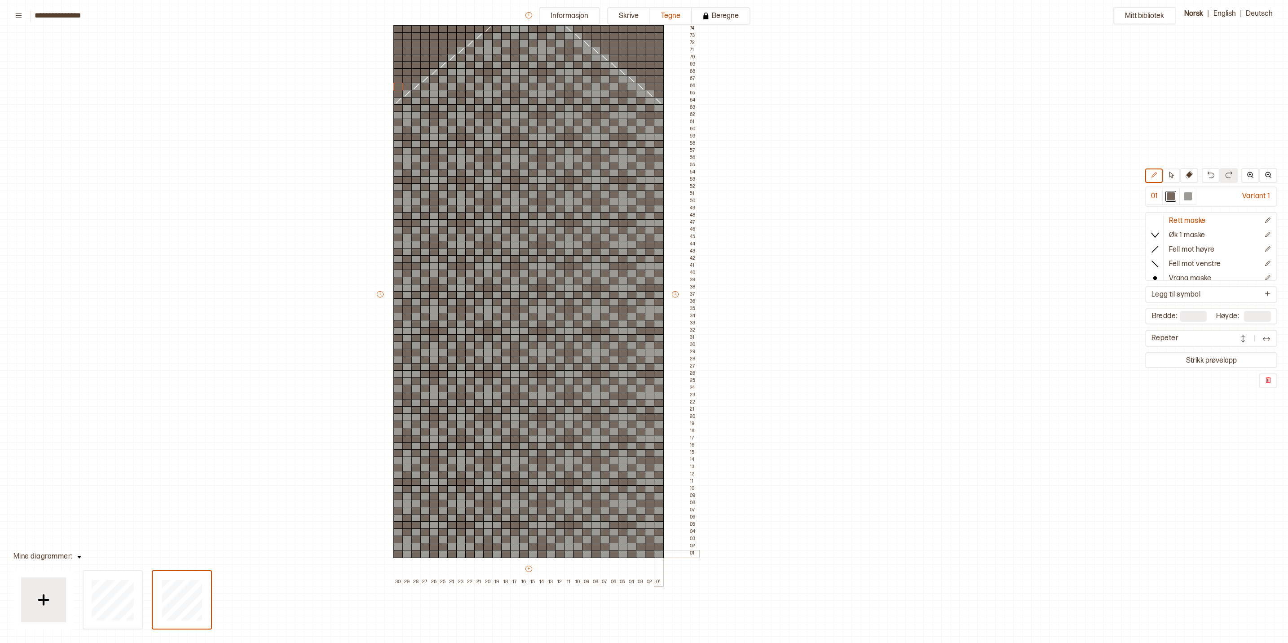
click at [660, 554] on div at bounding box center [659, 554] width 10 height 8
click at [57, 602] on div at bounding box center [43, 599] width 45 height 45
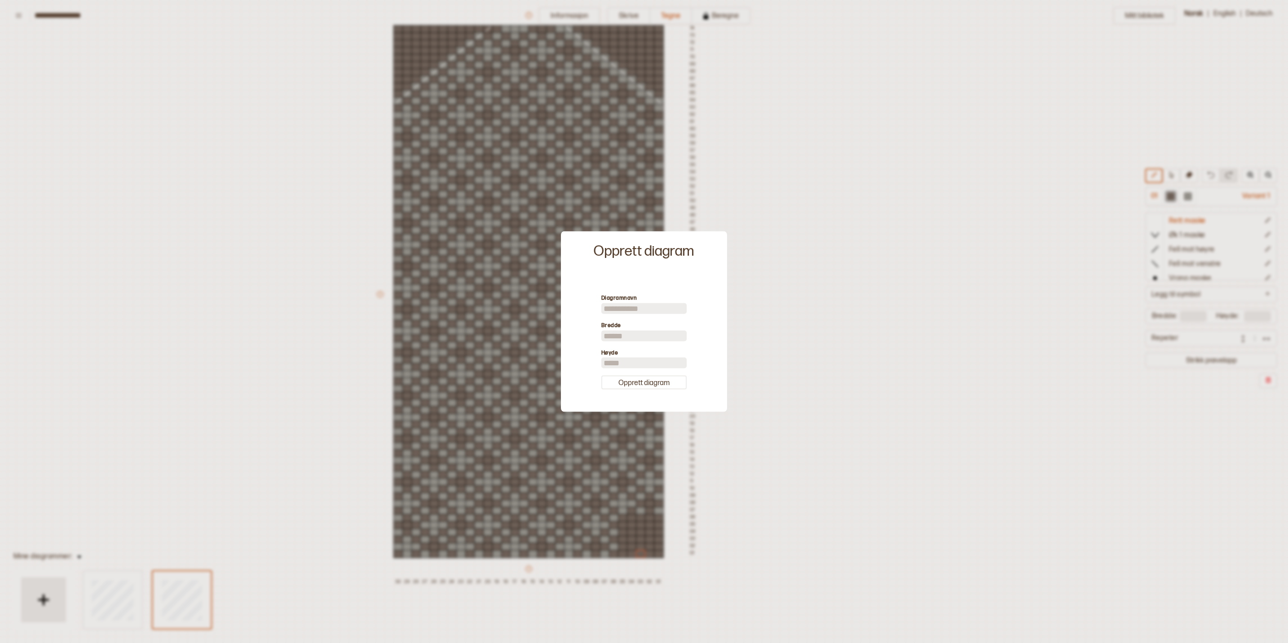
click at [643, 340] on input "**" at bounding box center [643, 335] width 85 height 11
type input "*"
type input "**"
click at [647, 362] on input "**" at bounding box center [643, 362] width 85 height 11
type input "*"
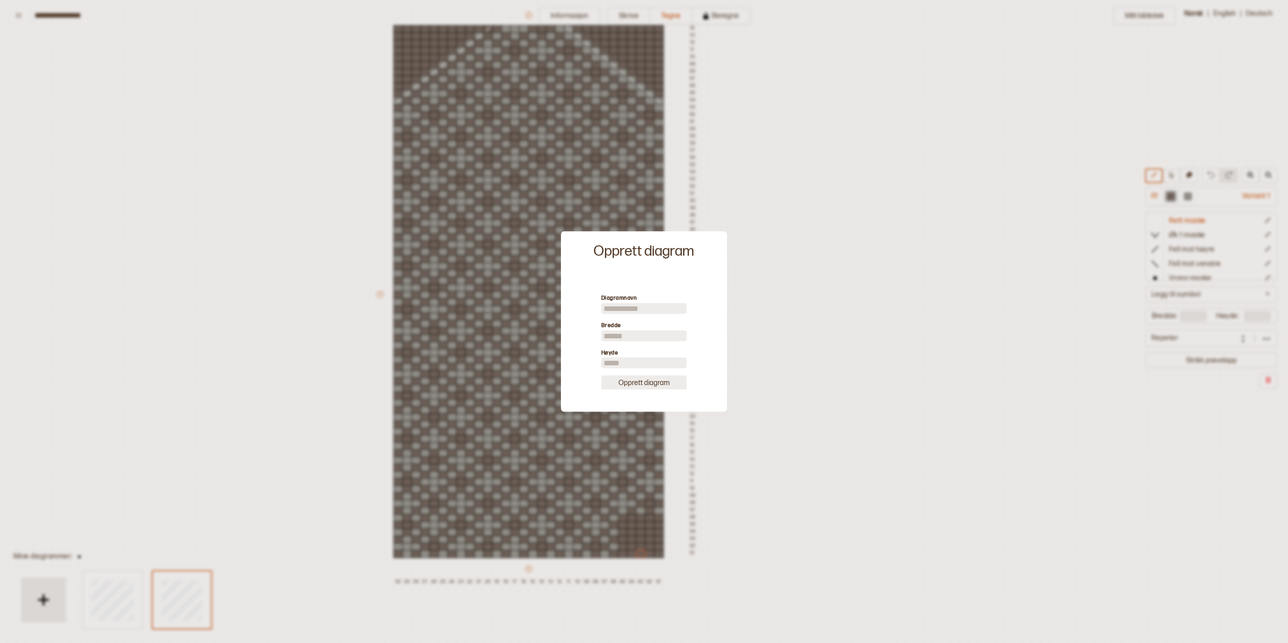
type input "**"
click at [609, 387] on button "Opprett diagram" at bounding box center [643, 382] width 85 height 14
type input "**"
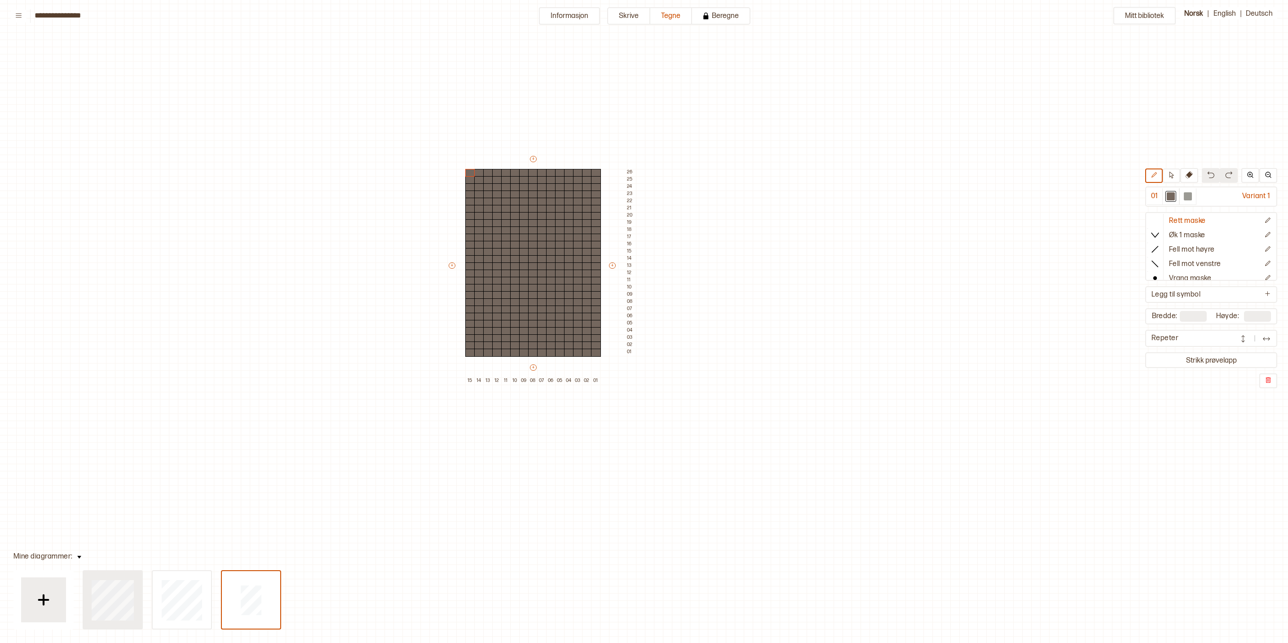
type input "**"
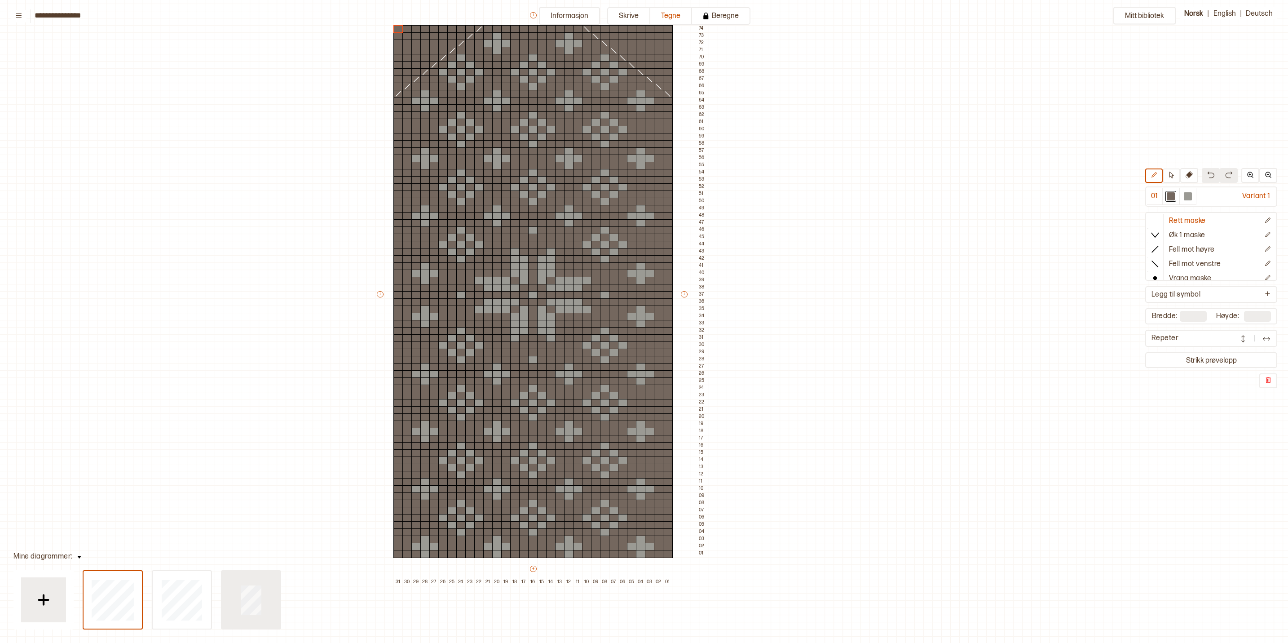
type input "**"
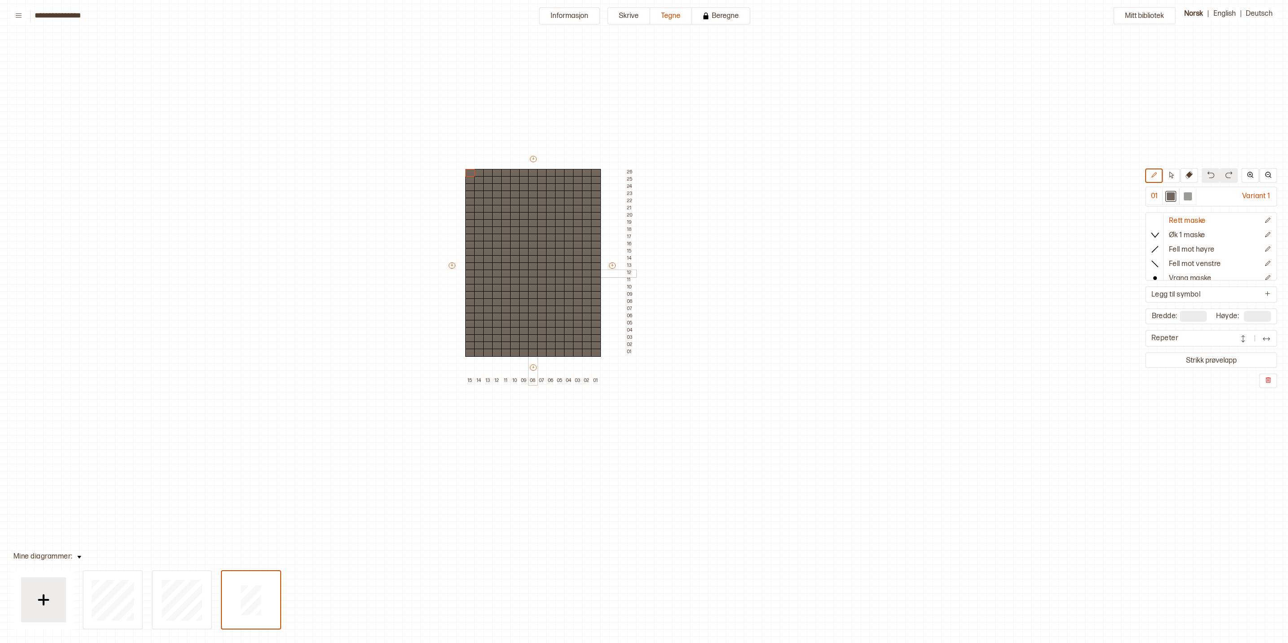
click at [533, 274] on div at bounding box center [533, 273] width 10 height 8
click at [1192, 197] on div at bounding box center [1188, 196] width 8 height 8
click at [532, 273] on div at bounding box center [533, 273] width 10 height 8
type input "**"
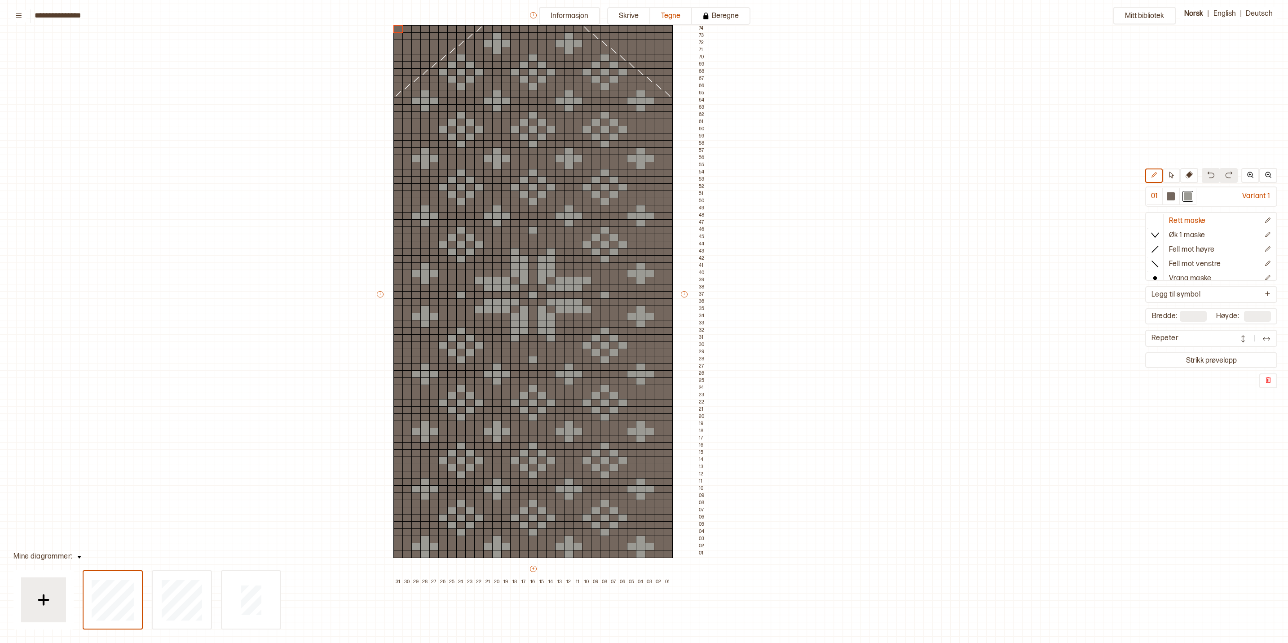
type input "**"
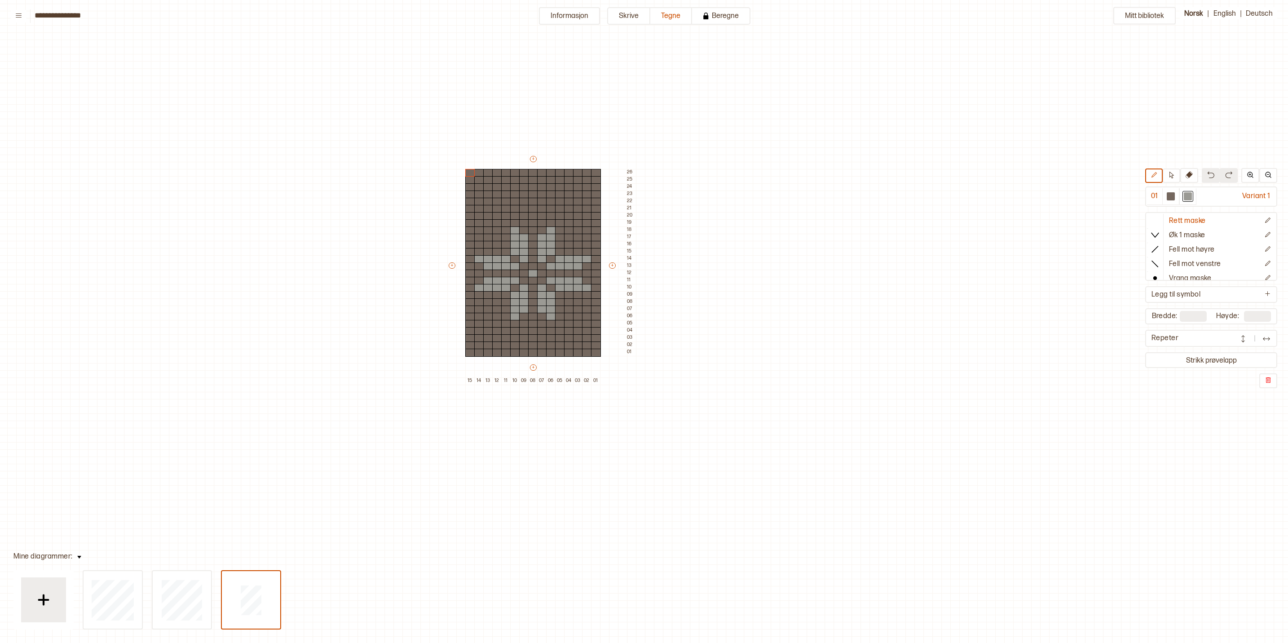
type input "**"
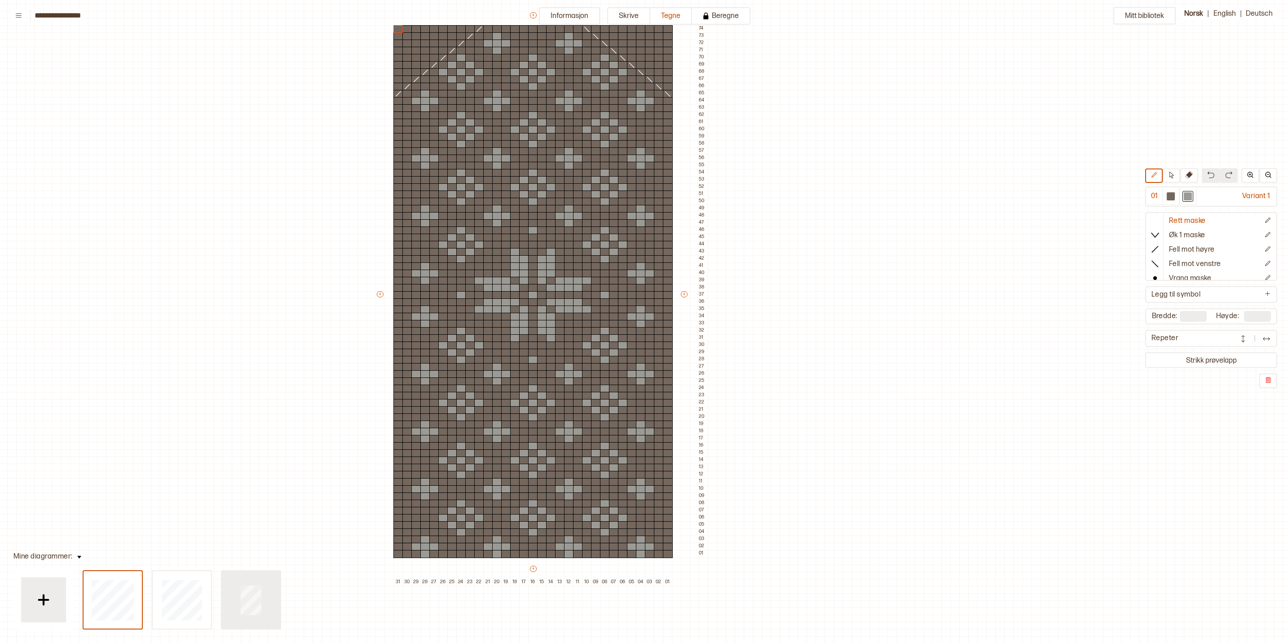
click at [262, 600] on div at bounding box center [251, 599] width 58 height 57
type input "**"
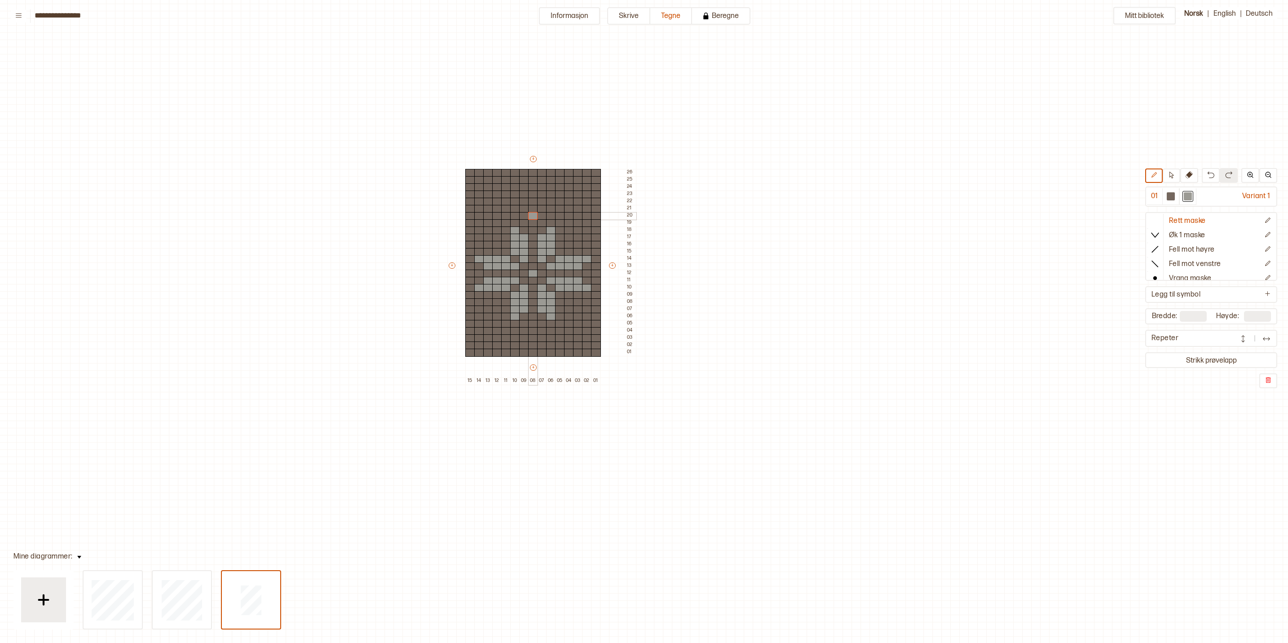
click at [533, 215] on div at bounding box center [533, 216] width 10 height 8
type input "**"
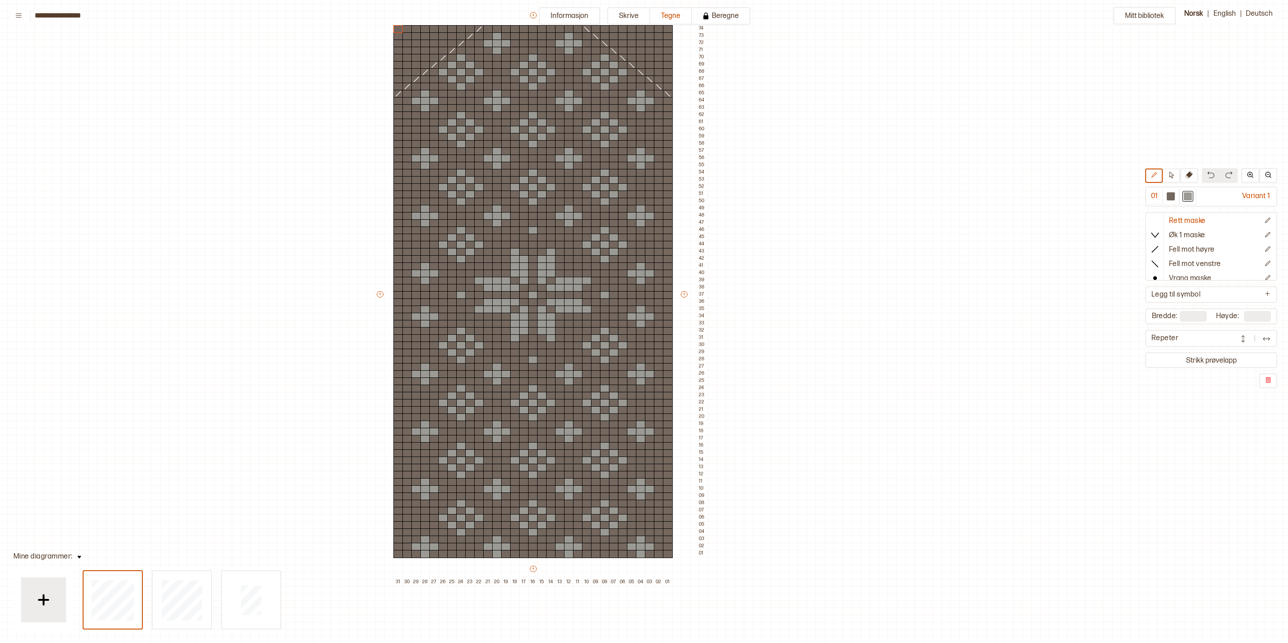
type input "**"
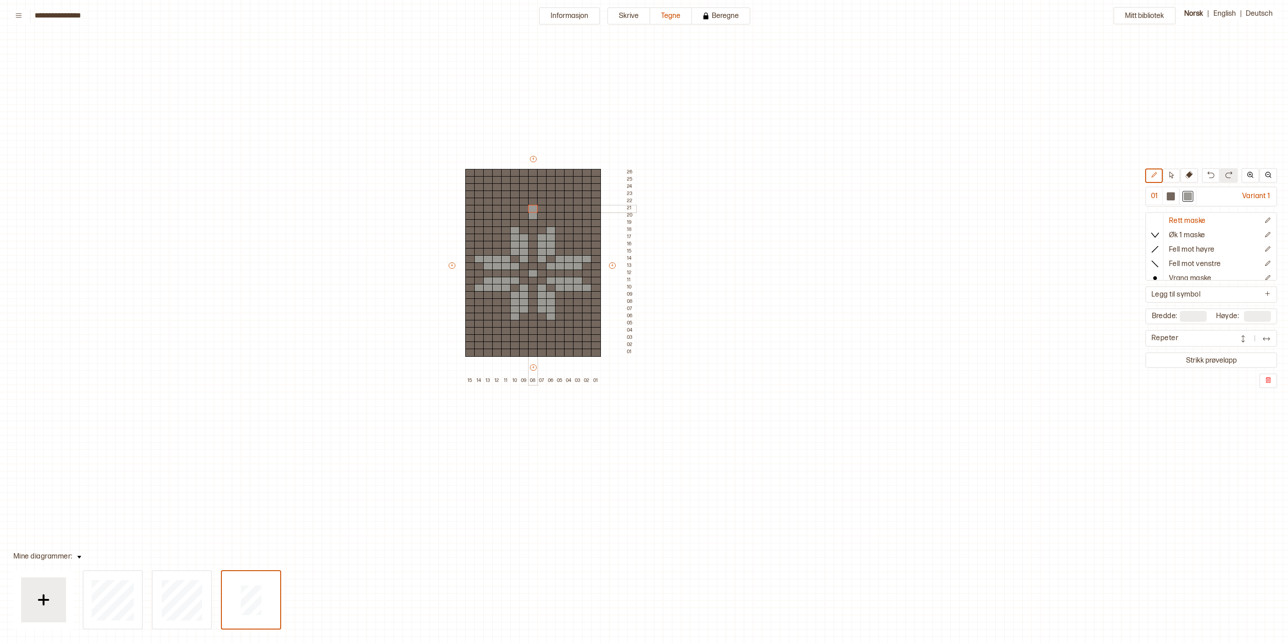
click at [534, 209] on div at bounding box center [533, 209] width 10 height 8
type input "**"
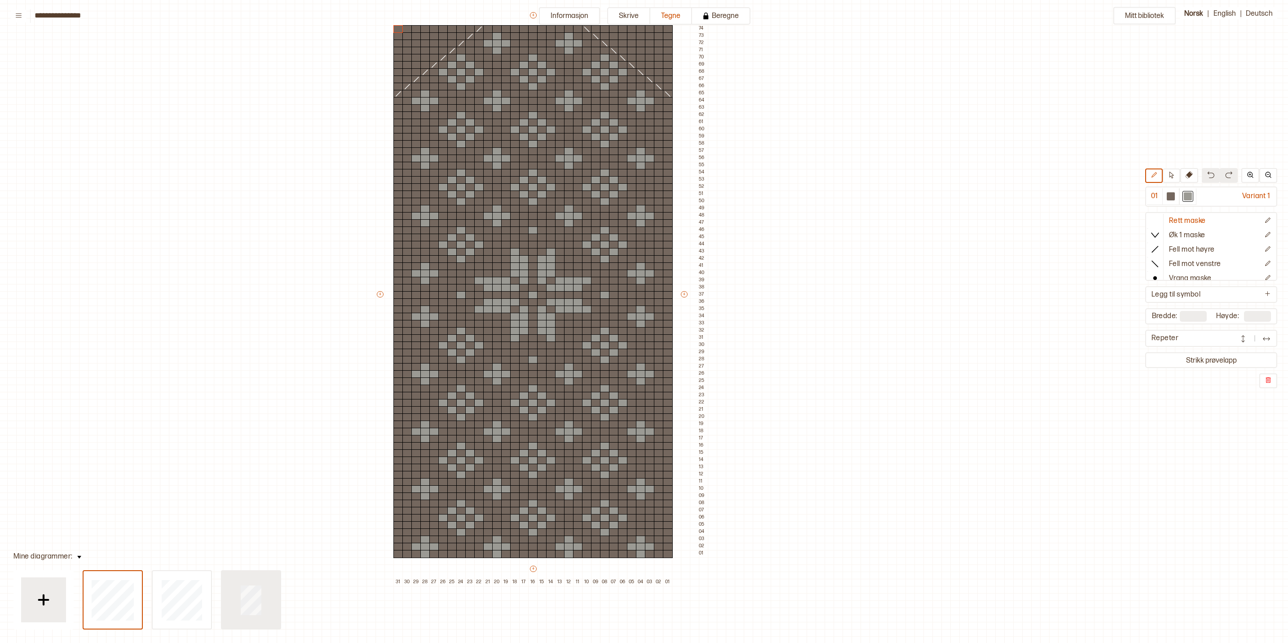
type input "**"
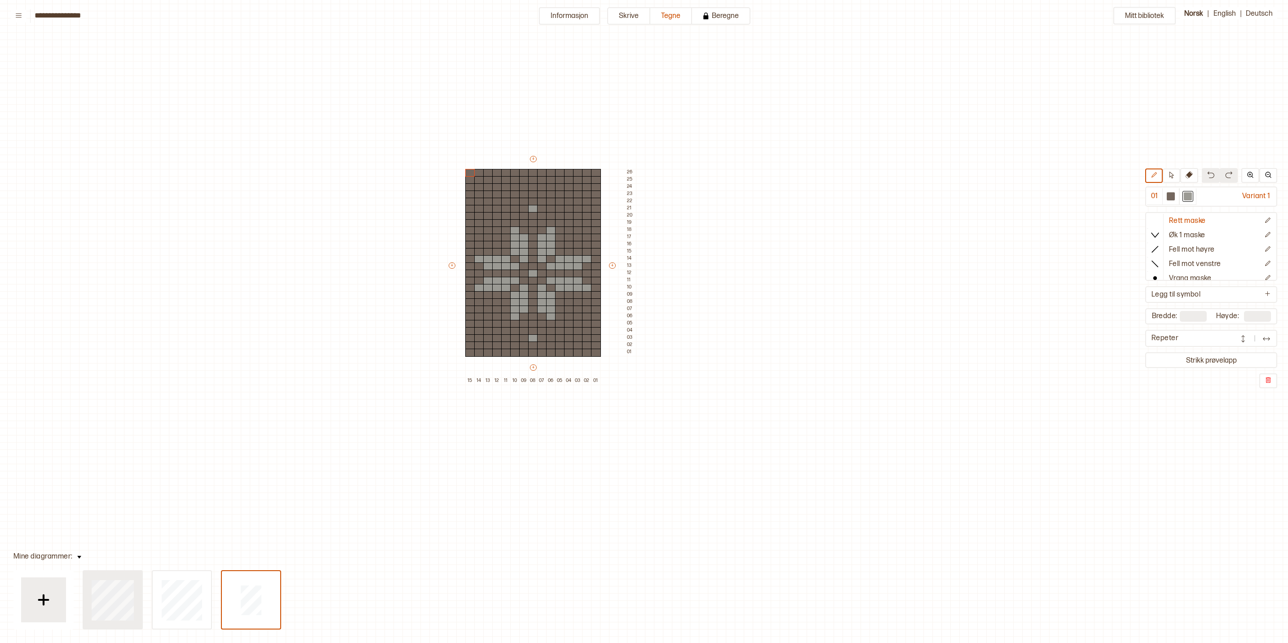
type input "**"
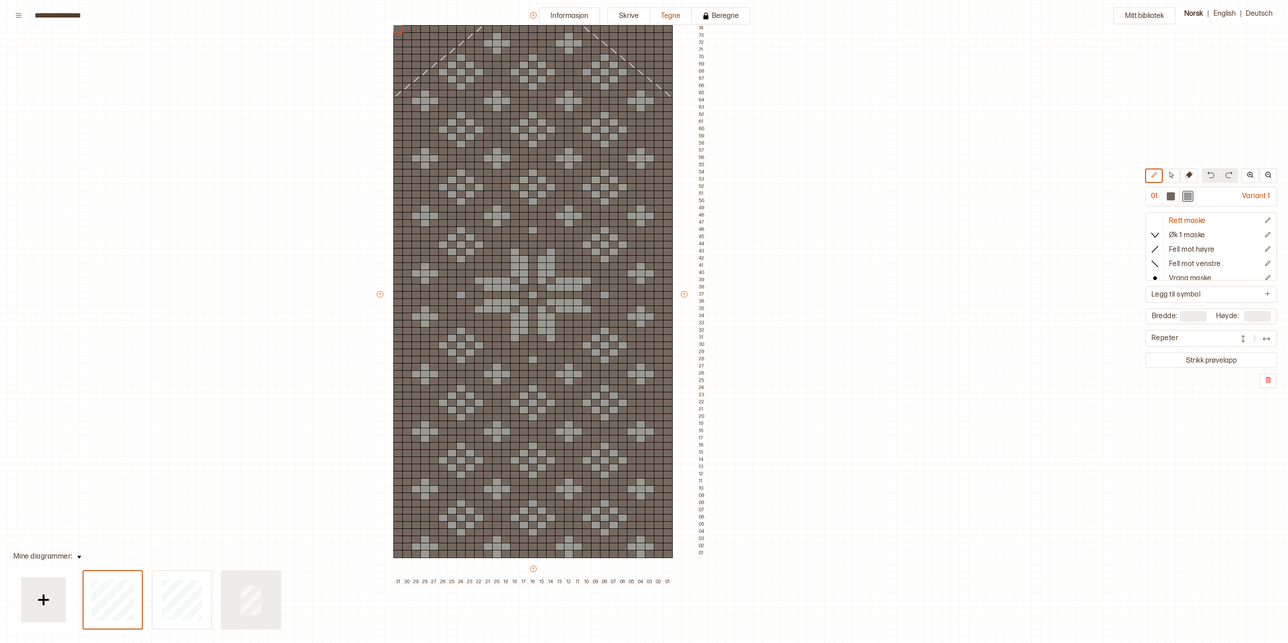
type input "**"
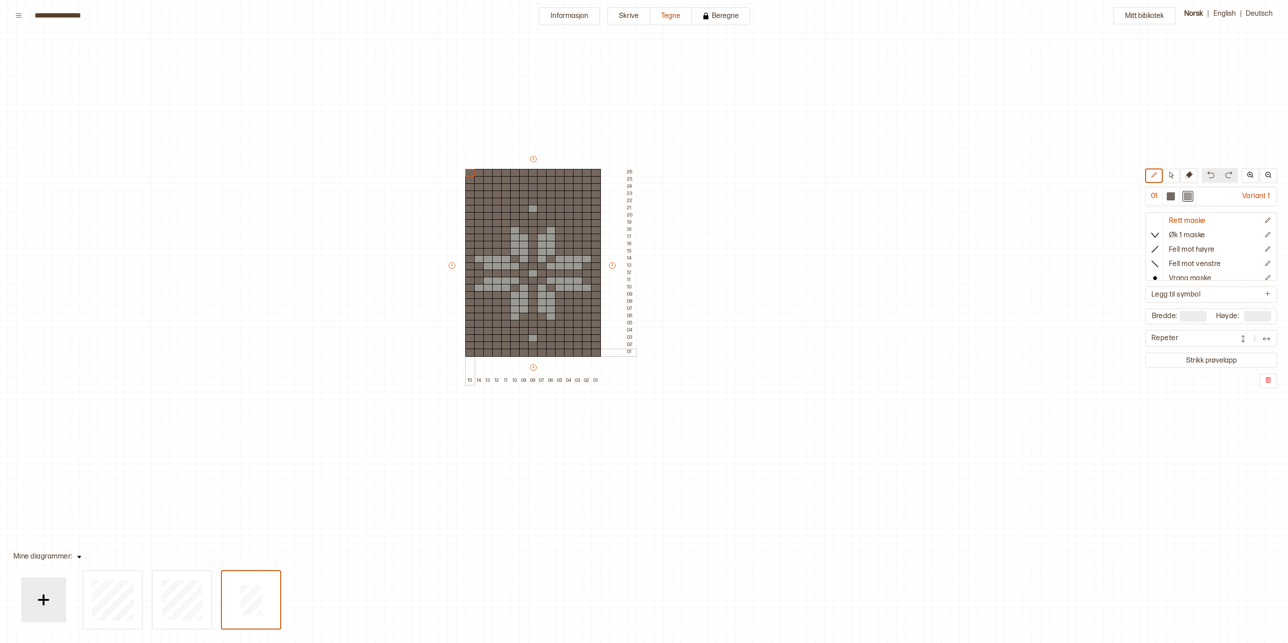
click at [468, 353] on div at bounding box center [470, 352] width 10 height 8
click at [1175, 249] on p "Fell mot høyre" at bounding box center [1192, 249] width 46 height 9
click at [1198, 260] on p "Fell mot venstre" at bounding box center [1195, 264] width 52 height 9
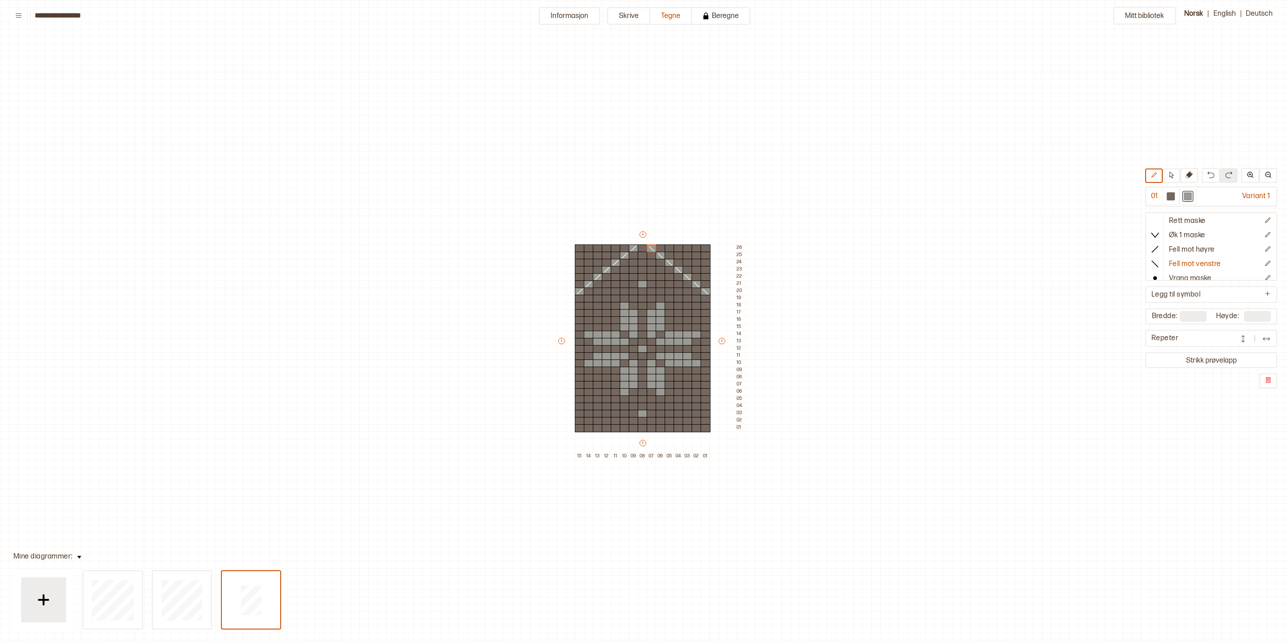
scroll to position [75, 110]
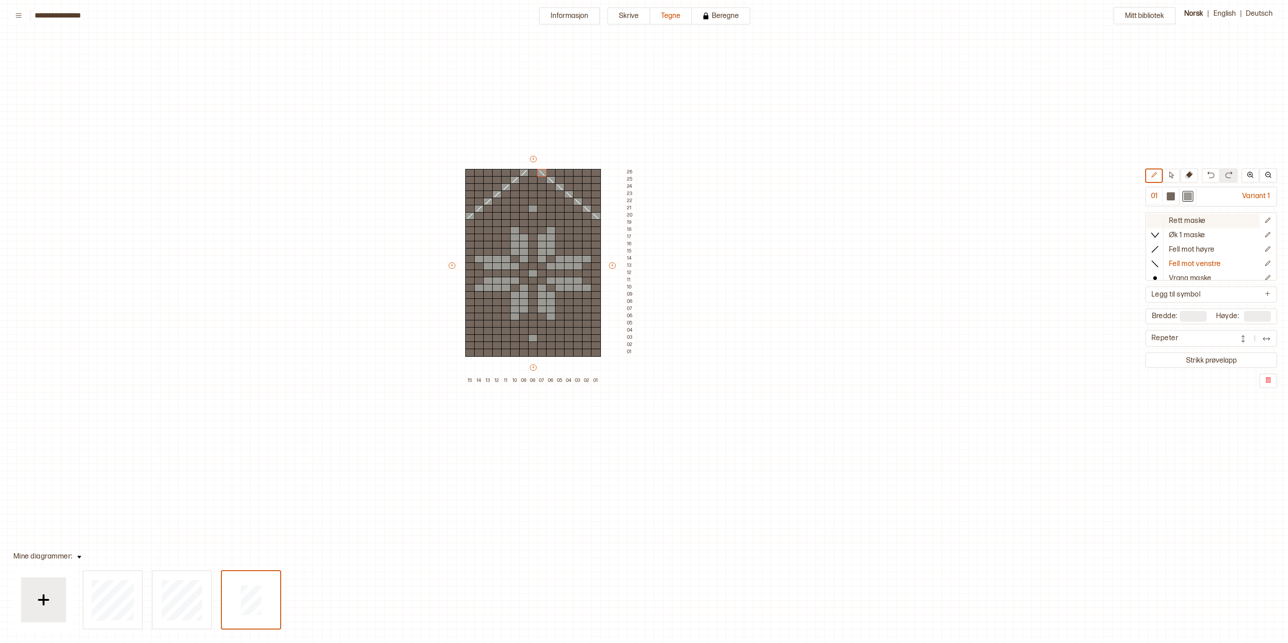
click at [1194, 221] on p "Rett maske" at bounding box center [1187, 220] width 37 height 9
click at [566, 340] on div at bounding box center [569, 338] width 10 height 8
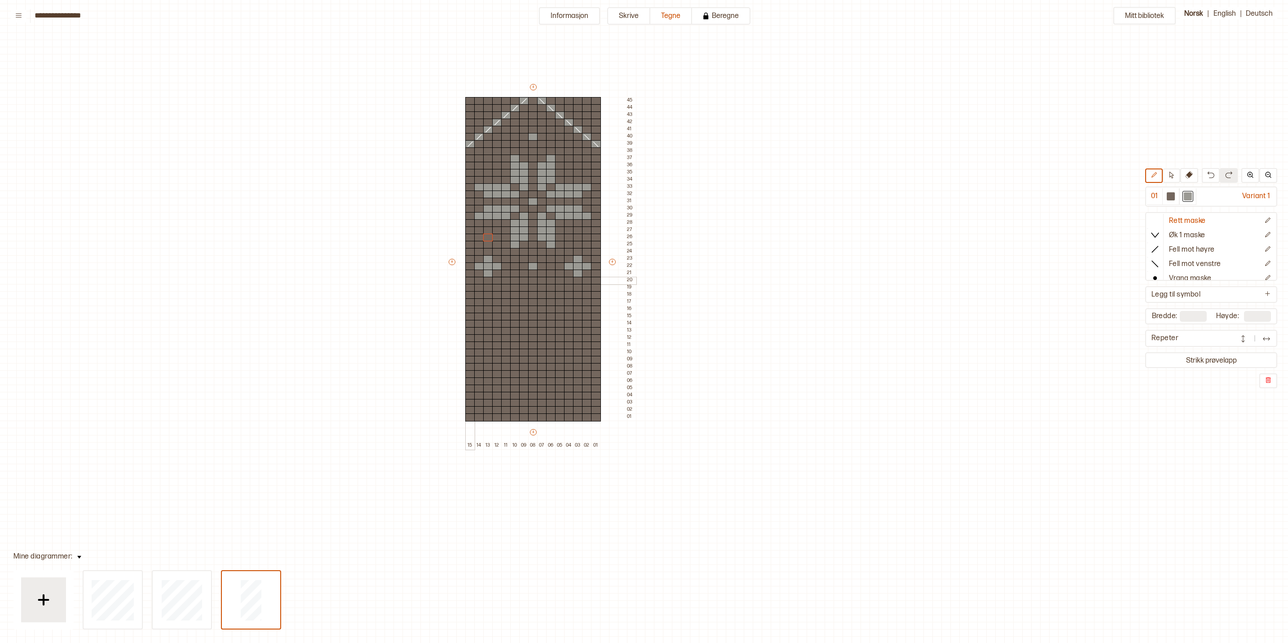
click at [472, 279] on div at bounding box center [470, 281] width 10 height 8
drag, startPoint x: 473, startPoint y: 280, endPoint x: 592, endPoint y: 282, distance: 119.0
click at [592, 282] on div "+ + + + 15 14 13 12 11 10 09 08 07 06 05 04 03 02 01 45 44 43 42 41 40 39 38 37…" at bounding box center [541, 266] width 189 height 366
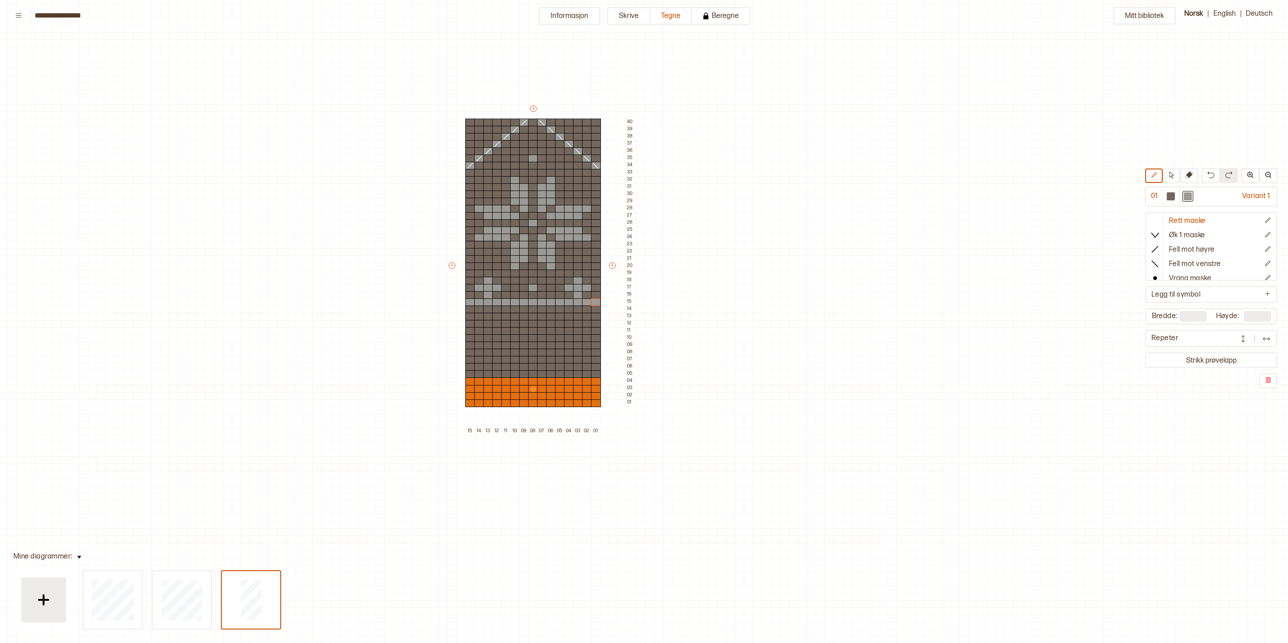
type input "**"
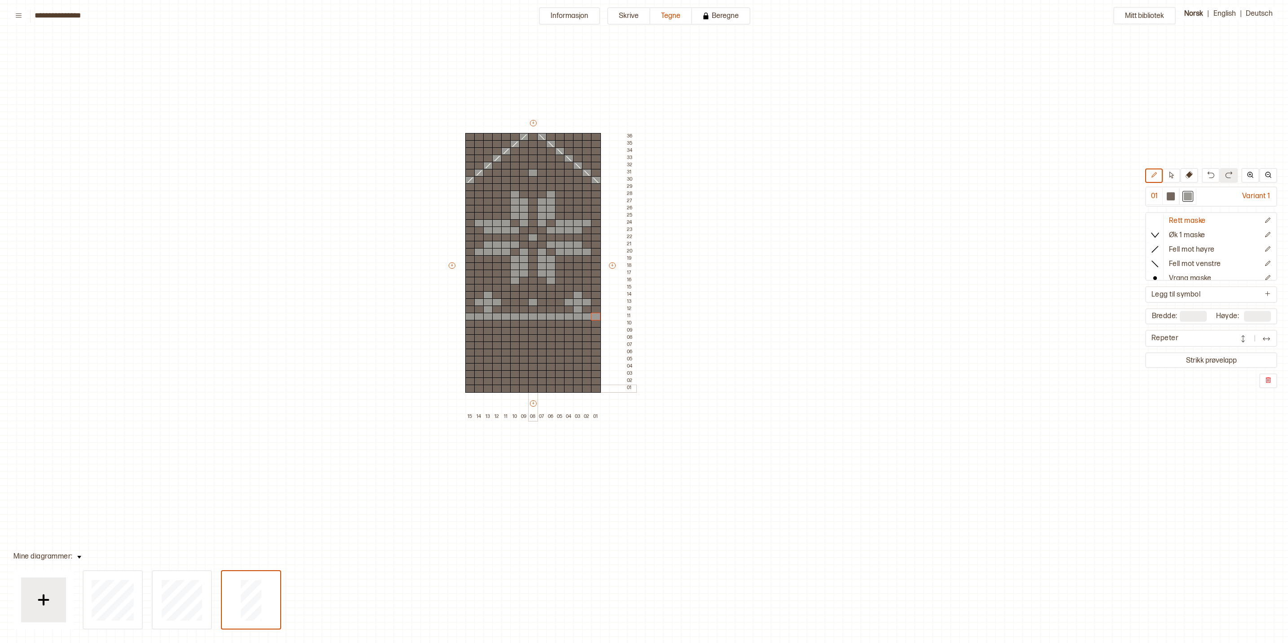
click at [534, 388] on div at bounding box center [533, 388] width 10 height 8
click at [1191, 234] on p "Øk 1 maske" at bounding box center [1187, 235] width 36 height 9
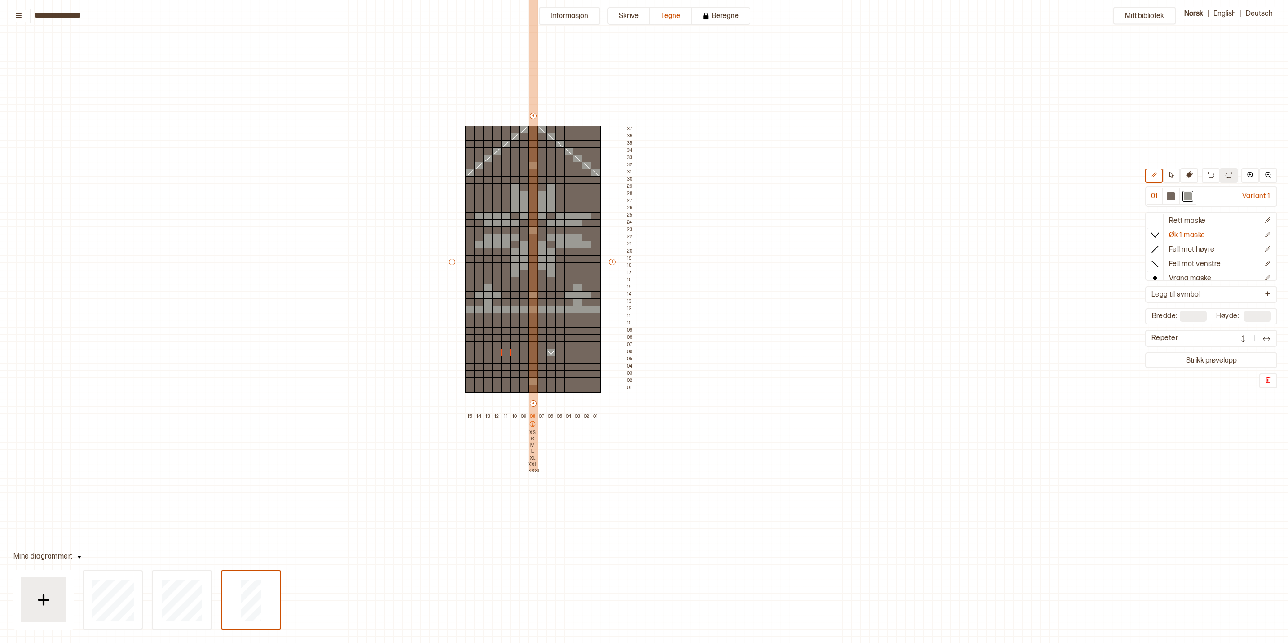
click at [534, 414] on p "08" at bounding box center [532, 416] width 9 height 6
type input "**"
click at [529, 379] on div at bounding box center [533, 381] width 10 height 8
click at [552, 349] on icon at bounding box center [551, 352] width 9 height 7
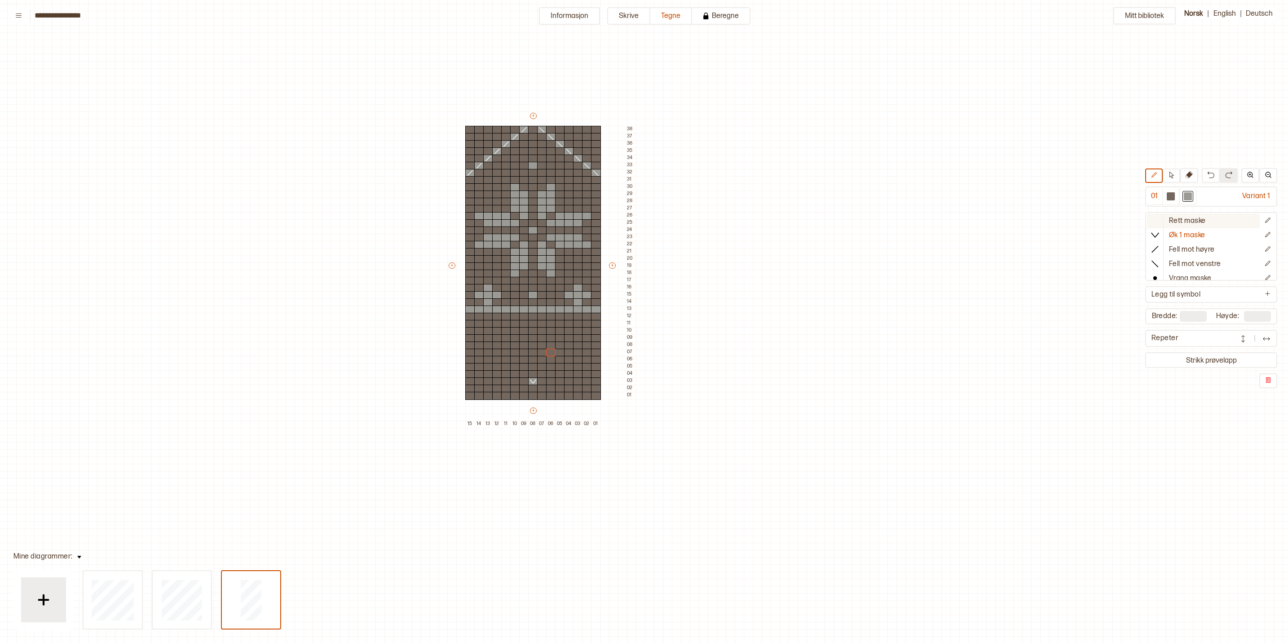
click at [1183, 217] on p "Rett maske" at bounding box center [1187, 220] width 37 height 9
click at [531, 394] on div at bounding box center [533, 396] width 10 height 8
click at [1197, 231] on p "Øk 1 maske" at bounding box center [1187, 235] width 36 height 9
click at [551, 369] on div at bounding box center [551, 367] width 10 height 8
click at [516, 369] on div at bounding box center [515, 367] width 10 height 8
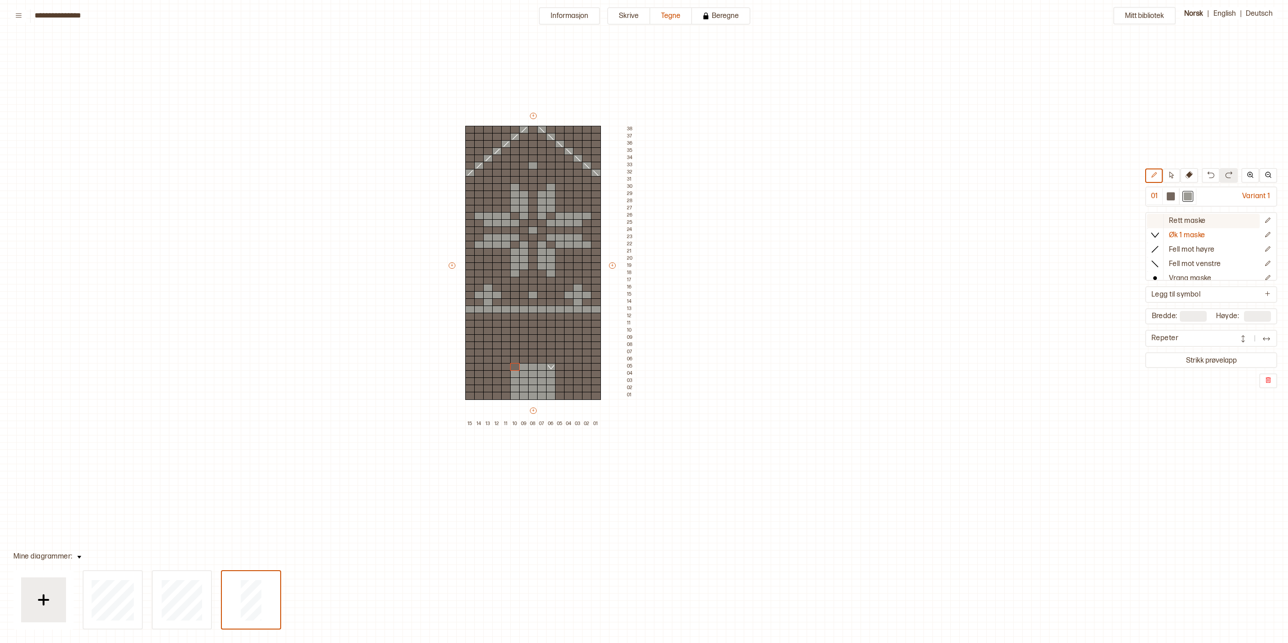
click at [1209, 220] on button "Rett maske" at bounding box center [1203, 221] width 113 height 14
drag, startPoint x: 1210, startPoint y: 226, endPoint x: 1209, endPoint y: 234, distance: 7.4
click at [1210, 229] on div "Rett maske Øk 1 maske Fell mot høyre Fell mot venstre Vrang maske Kast Flette f…" at bounding box center [1211, 246] width 132 height 69
click at [488, 301] on div at bounding box center [488, 302] width 10 height 8
click at [577, 181] on div at bounding box center [578, 180] width 10 height 8
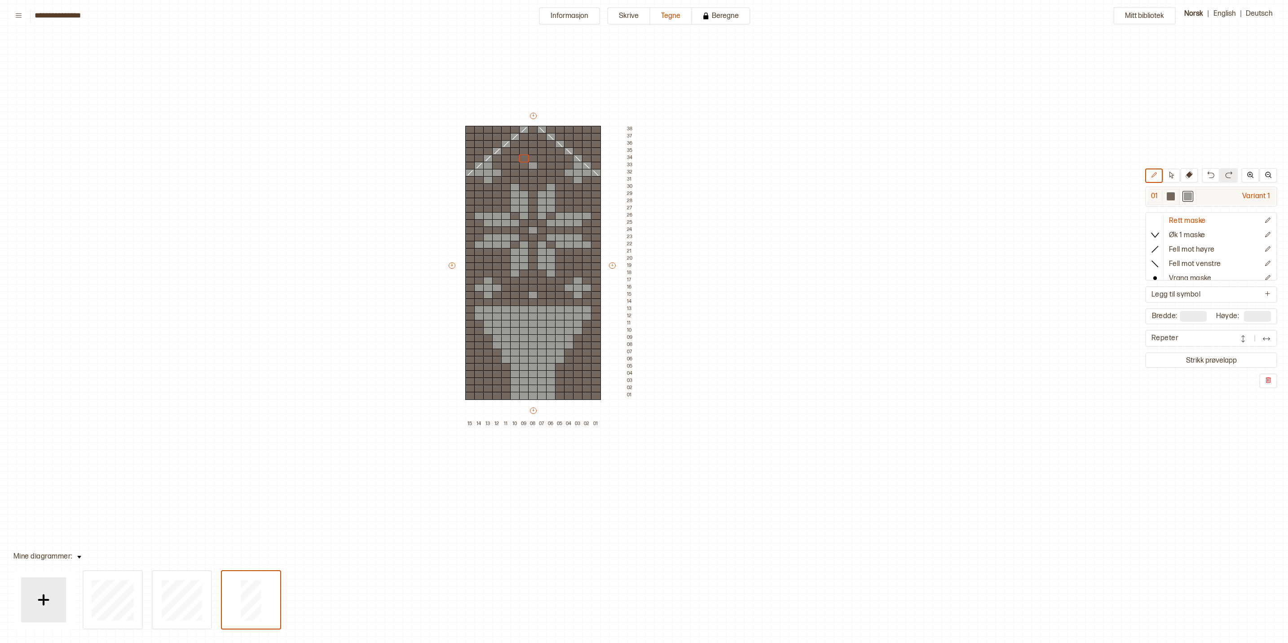
click at [1175, 197] on div at bounding box center [1171, 196] width 8 height 8
click at [532, 387] on div at bounding box center [533, 388] width 10 height 8
click at [1187, 196] on div at bounding box center [1188, 196] width 8 height 8
click at [531, 390] on div "+ + + + 15 14 13 12 11 10 09 08 07 06 05 04 03 02 01 38 37 36 35 34 33 32 31 30…" at bounding box center [541, 269] width 189 height 316
click at [530, 395] on div at bounding box center [533, 396] width 10 height 8
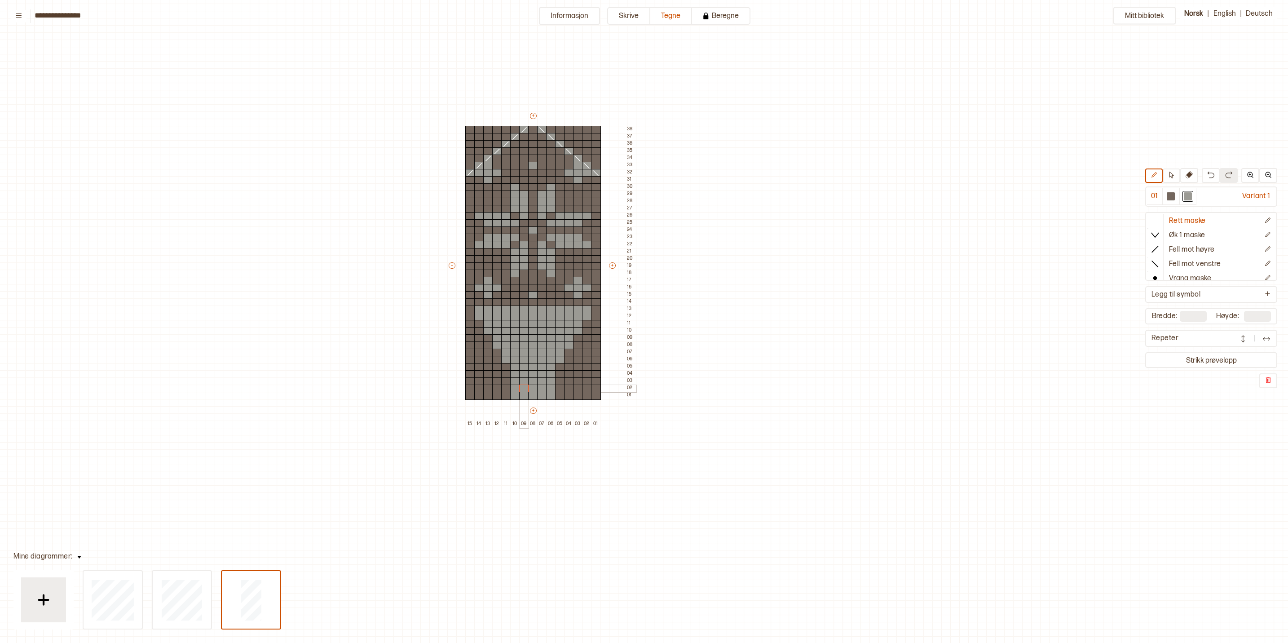
click at [523, 388] on div at bounding box center [524, 388] width 10 height 8
click at [512, 379] on div at bounding box center [515, 381] width 10 height 8
click at [523, 373] on div at bounding box center [524, 374] width 10 height 8
click at [534, 368] on div at bounding box center [533, 367] width 10 height 8
click at [541, 371] on div at bounding box center [542, 374] width 10 height 8
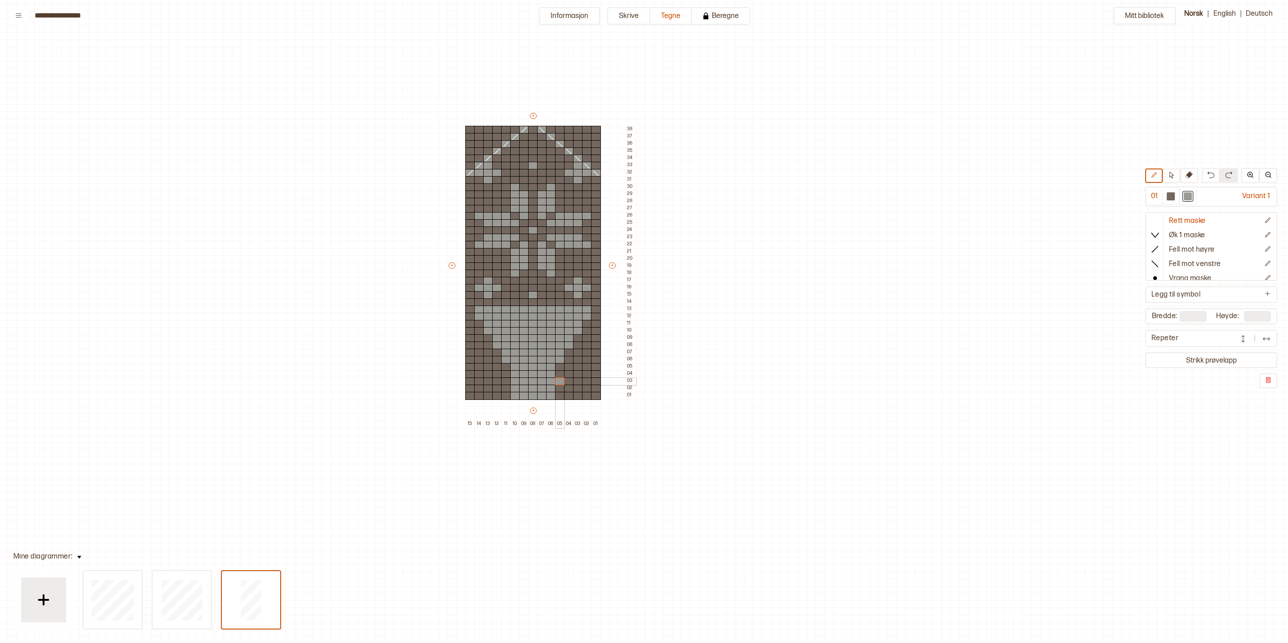
click at [555, 383] on div at bounding box center [560, 381] width 10 height 8
click at [1205, 288] on button "Legg til symbol" at bounding box center [1211, 294] width 128 height 13
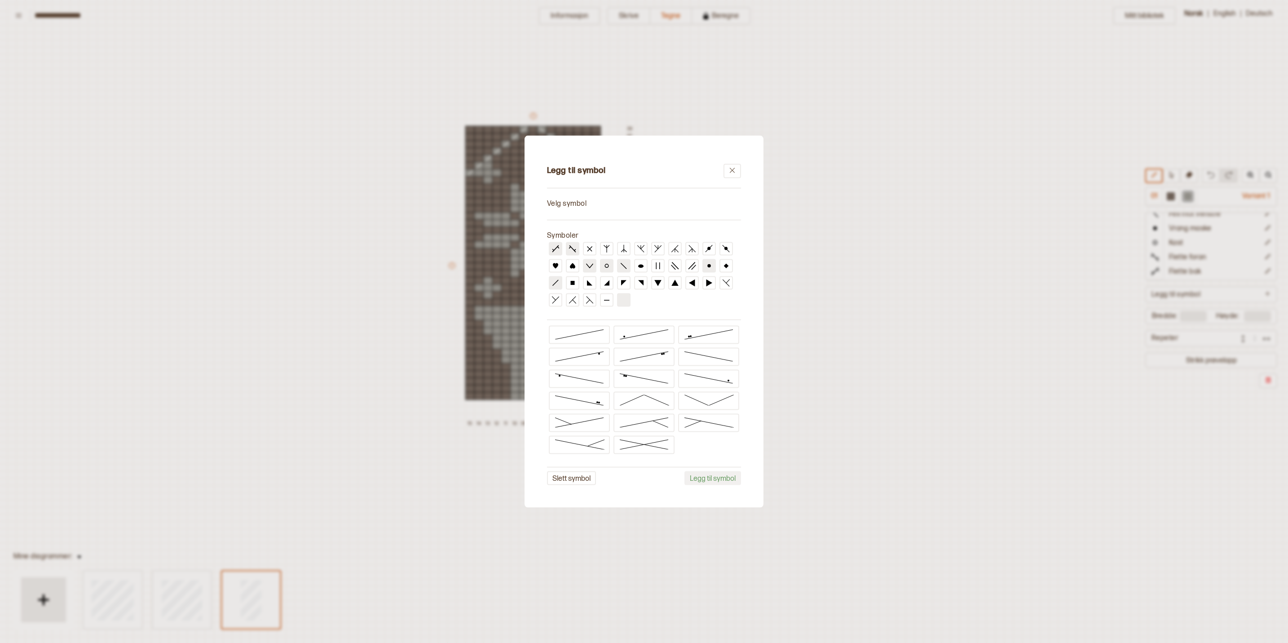
click at [860, 305] on div at bounding box center [644, 321] width 1288 height 643
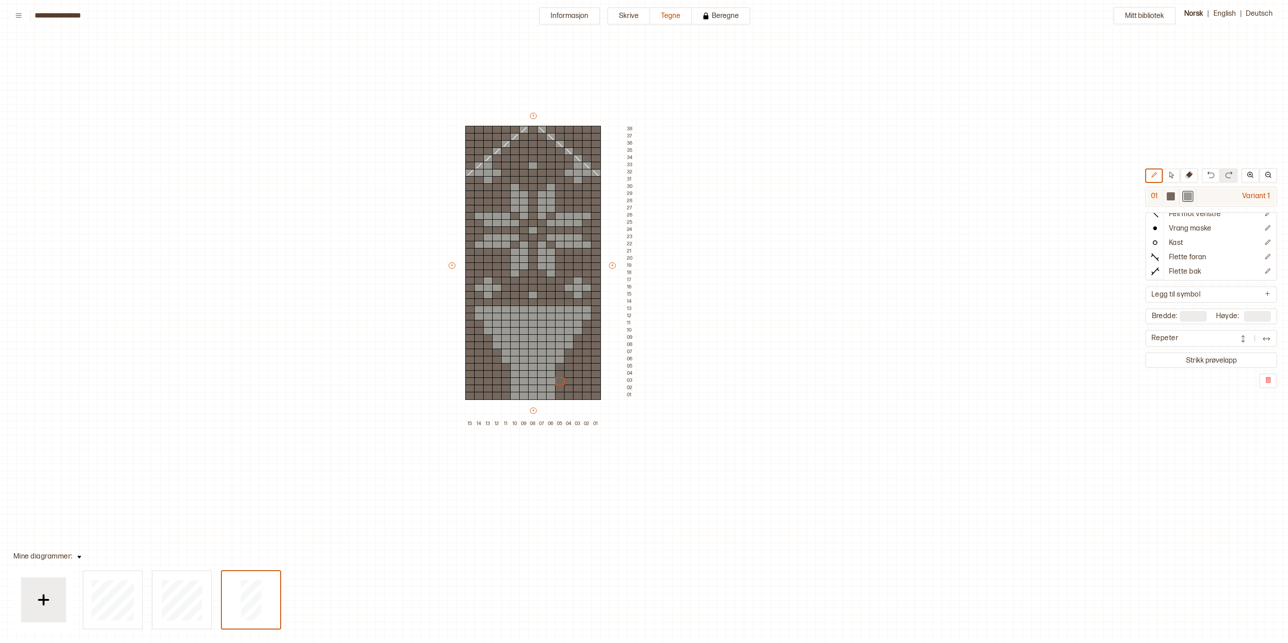
click at [1169, 194] on div at bounding box center [1170, 196] width 11 height 11
drag, startPoint x: 512, startPoint y: 367, endPoint x: 530, endPoint y: 368, distance: 18.0
click at [530, 368] on div "+ + + + 15 14 13 12 11 10 09 08 07 06 05 04 03 02 01 38 37 36 35 34 33 32 31 30…" at bounding box center [541, 269] width 189 height 316
drag, startPoint x: 513, startPoint y: 394, endPoint x: 551, endPoint y: 392, distance: 38.2
click at [551, 397] on div "+ + + + 15 14 13 12 11 10 09 08 07 06 05 04 03 02 01 38 37 36 35 34 33 32 31 30…" at bounding box center [541, 269] width 189 height 316
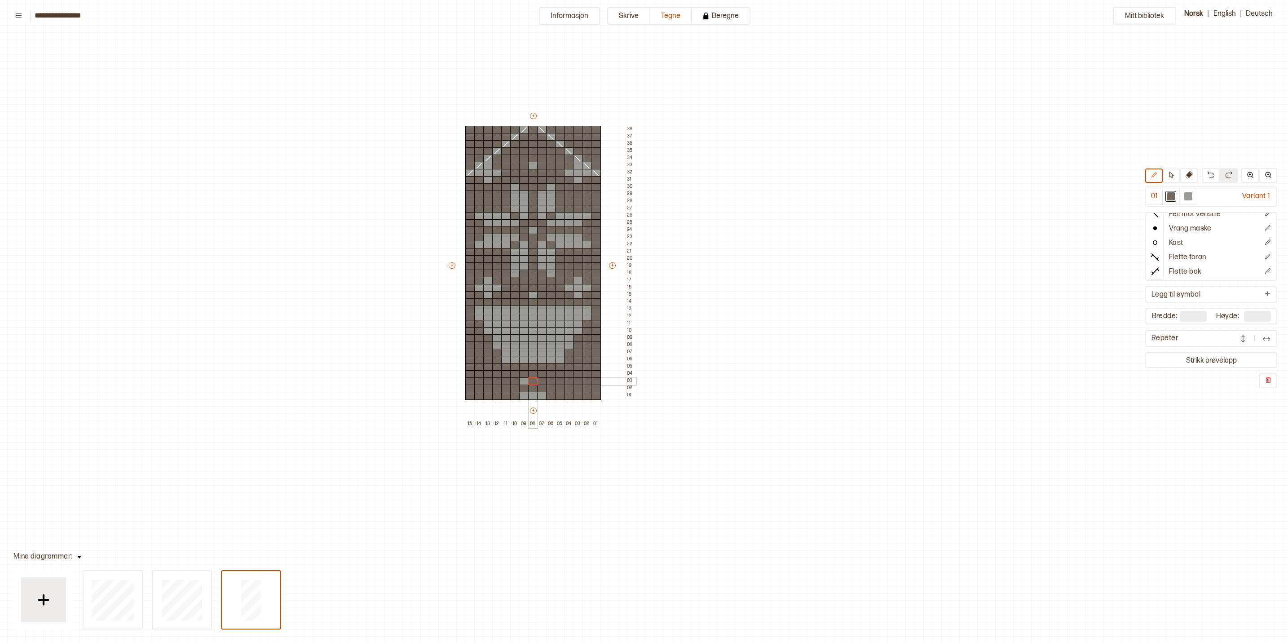
drag, startPoint x: 523, startPoint y: 387, endPoint x: 527, endPoint y: 379, distance: 9.0
click at [527, 379] on div "+ + + + 15 14 13 12 11 10 09 08 07 06 05 04 03 02 01 38 37 36 35 34 33 32 31 30…" at bounding box center [541, 269] width 189 height 316
click at [1192, 198] on div at bounding box center [1188, 196] width 8 height 8
click at [1179, 230] on p "Vrang maske" at bounding box center [1190, 228] width 42 height 9
click at [523, 360] on div at bounding box center [524, 360] width 10 height 8
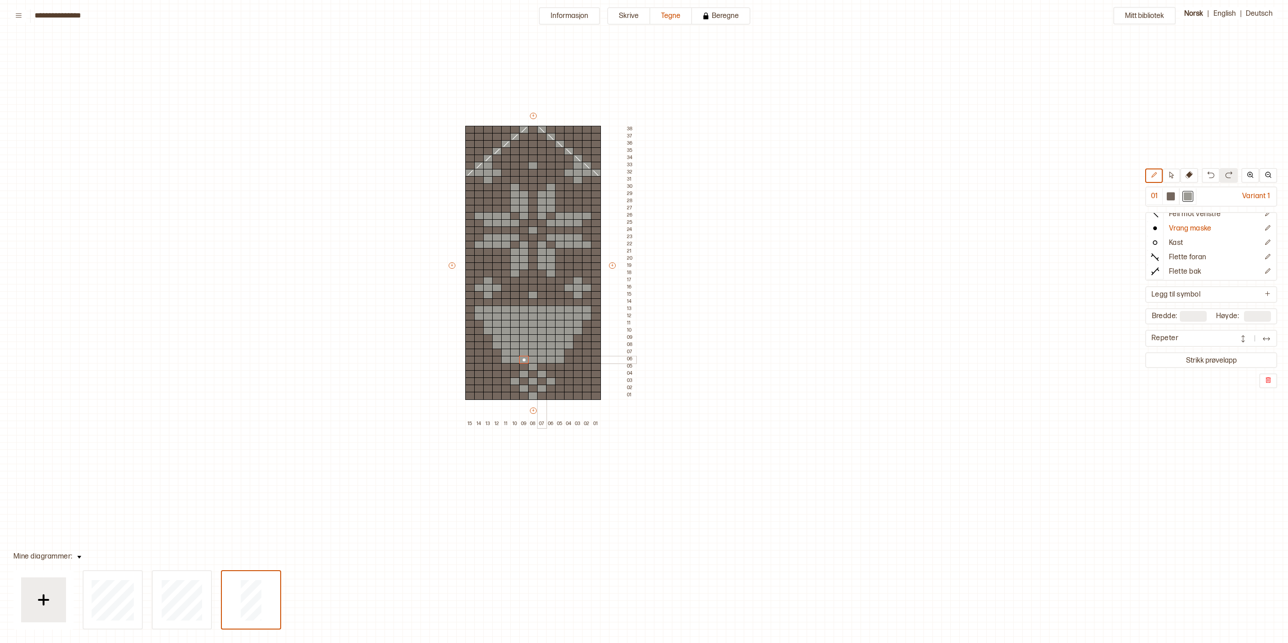
click at [542, 360] on div at bounding box center [542, 360] width 10 height 8
click at [1171, 197] on div at bounding box center [1171, 196] width 8 height 8
drag, startPoint x: 558, startPoint y: 364, endPoint x: 558, endPoint y: 399, distance: 35.5
click at [558, 399] on div "+ + + + 15 14 13 12 11 10 09 08 07 06 05 04 03 02 01 38 37 36 35 34 33 32 31 30…" at bounding box center [541, 269] width 189 height 316
drag, startPoint x: 507, startPoint y: 366, endPoint x: 507, endPoint y: 391, distance: 24.7
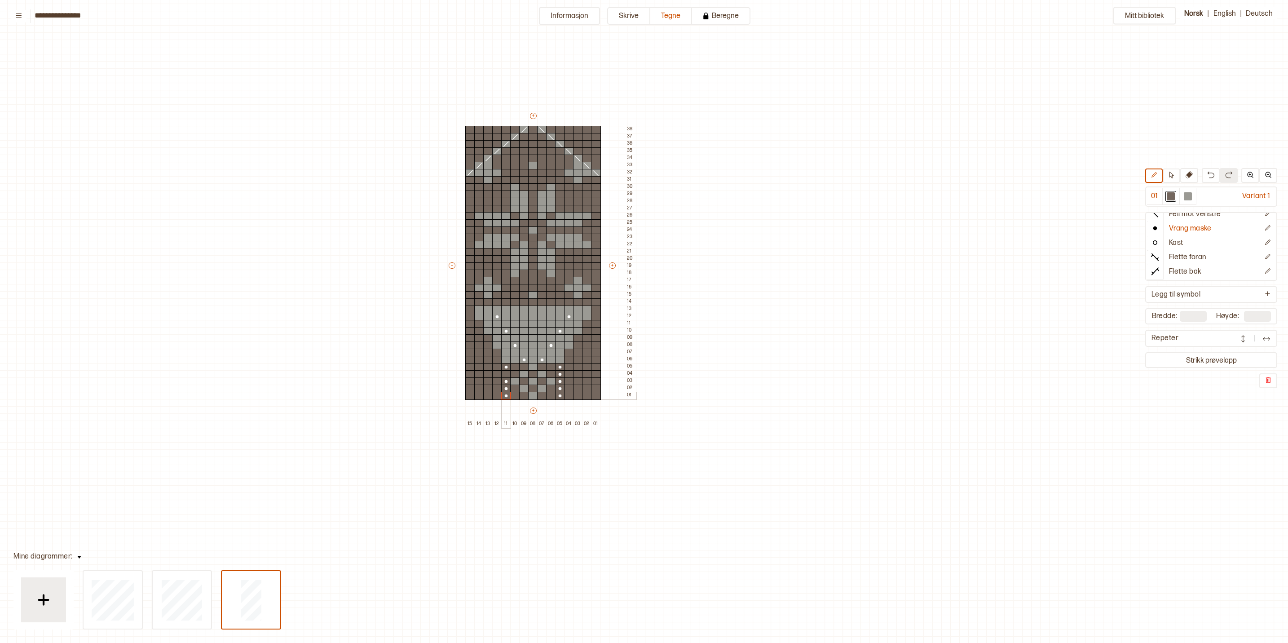
click at [506, 395] on div "+ + + + 15 14 13 12 11 10 09 08 07 06 05 04 03 02 01 38 37 36 35 34 33 32 31 30…" at bounding box center [541, 269] width 189 height 316
click at [505, 375] on div at bounding box center [506, 374] width 10 height 8
click at [1205, 226] on button "Rett maske" at bounding box center [1203, 221] width 113 height 14
click at [1166, 174] on button at bounding box center [1172, 175] width 18 height 14
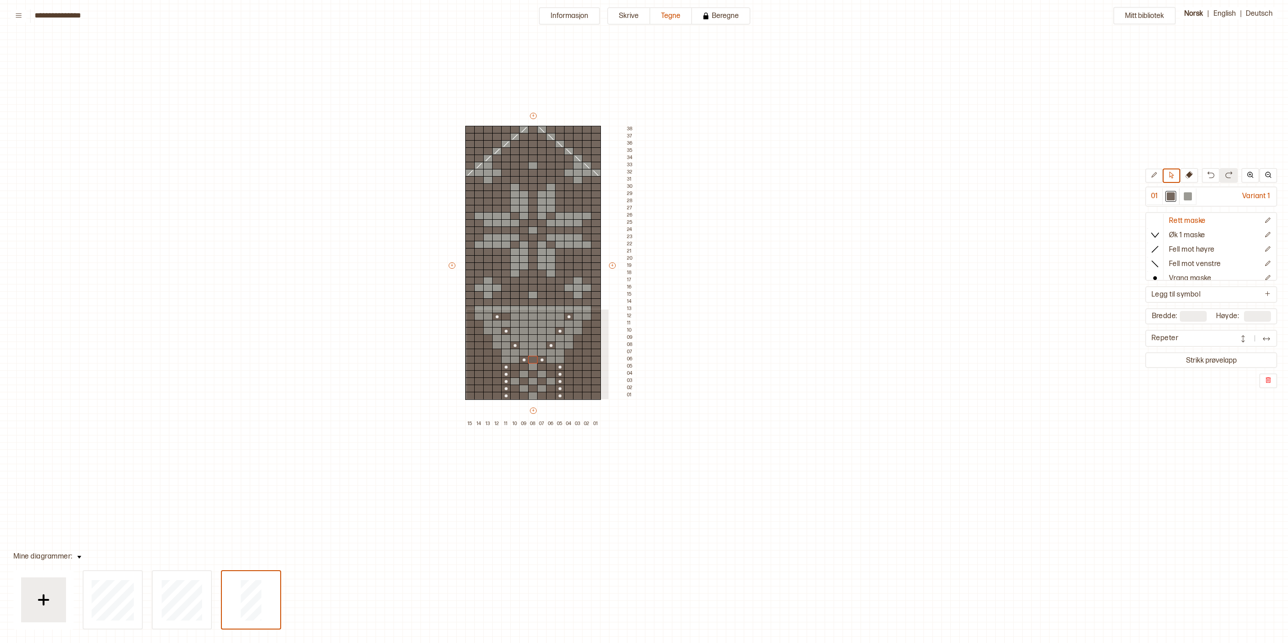
drag, startPoint x: 466, startPoint y: 309, endPoint x: 608, endPoint y: 398, distance: 167.3
click at [608, 398] on div "+ + + + 15 14 13 12 11 10 09 08 07 06 05 04 03 02 01 38 37 36 35 34 33 32 31 30…" at bounding box center [541, 269] width 189 height 316
click at [617, 314] on p "Fyll markering" at bounding box center [610, 317] width 34 height 7
click at [1183, 252] on p "Fell mot høyre" at bounding box center [1192, 249] width 46 height 9
click at [558, 399] on div at bounding box center [560, 396] width 10 height 8
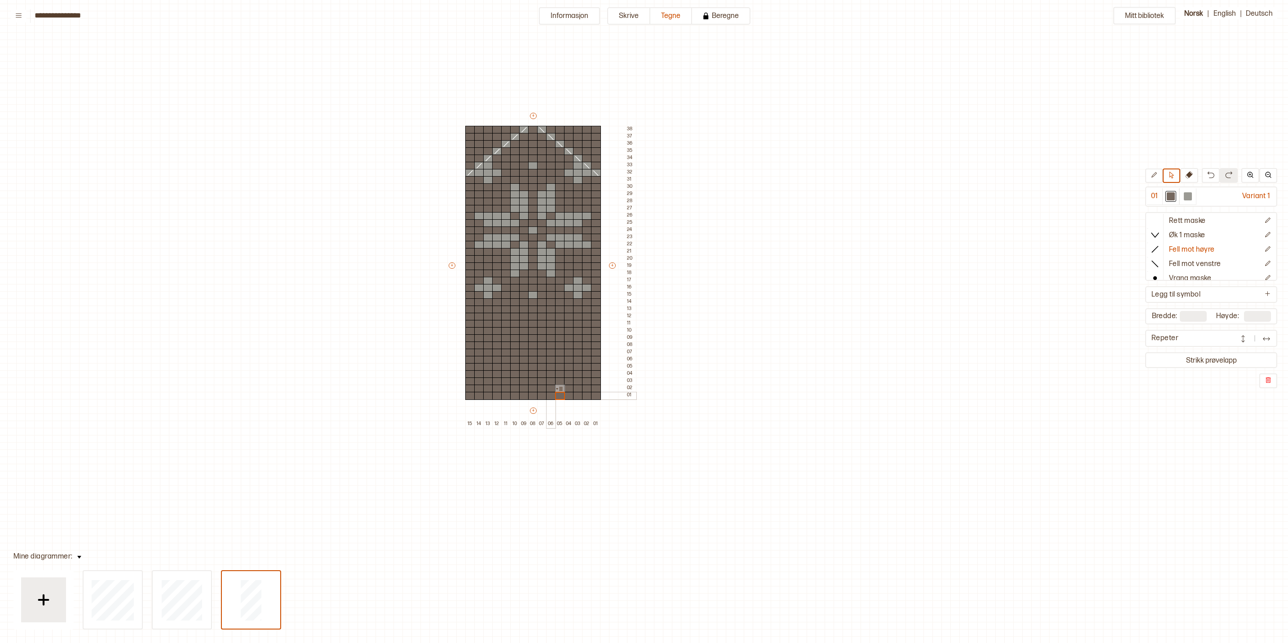
click at [552, 396] on div at bounding box center [551, 396] width 10 height 8
click at [1192, 192] on div at bounding box center [1188, 196] width 8 height 8
click at [551, 395] on div at bounding box center [551, 396] width 10 height 8
click at [1163, 173] on button at bounding box center [1154, 175] width 18 height 14
click at [1195, 219] on p "Rett maske" at bounding box center [1187, 220] width 37 height 9
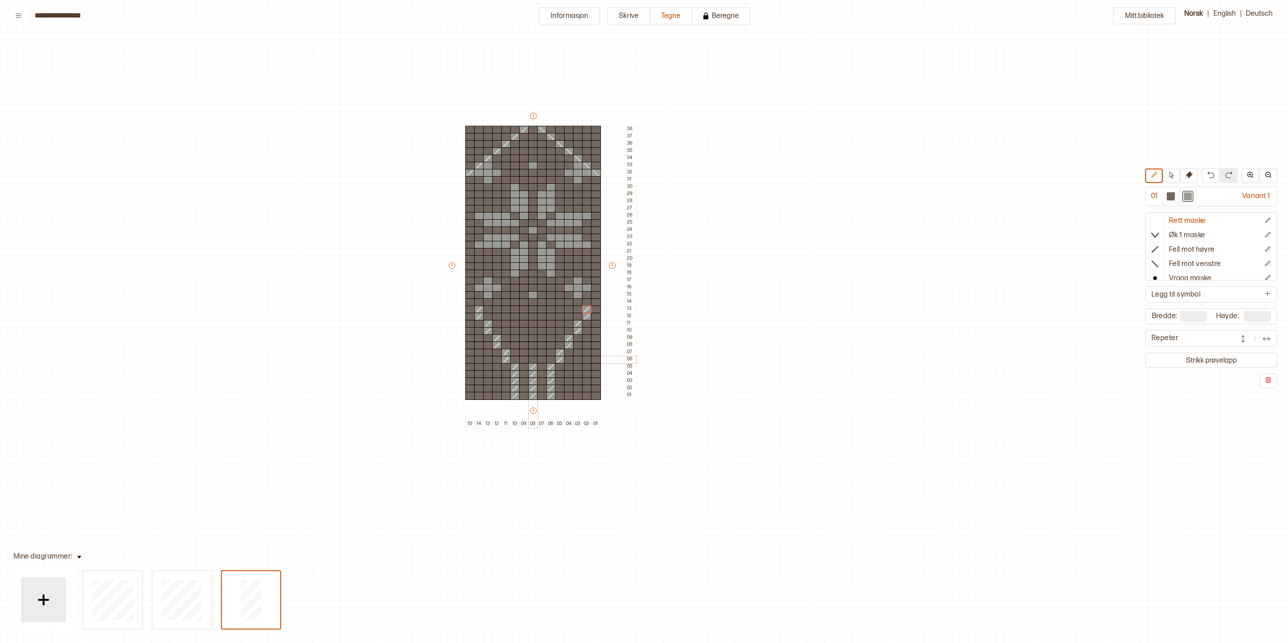
click at [532, 358] on div at bounding box center [533, 360] width 10 height 8
click at [1190, 275] on p "Vrang maske" at bounding box center [1190, 278] width 42 height 9
click at [1174, 198] on div at bounding box center [1171, 196] width 8 height 8
click at [539, 359] on div at bounding box center [542, 360] width 10 height 8
click at [520, 357] on div at bounding box center [524, 360] width 10 height 8
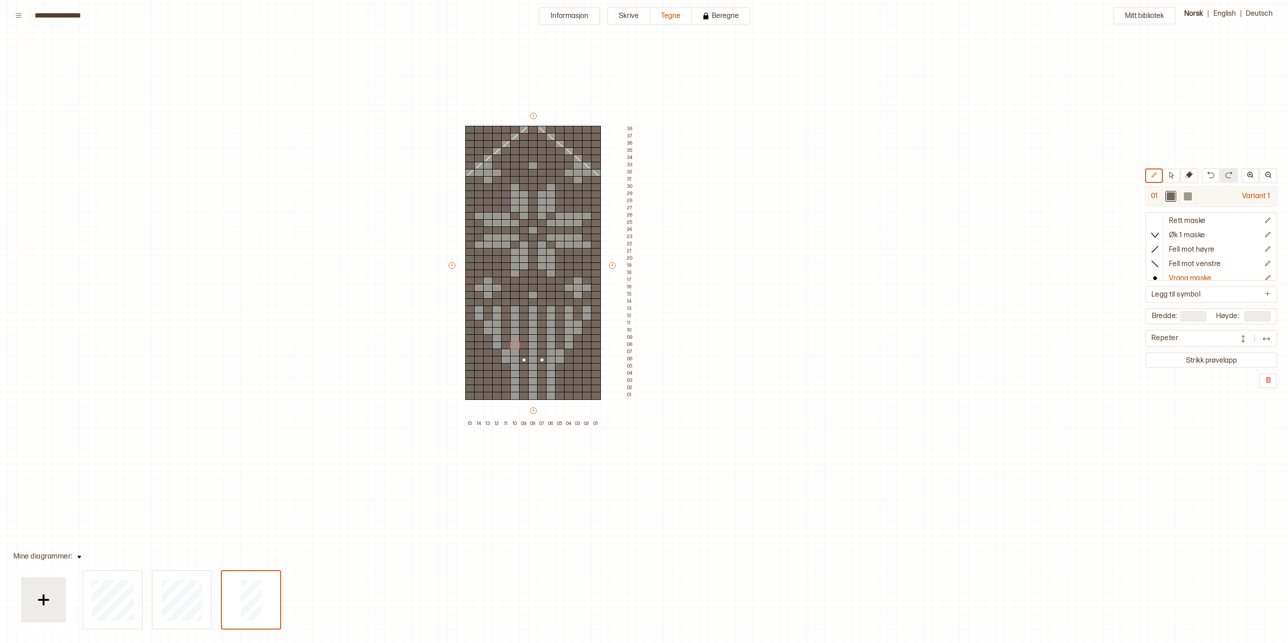
click at [1191, 197] on div at bounding box center [1188, 196] width 8 height 8
click at [1169, 192] on div at bounding box center [1170, 196] width 11 height 11
type input "**"
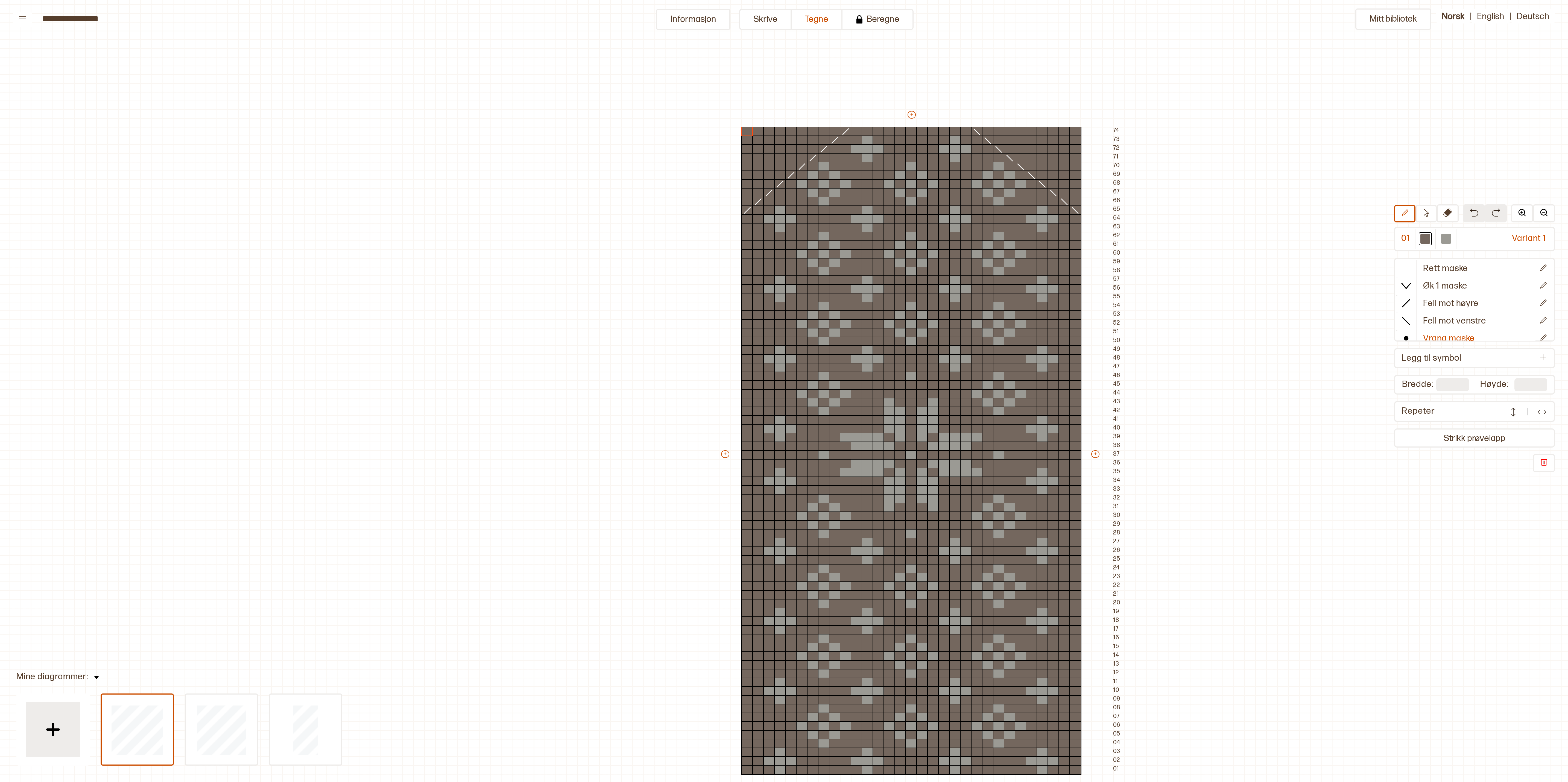
scroll to position [46, 66]
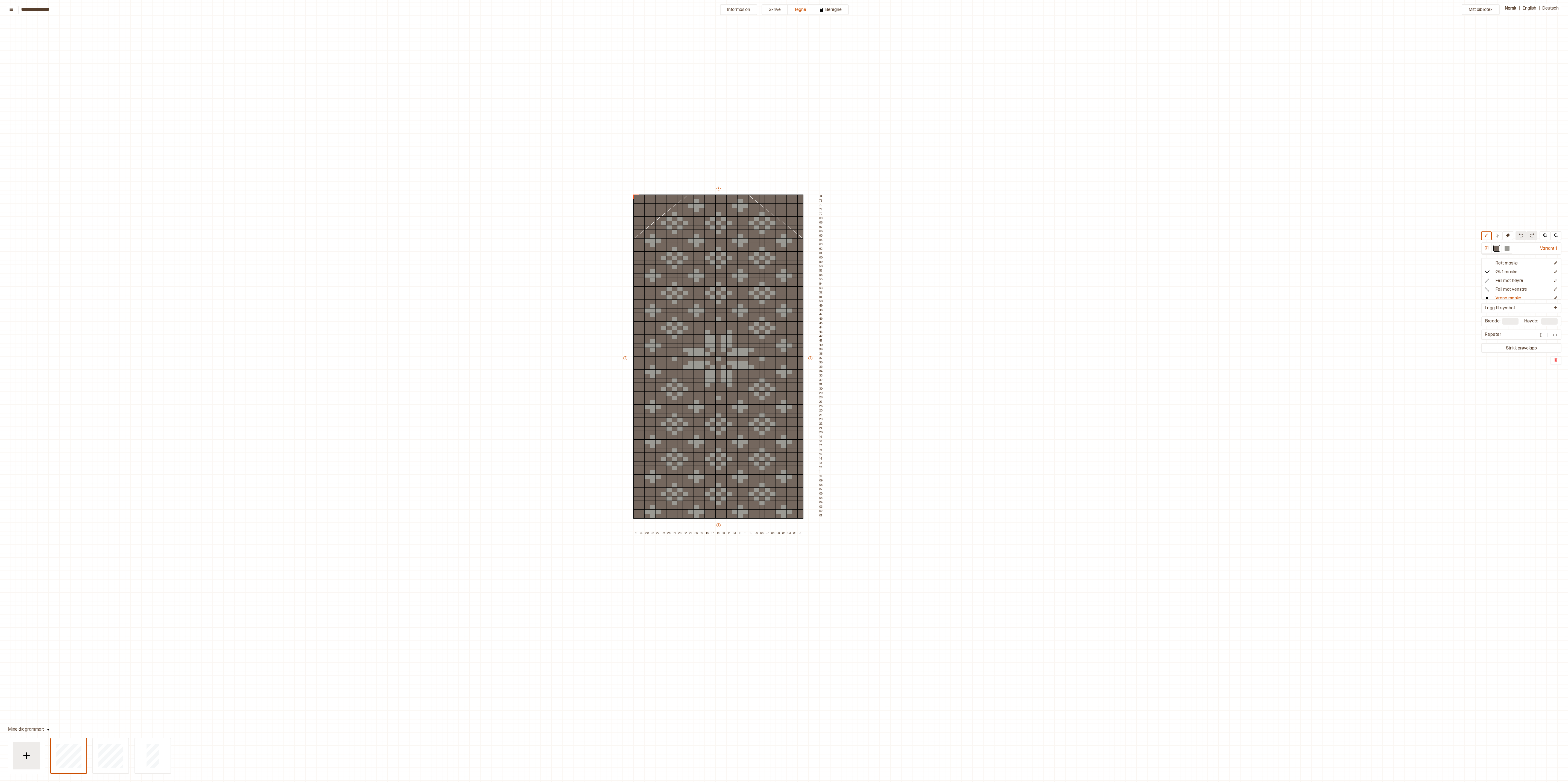
type input "**"
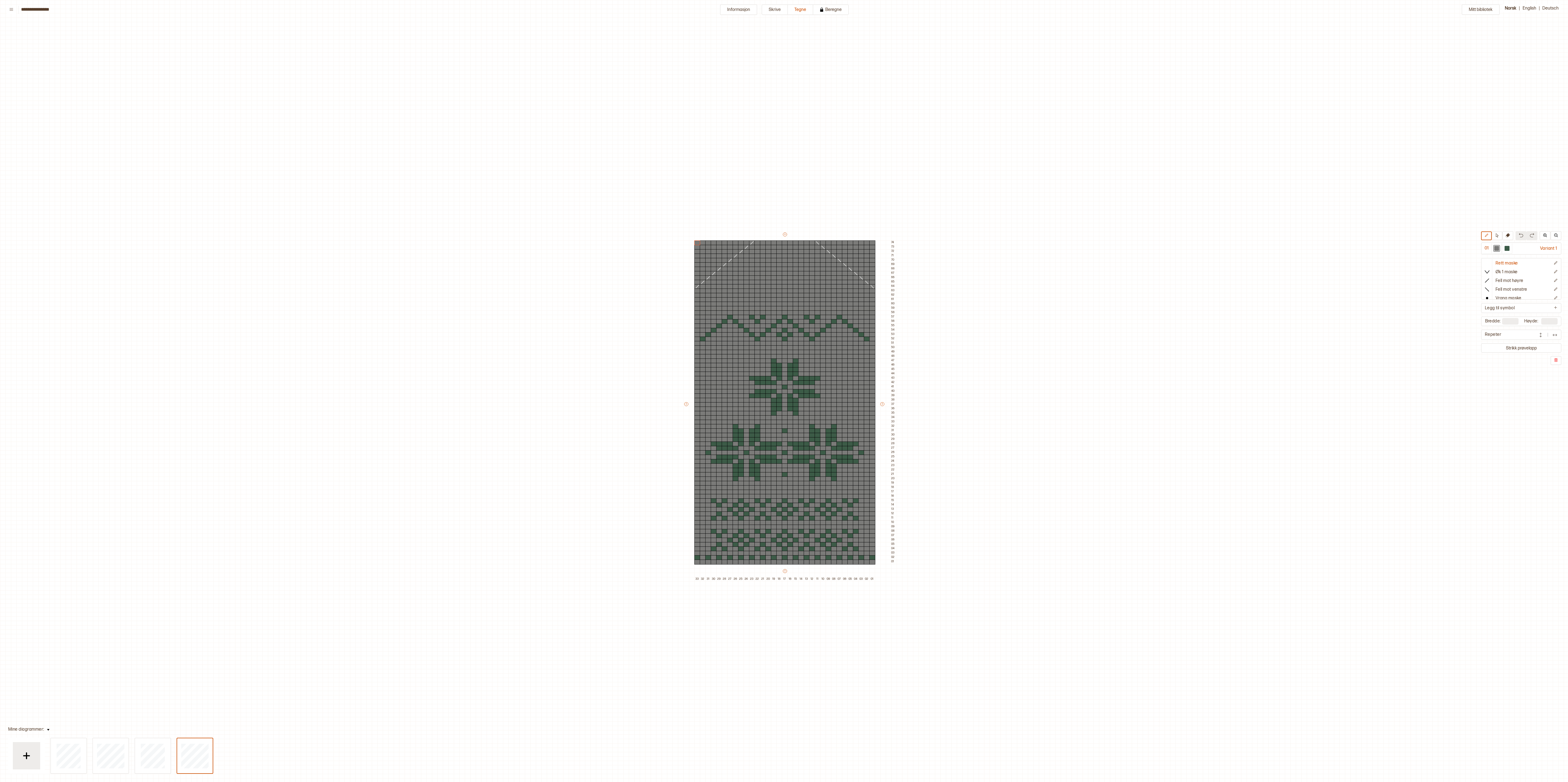
scroll to position [219, 59]
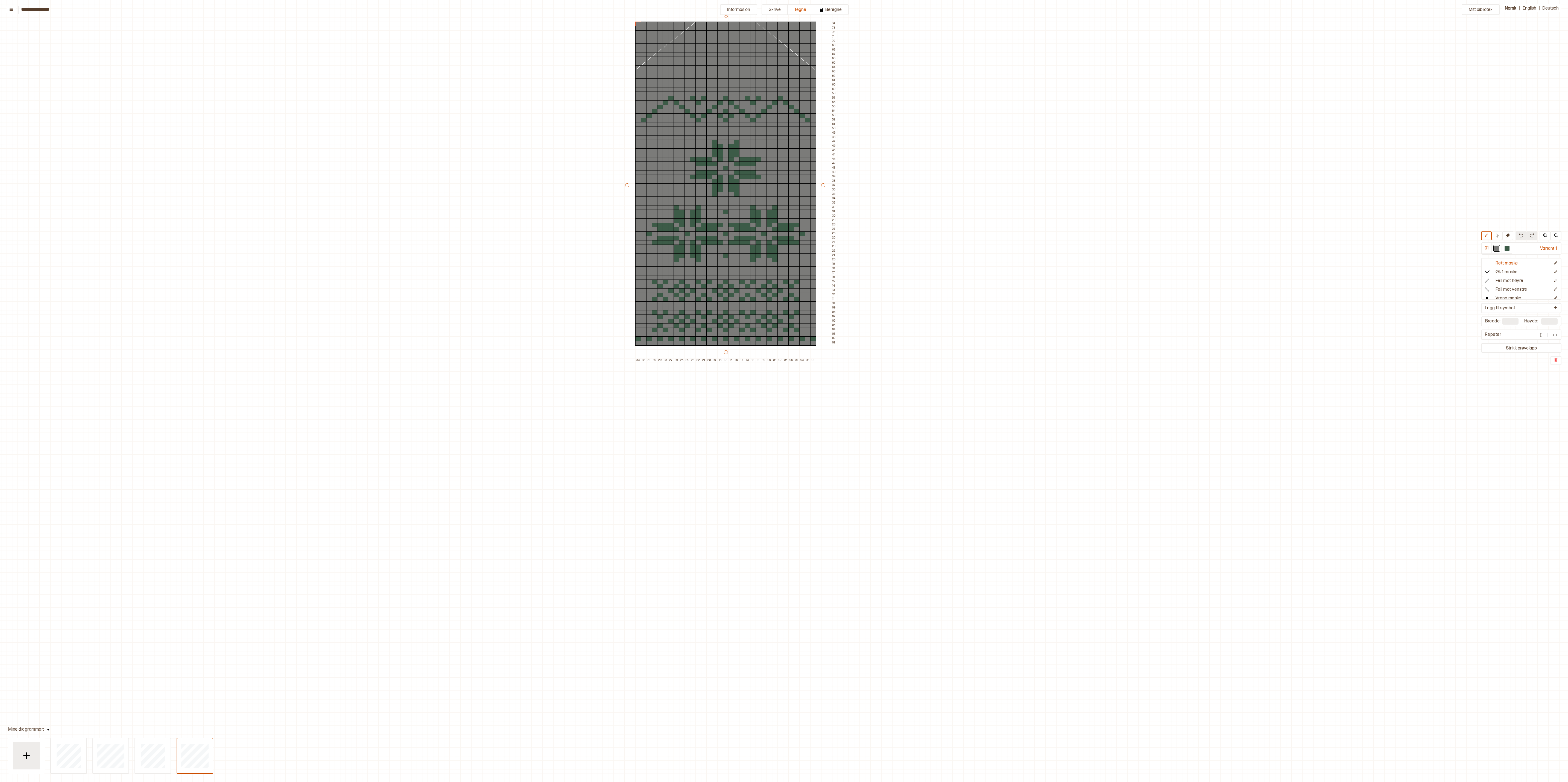
click at [1247, 156] on div "Mitt bibliotek 01 Variant 1 Rett maske Øk 1 maske Fell mot høyre Fell mot venst…" at bounding box center [1509, 563] width 3136 height 1565
type input "**"
